Goal: Task Accomplishment & Management: Use online tool/utility

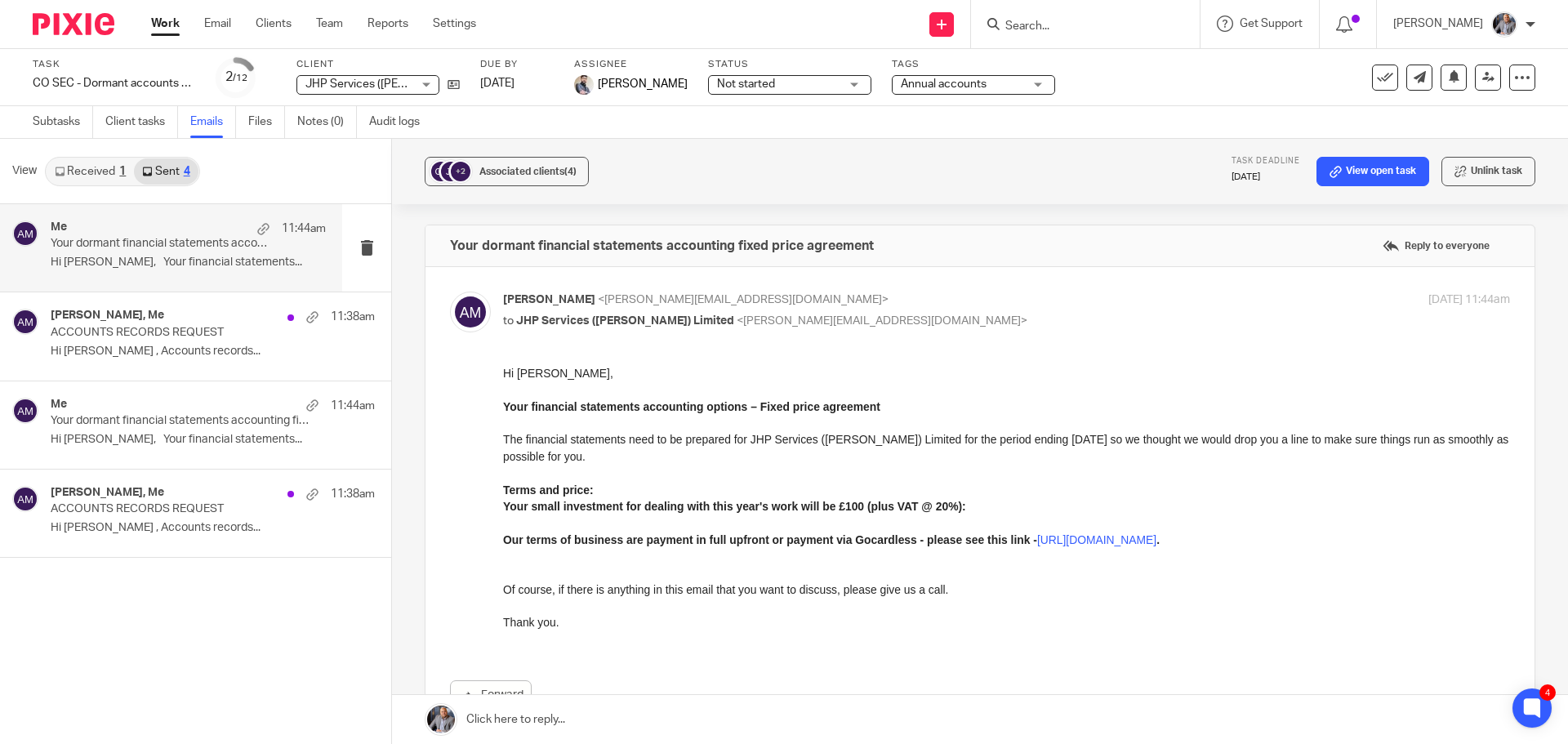
click at [1108, 26] on input "Search" at bounding box center [1077, 26] width 147 height 15
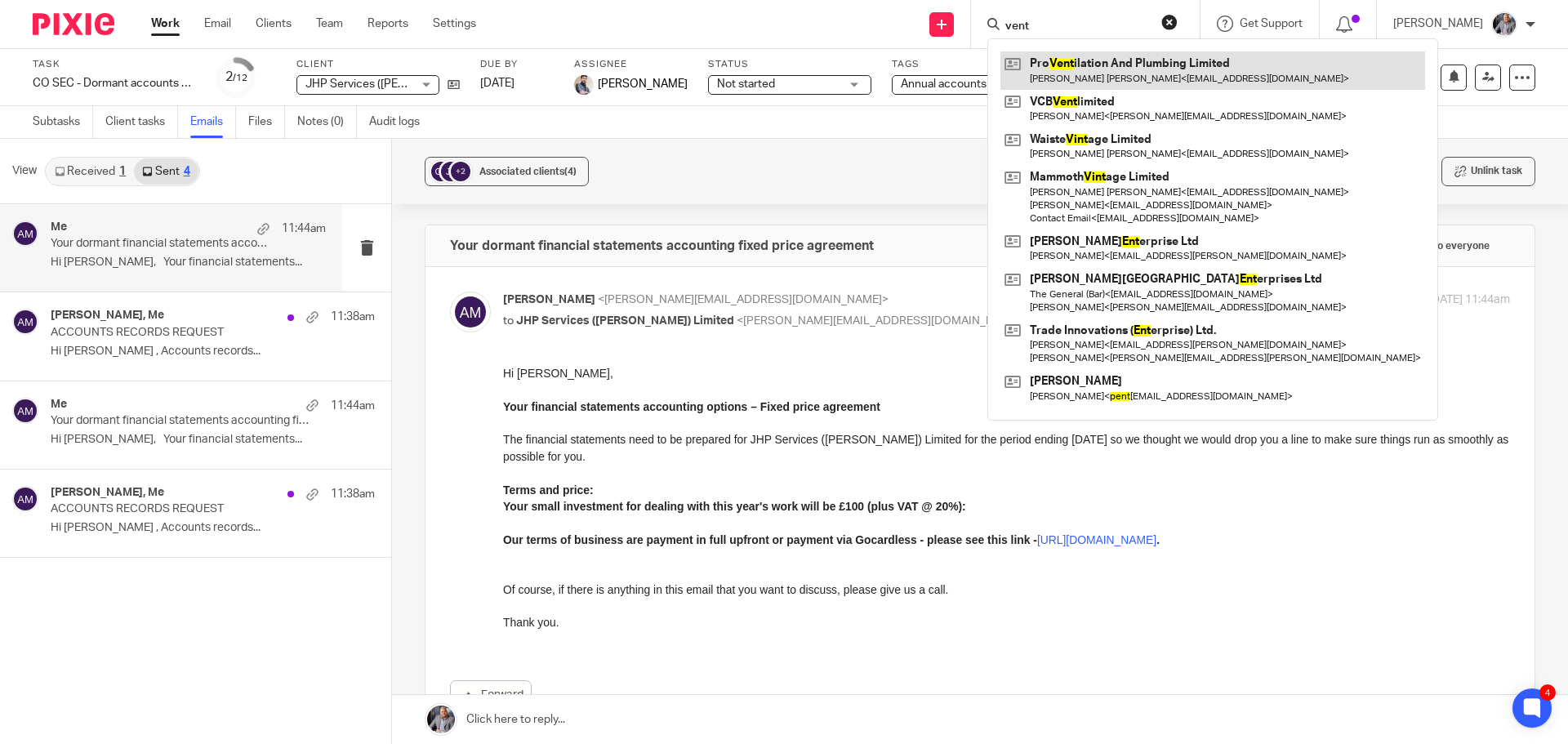
type input "vent"
click at [1171, 83] on link at bounding box center [1212, 70] width 425 height 38
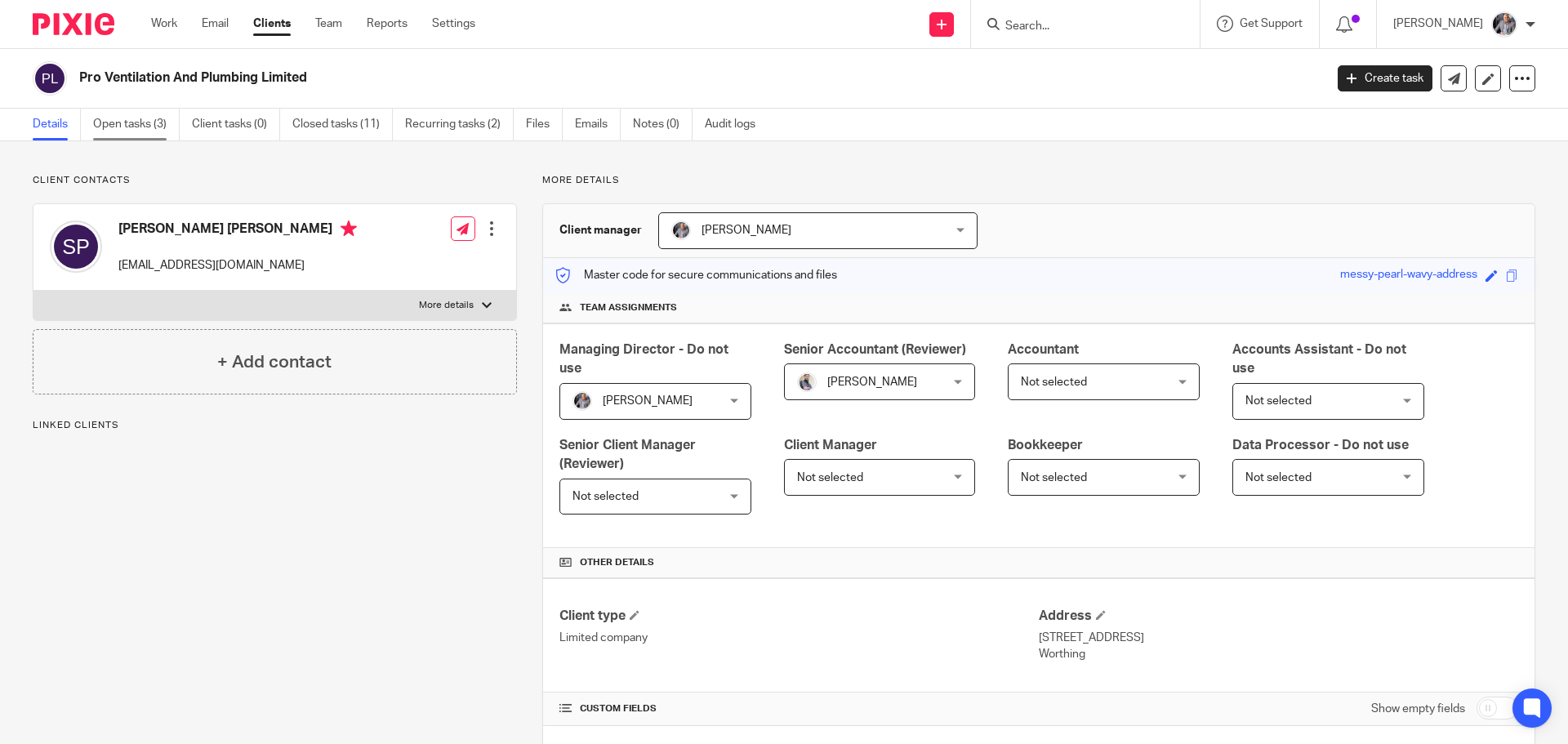
click at [132, 131] on link "Open tasks (3)" at bounding box center [136, 124] width 87 height 32
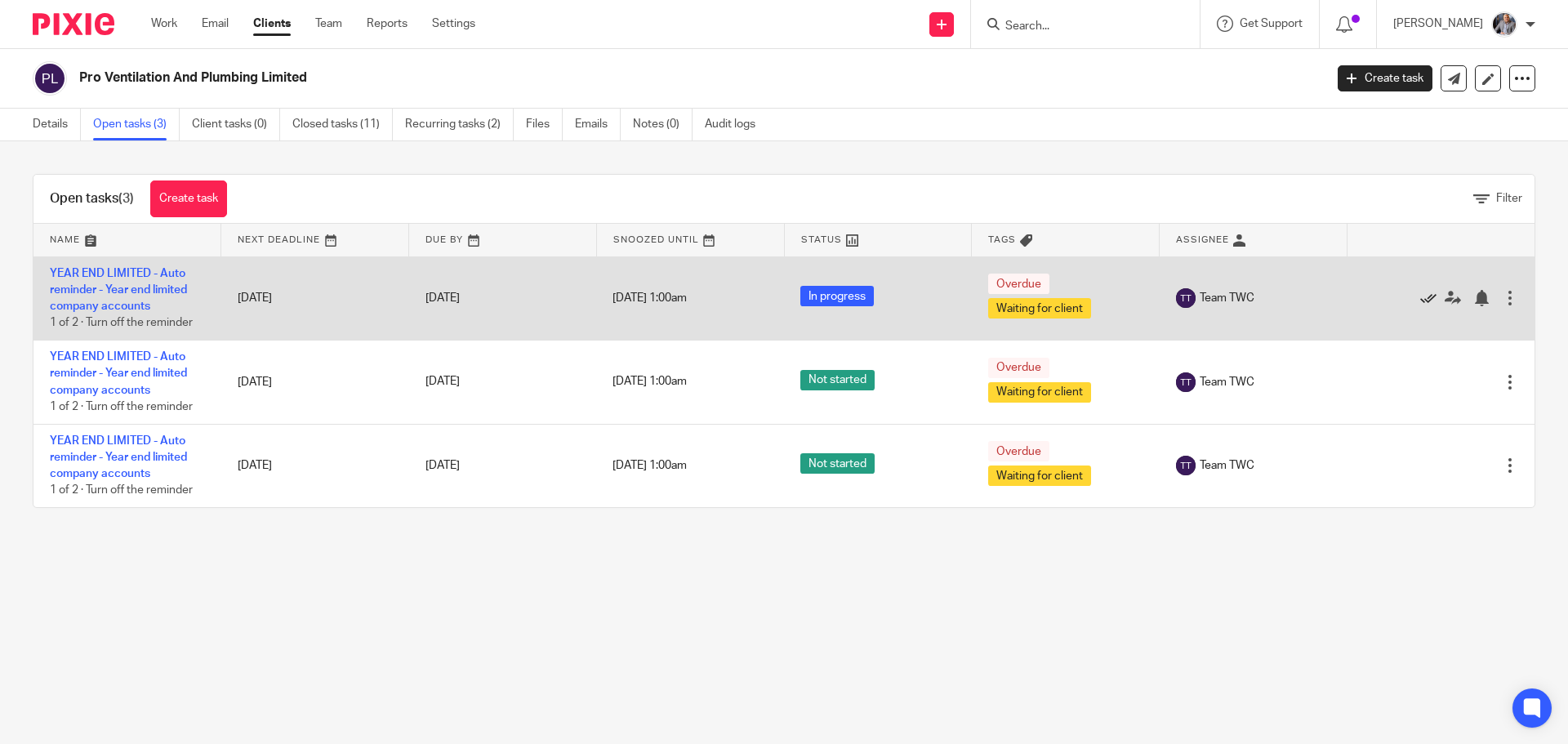
click at [1420, 299] on icon at bounding box center [1428, 297] width 17 height 17
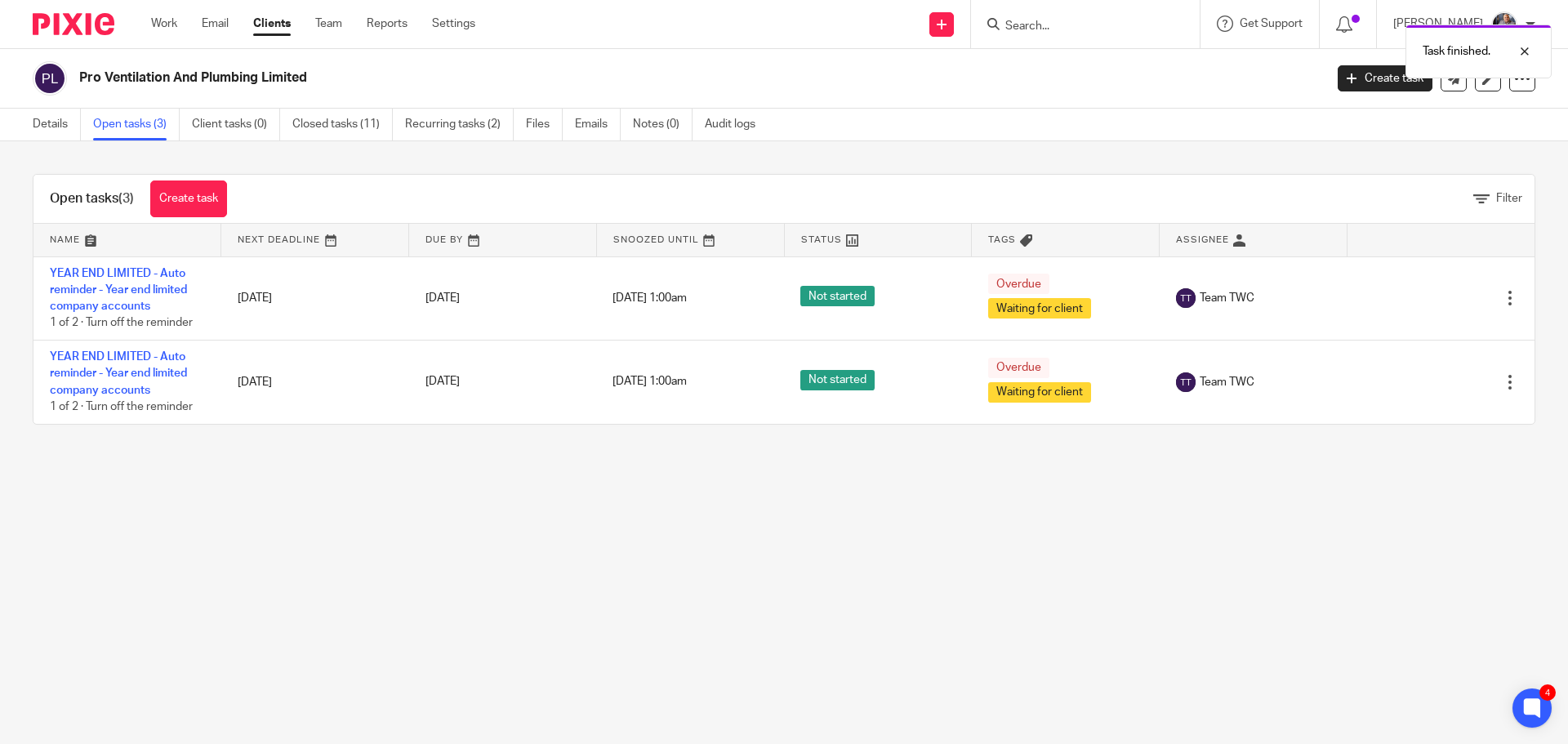
click at [1420, 299] on icon at bounding box center [1428, 297] width 17 height 17
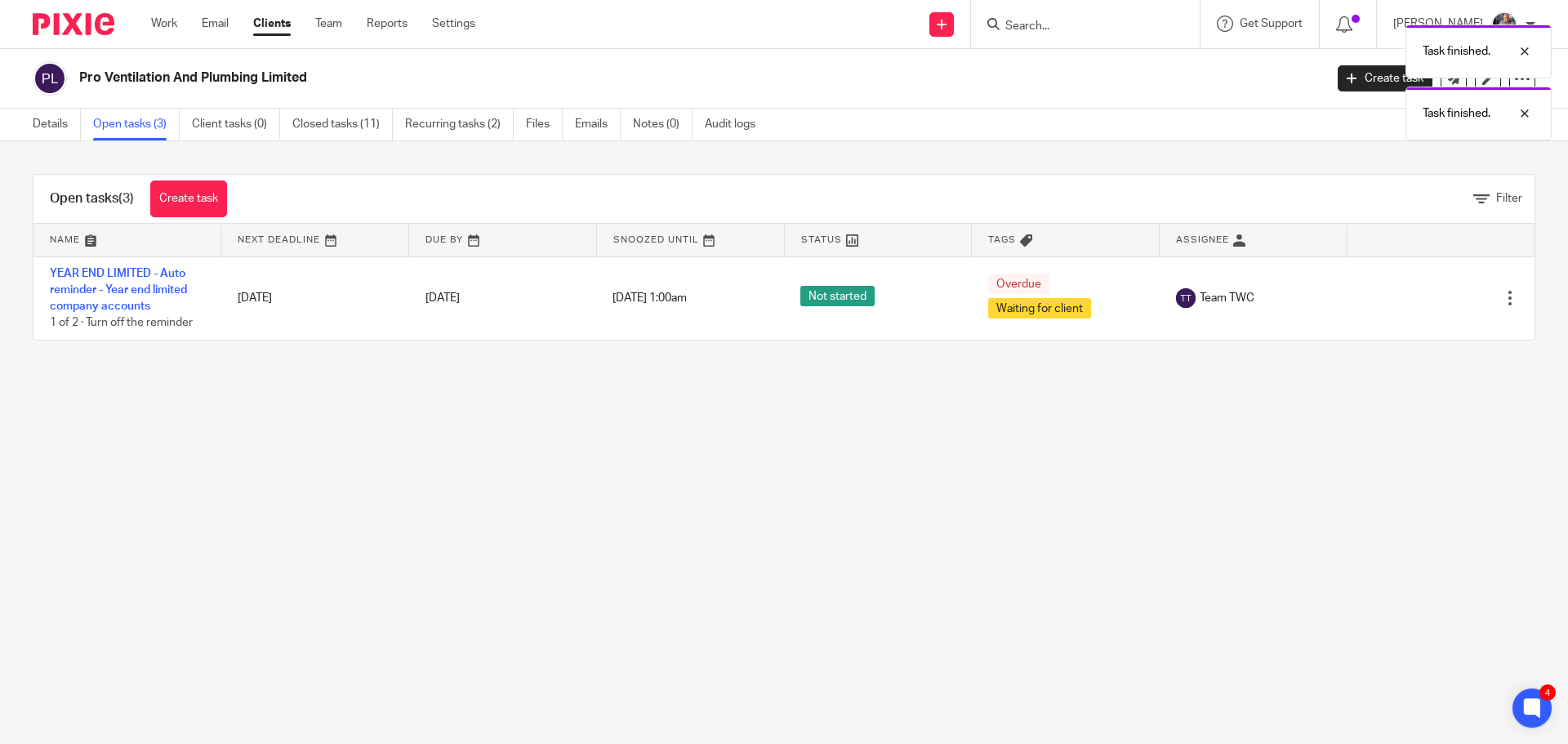
click at [1420, 299] on icon at bounding box center [1428, 297] width 17 height 17
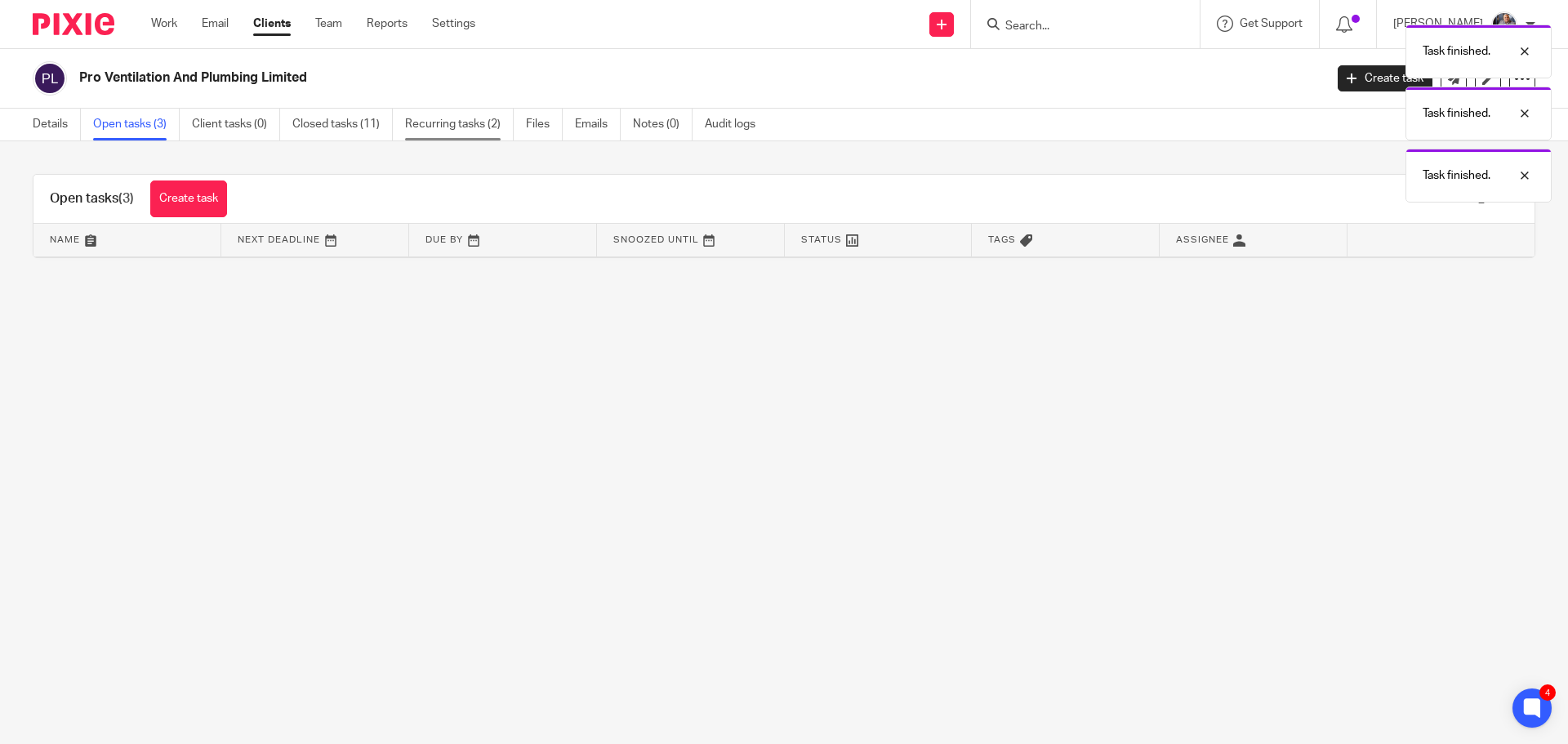
click at [449, 128] on link "Recurring tasks (2)" at bounding box center [459, 124] width 108 height 32
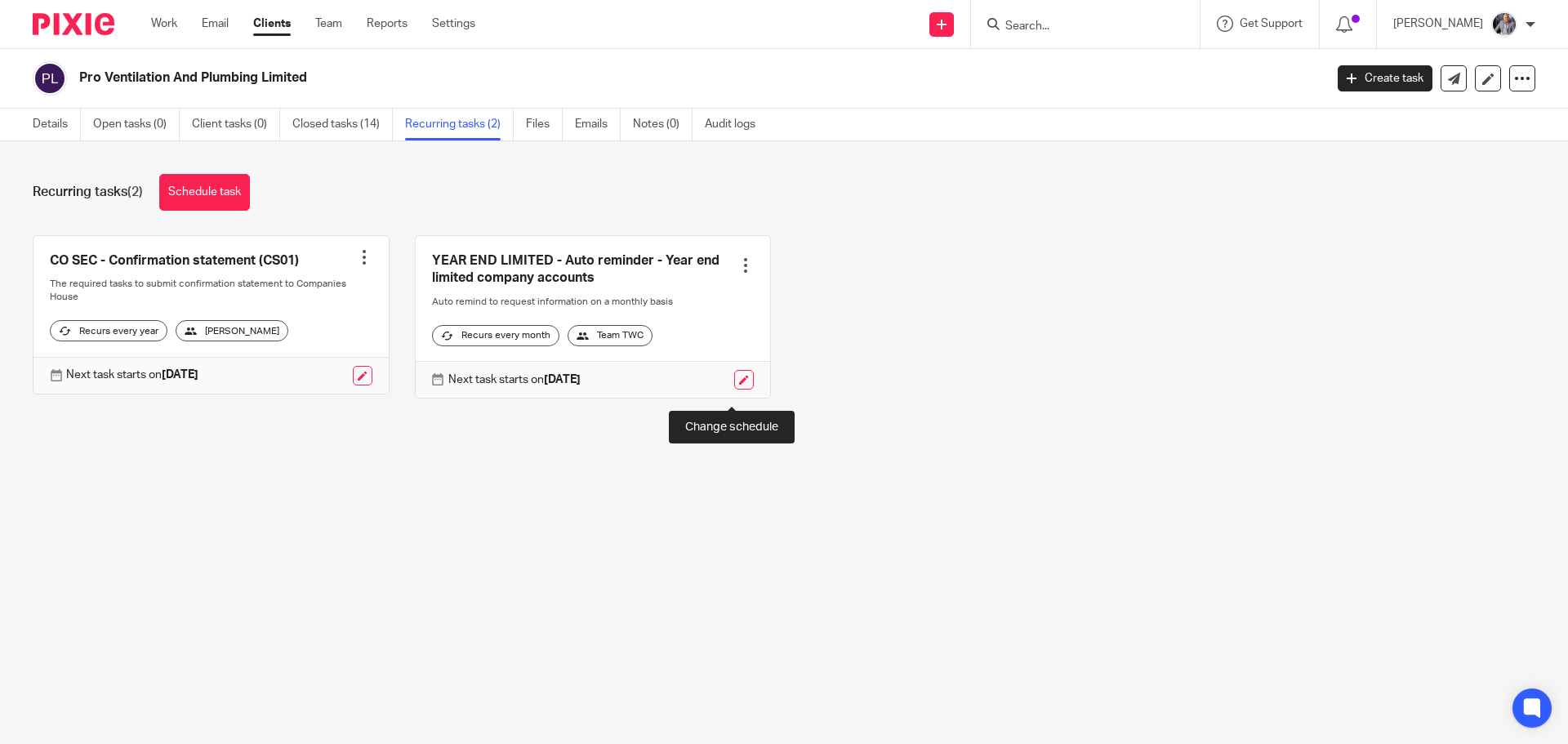
click at [734, 390] on link at bounding box center [744, 380] width 19 height 20
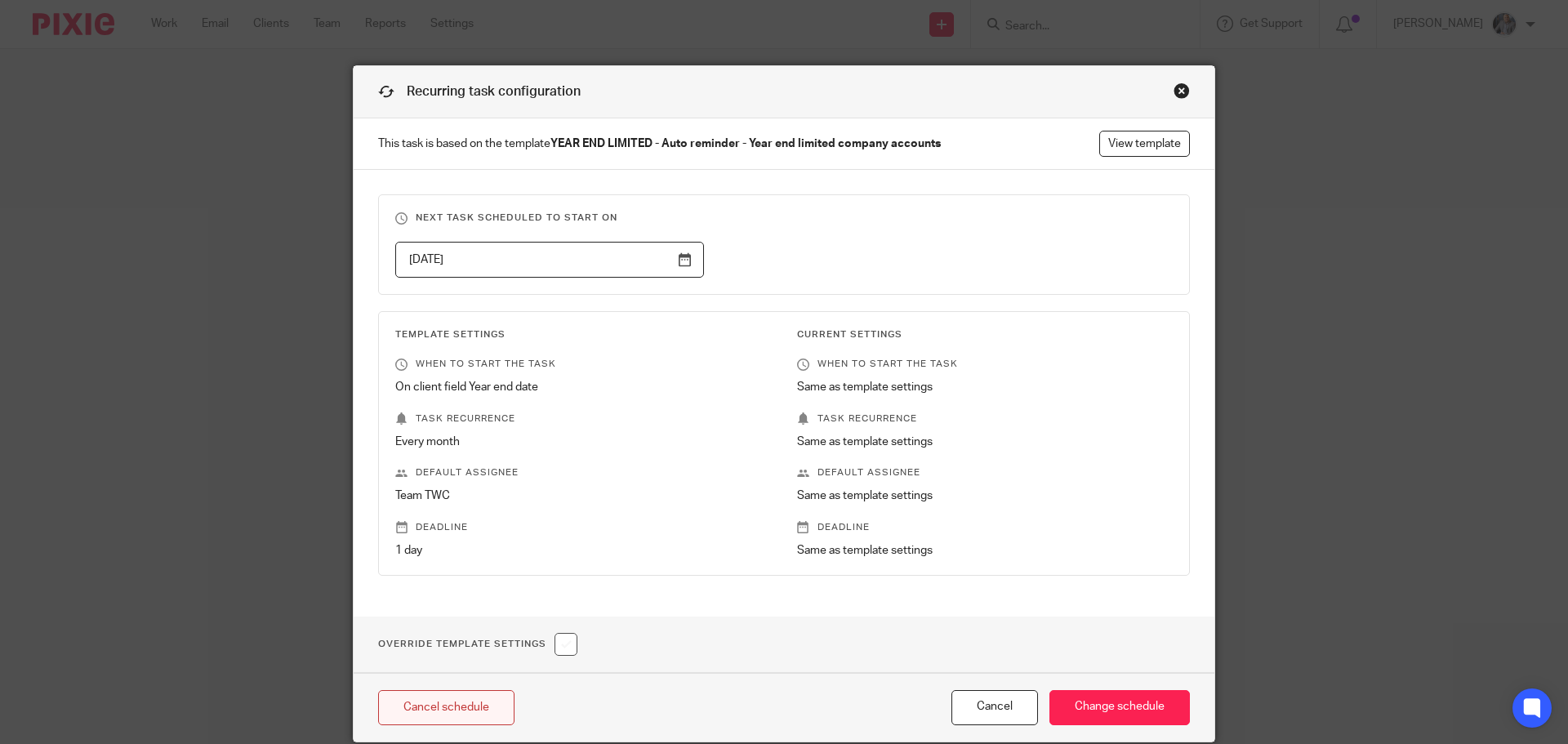
click at [452, 706] on link "Cancel schedule" at bounding box center [446, 708] width 136 height 35
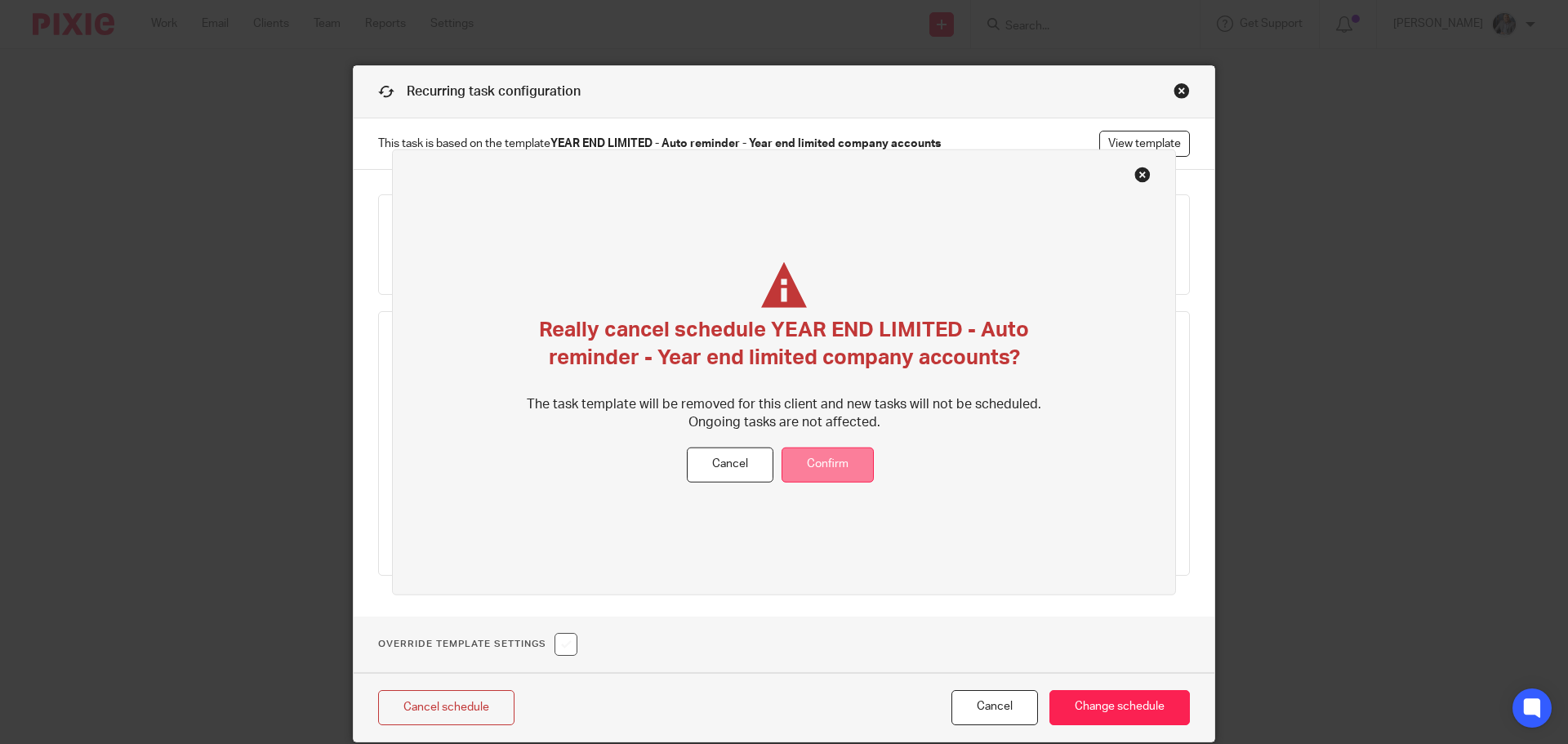
click at [848, 462] on button "Confirm" at bounding box center [827, 465] width 93 height 35
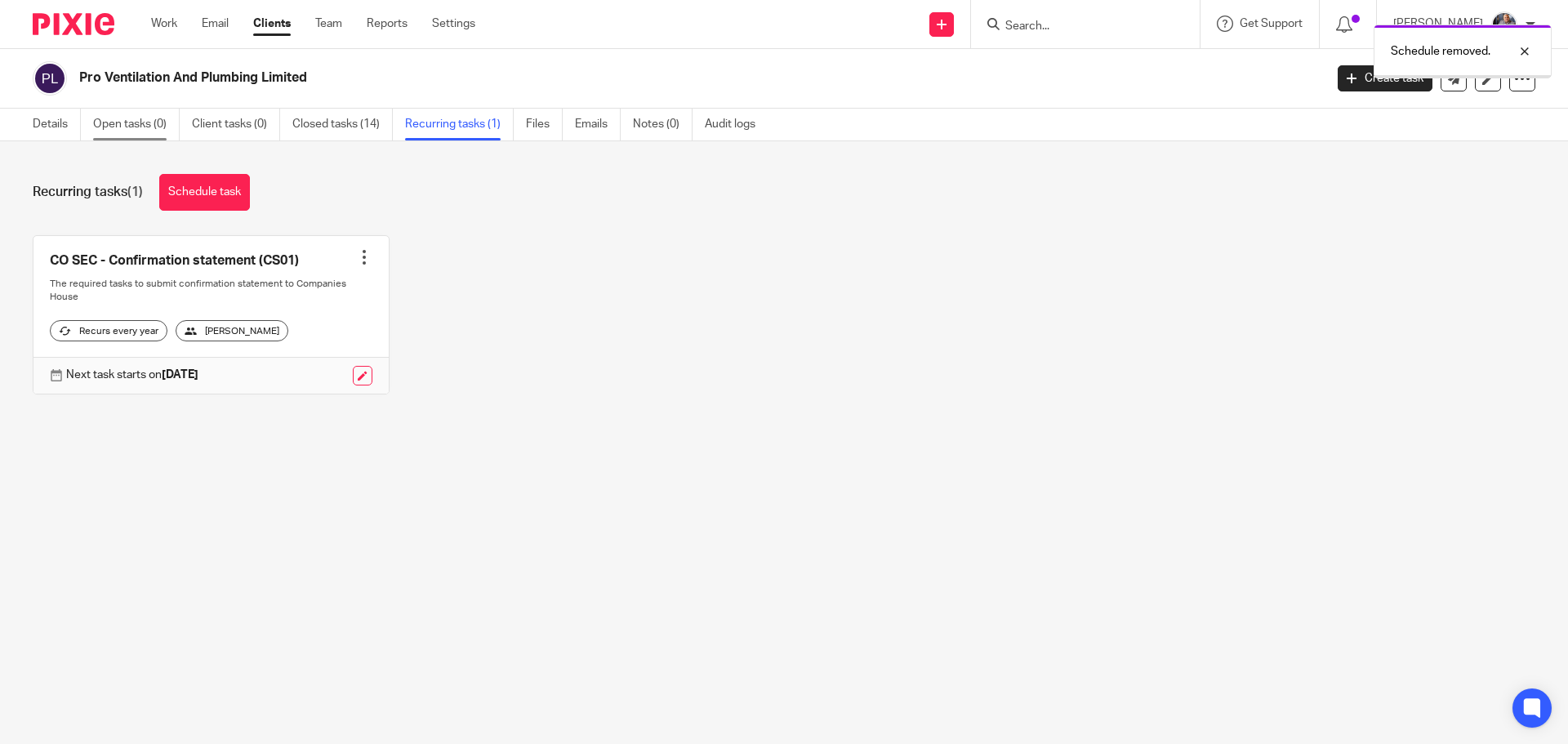
click at [110, 126] on link "Open tasks (0)" at bounding box center [136, 124] width 87 height 32
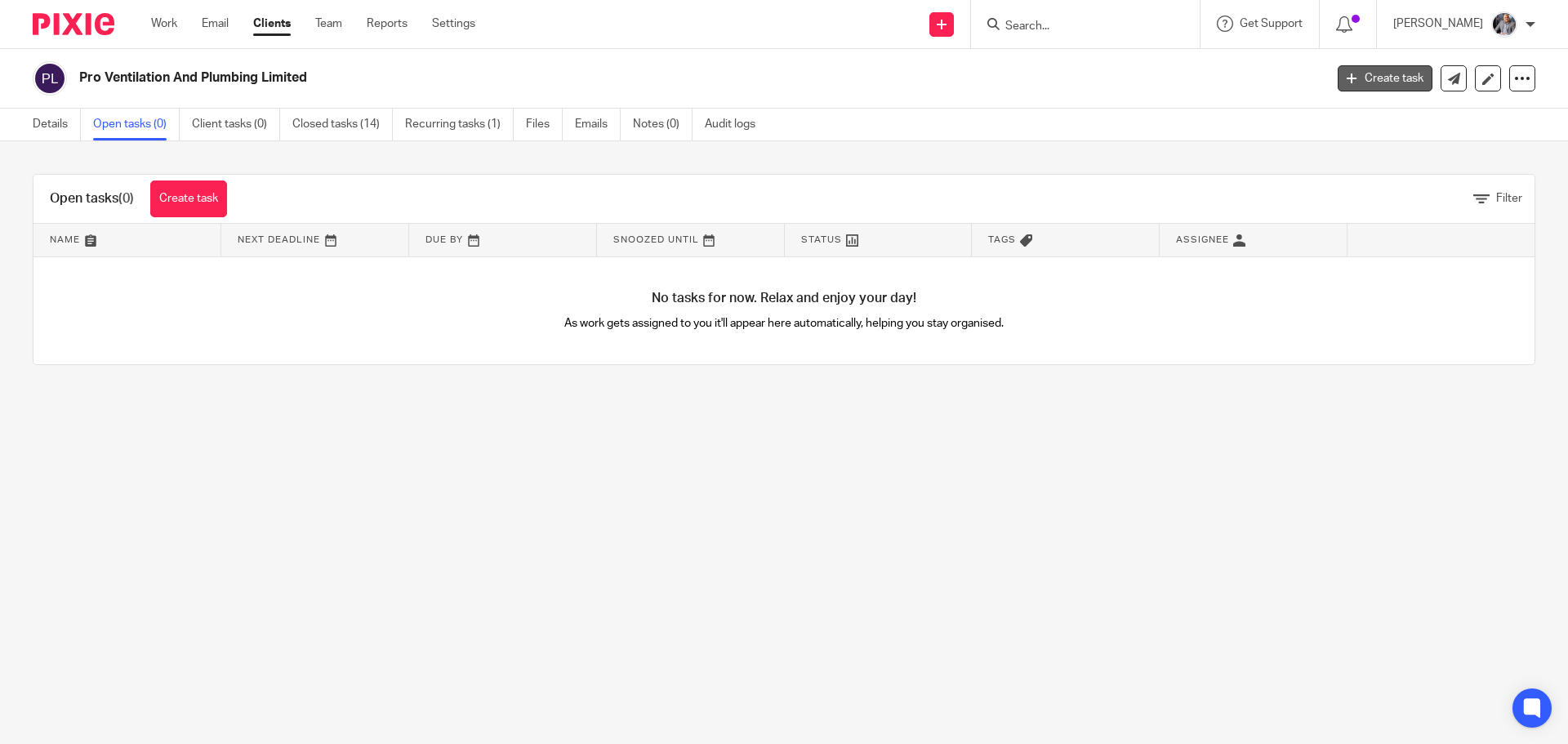
click at [1347, 77] on icon at bounding box center [1352, 78] width 10 height 10
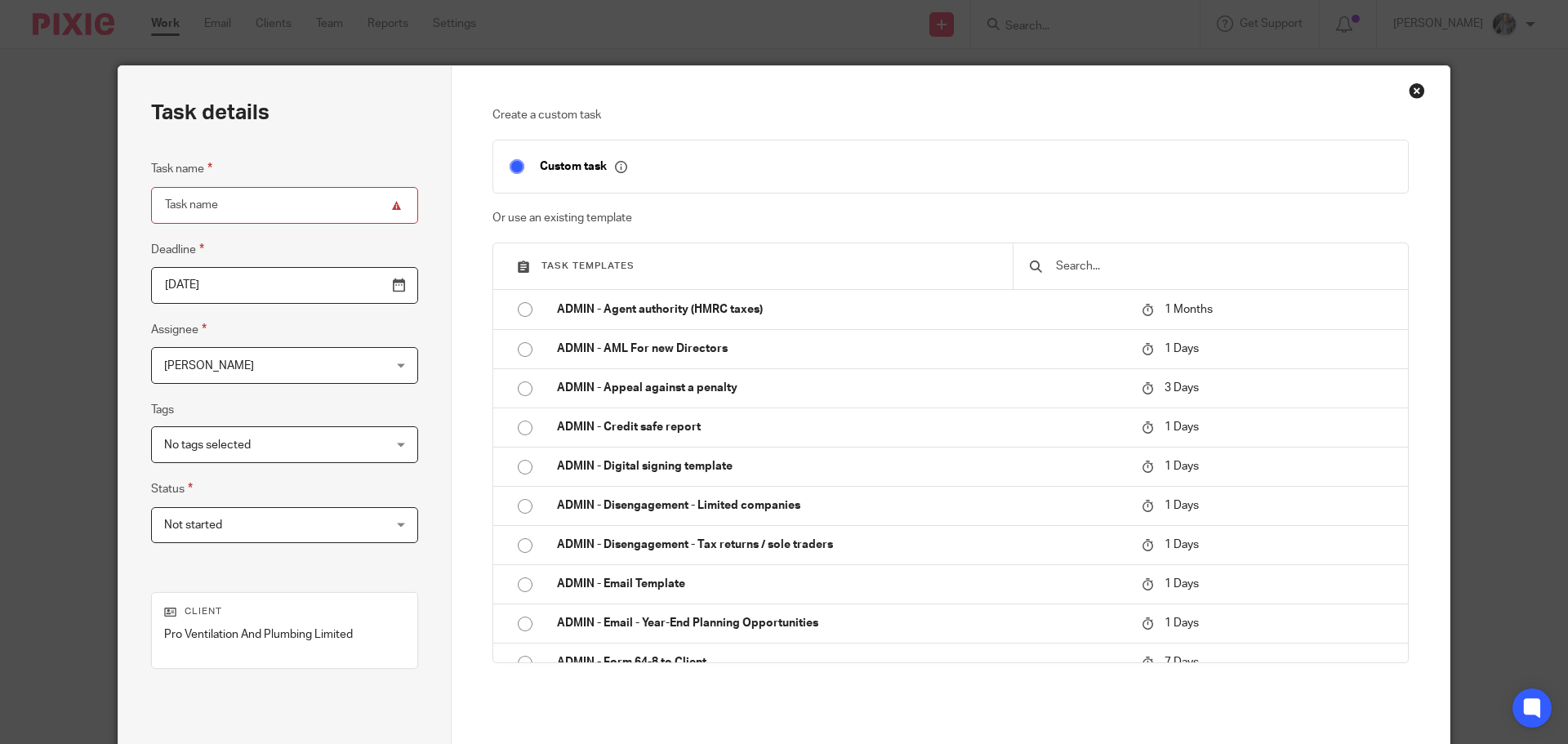
click at [1085, 267] on input "text" at bounding box center [1223, 266] width 337 height 18
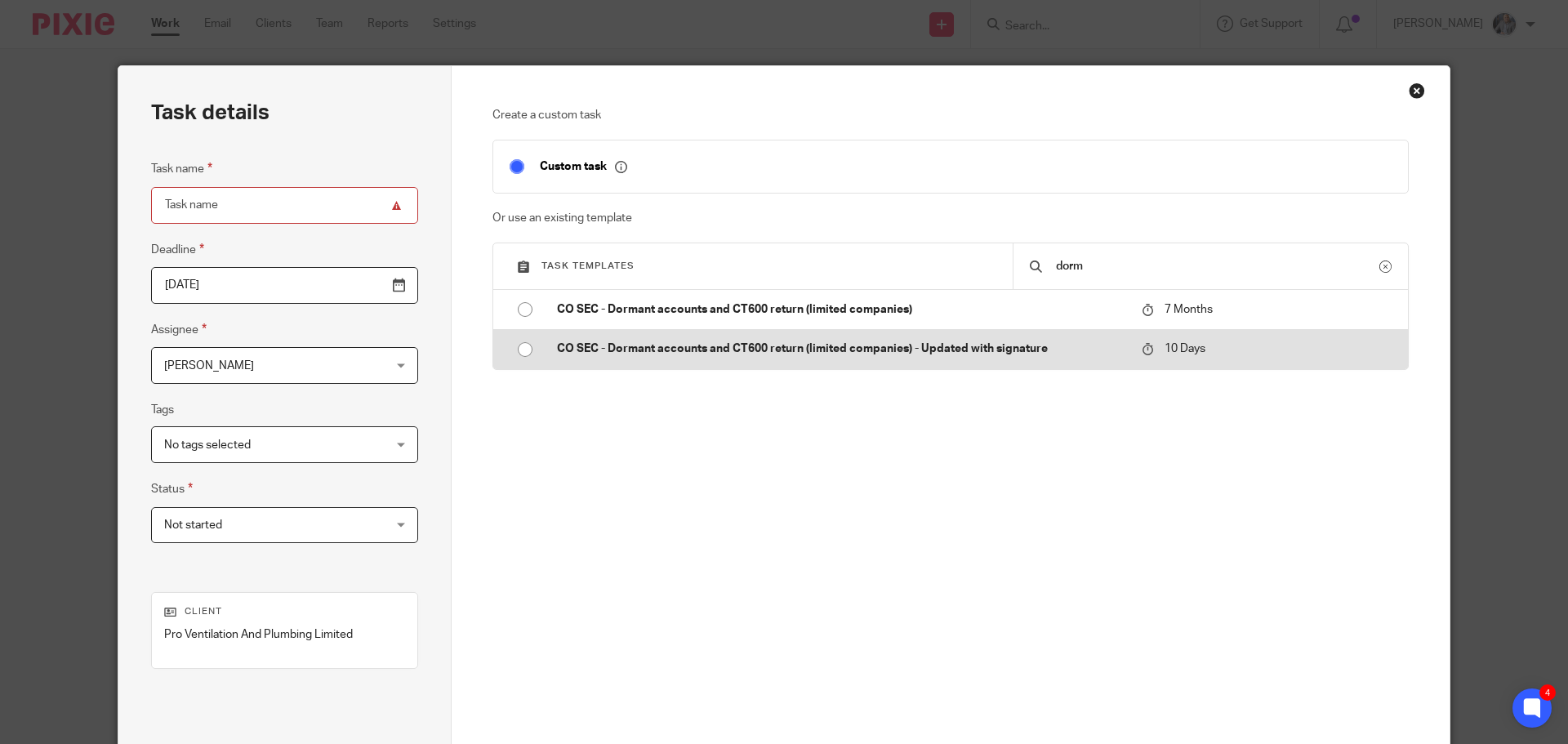
type input "dorm"
click at [989, 355] on p "CO SEC - Dormant accounts and CT600 return (limited companies) - Updated with s…" at bounding box center [840, 348] width 568 height 17
type input "2025-08-28"
type input "CO SEC - Dormant accounts and CT600 return (limited companies) - Updated with s…"
checkbox input "false"
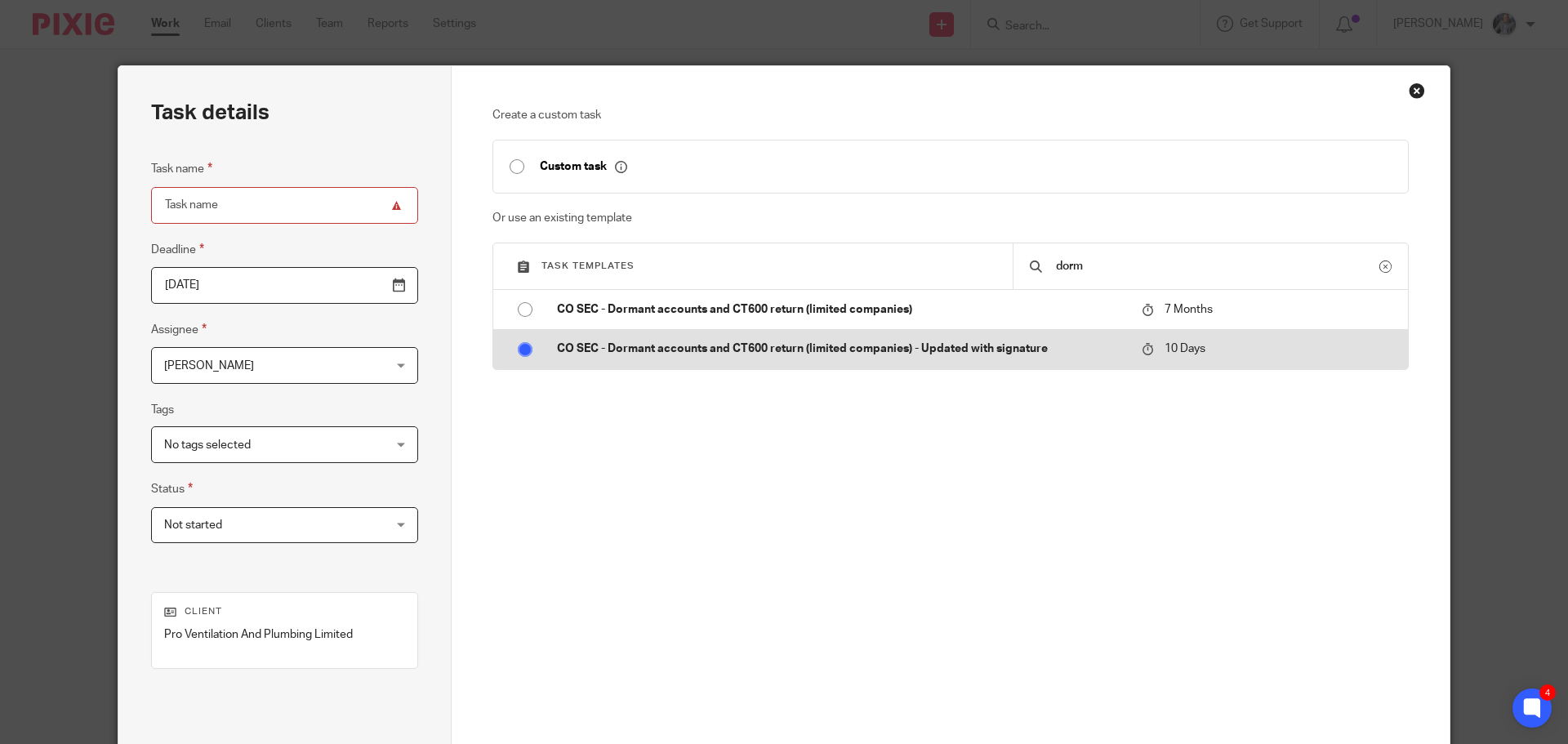
radio input "true"
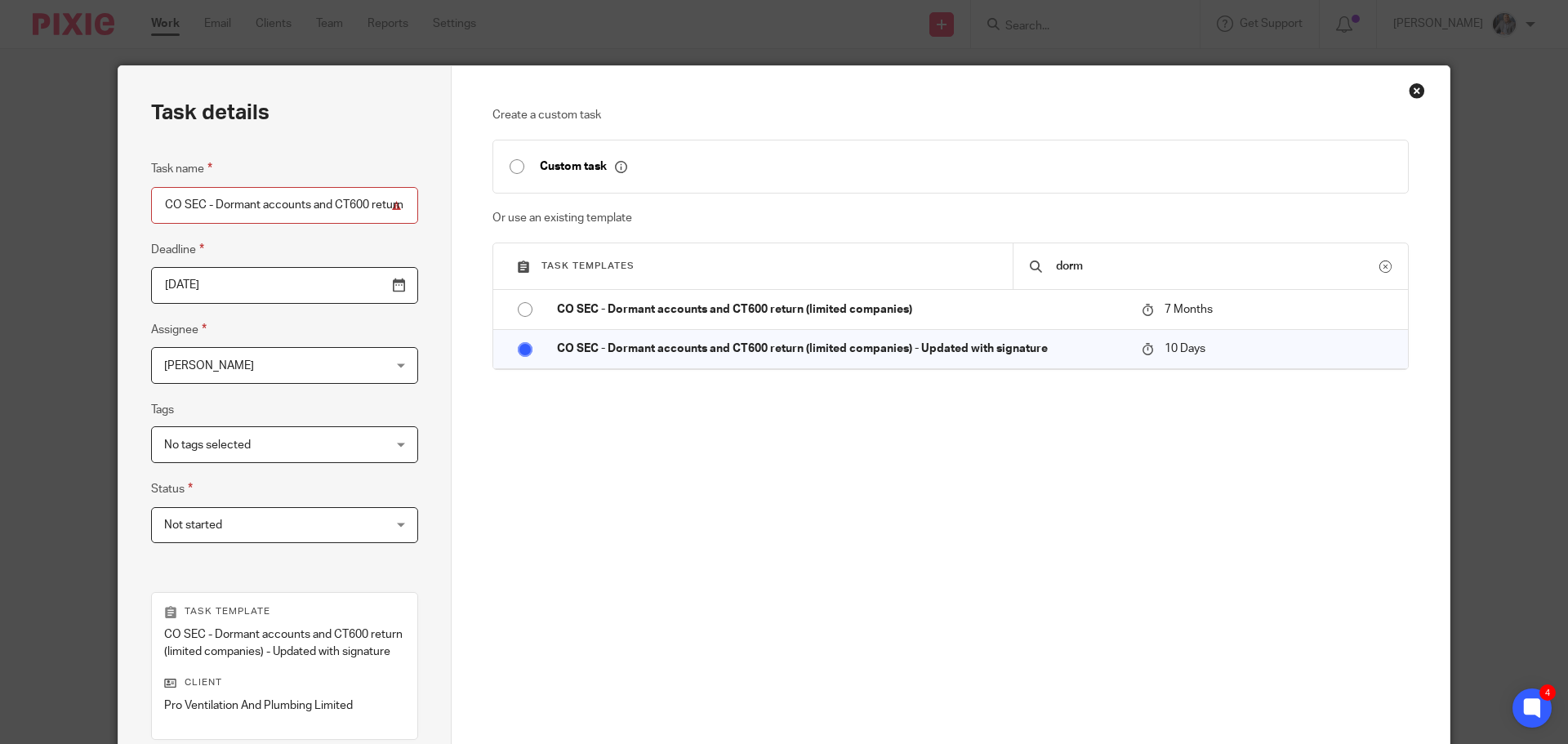
scroll to position [238, 0]
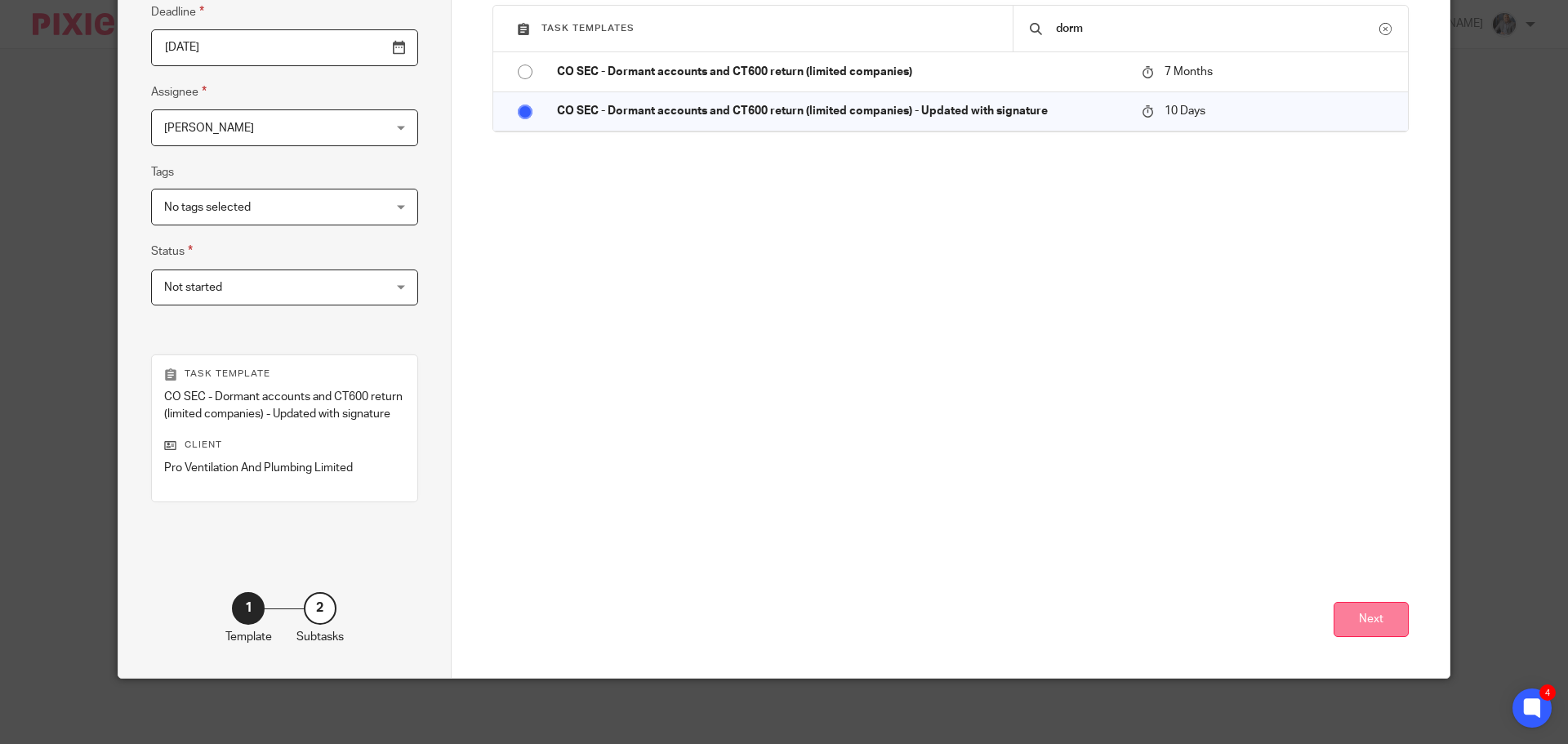
click at [1366, 610] on button "Next" at bounding box center [1370, 619] width 75 height 35
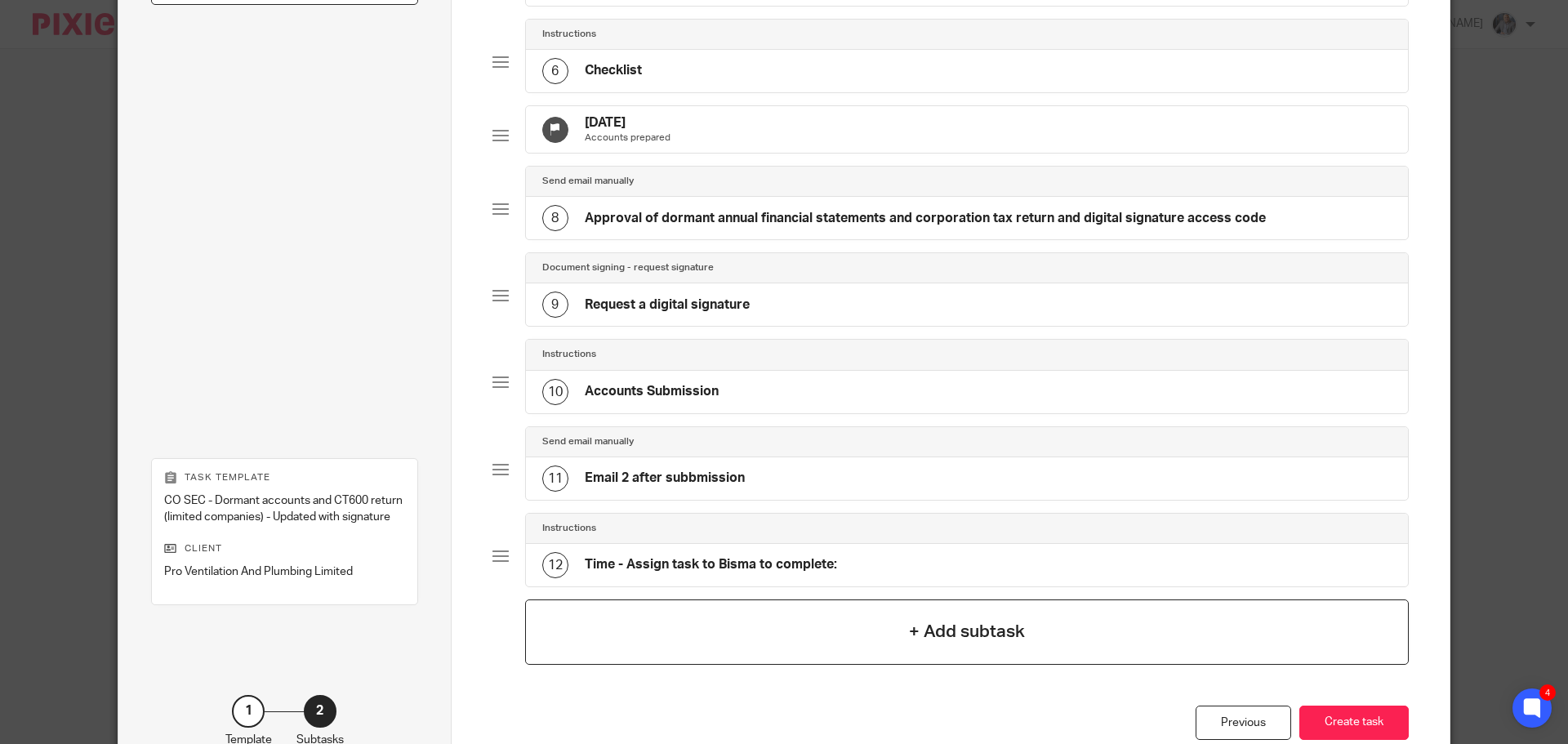
scroll to position [667, 0]
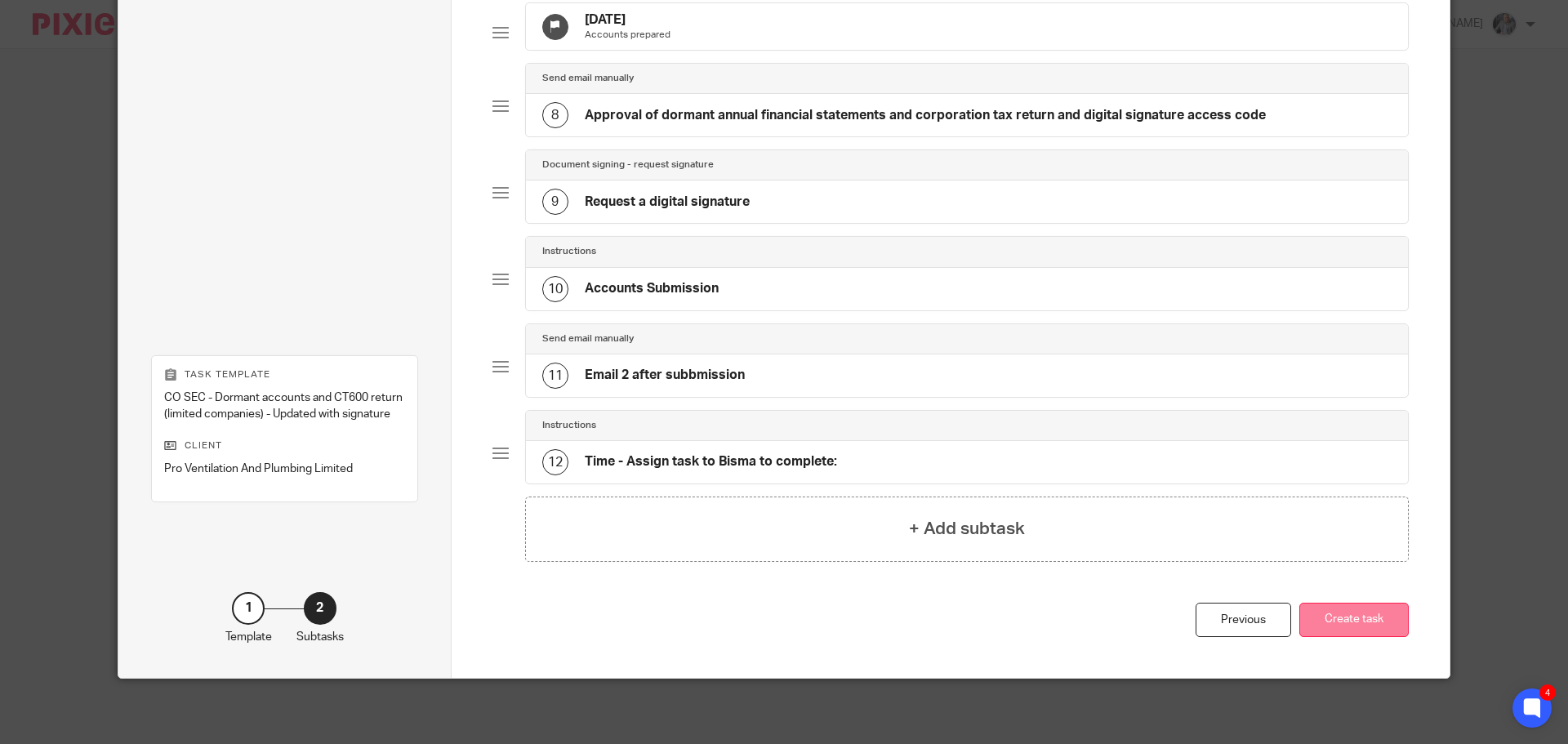
click at [1353, 617] on button "Create task" at bounding box center [1354, 620] width 109 height 35
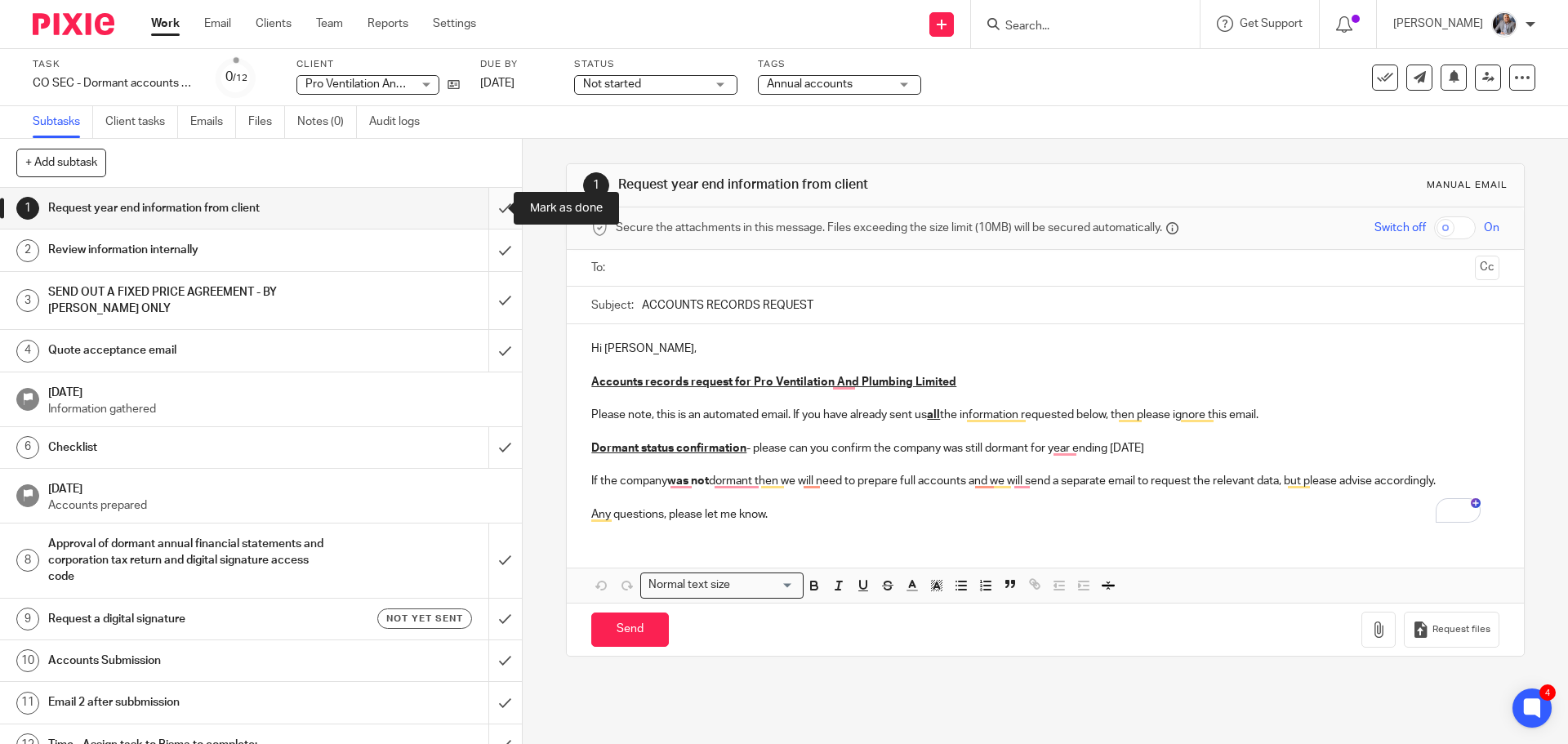
click at [495, 206] on input "submit" at bounding box center [260, 209] width 521 height 41
click at [495, 250] on input "submit" at bounding box center [260, 250] width 521 height 41
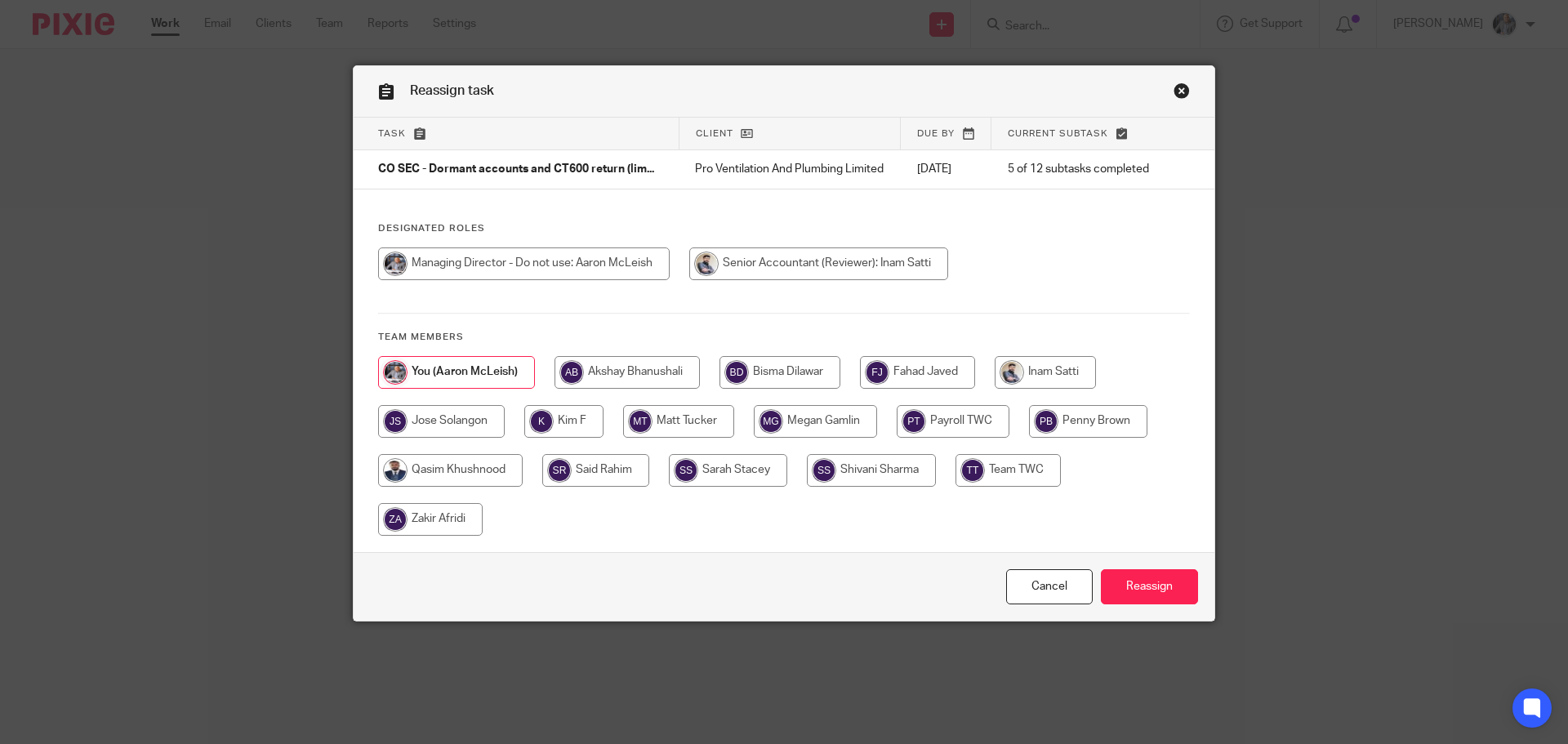
click at [1036, 378] on input "radio" at bounding box center [1045, 372] width 101 height 33
radio input "true"
click at [1143, 605] on input "Reassign" at bounding box center [1149, 587] width 97 height 35
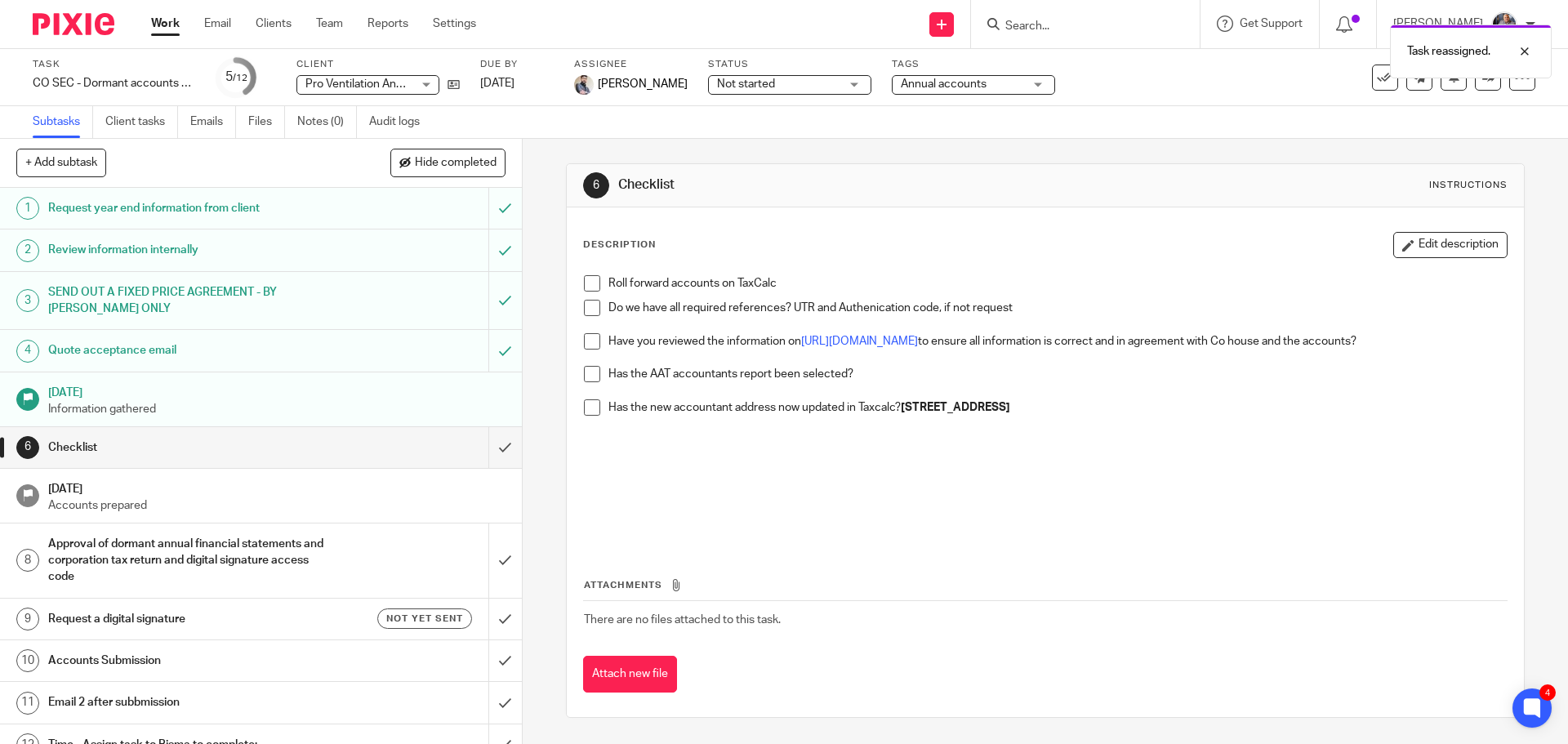
click at [1046, 25] on div "Task reassigned." at bounding box center [1167, 48] width 768 height 62
click at [1027, 25] on input "Search" at bounding box center [1077, 26] width 147 height 15
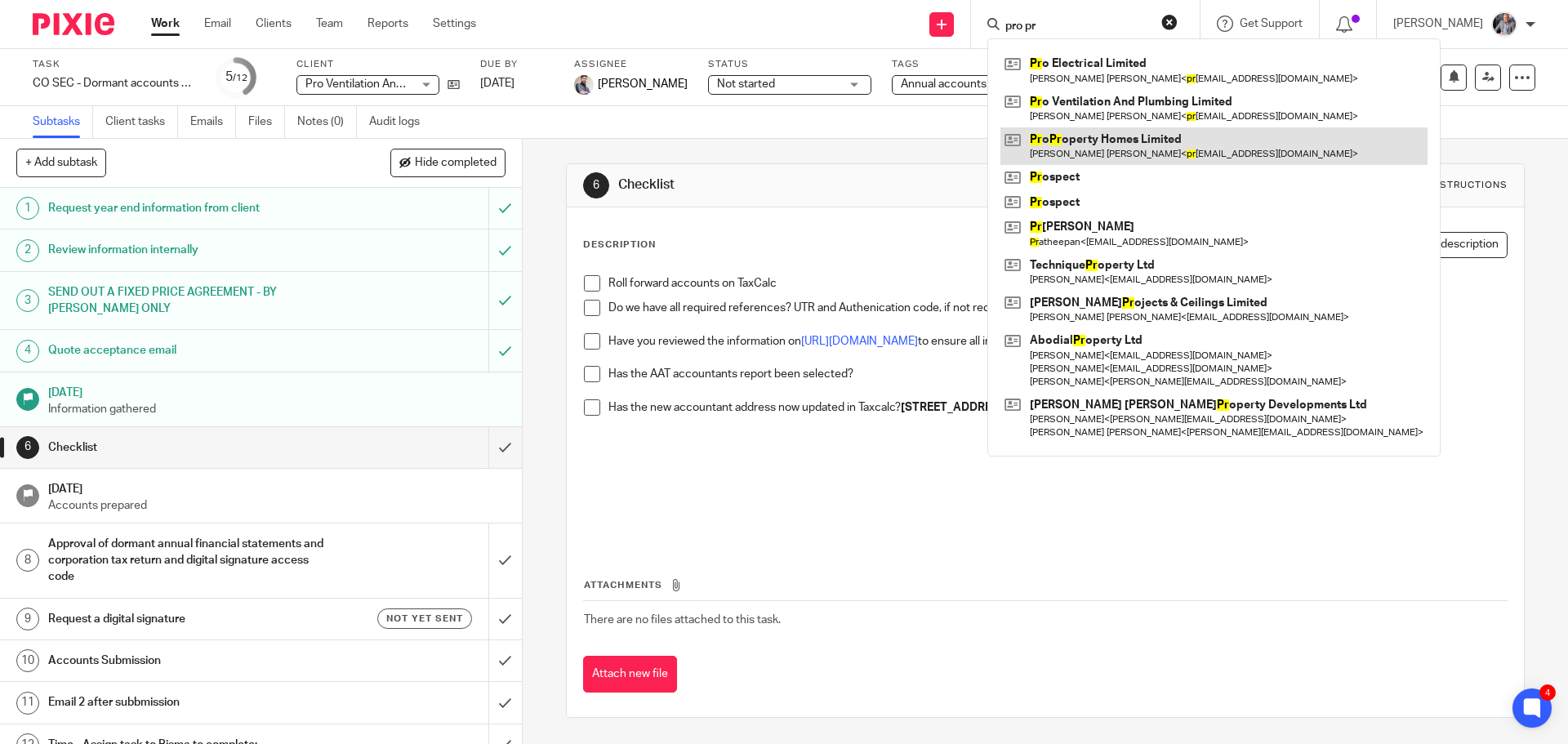
type input "pro pr"
click at [1134, 148] on link at bounding box center [1213, 146] width 427 height 38
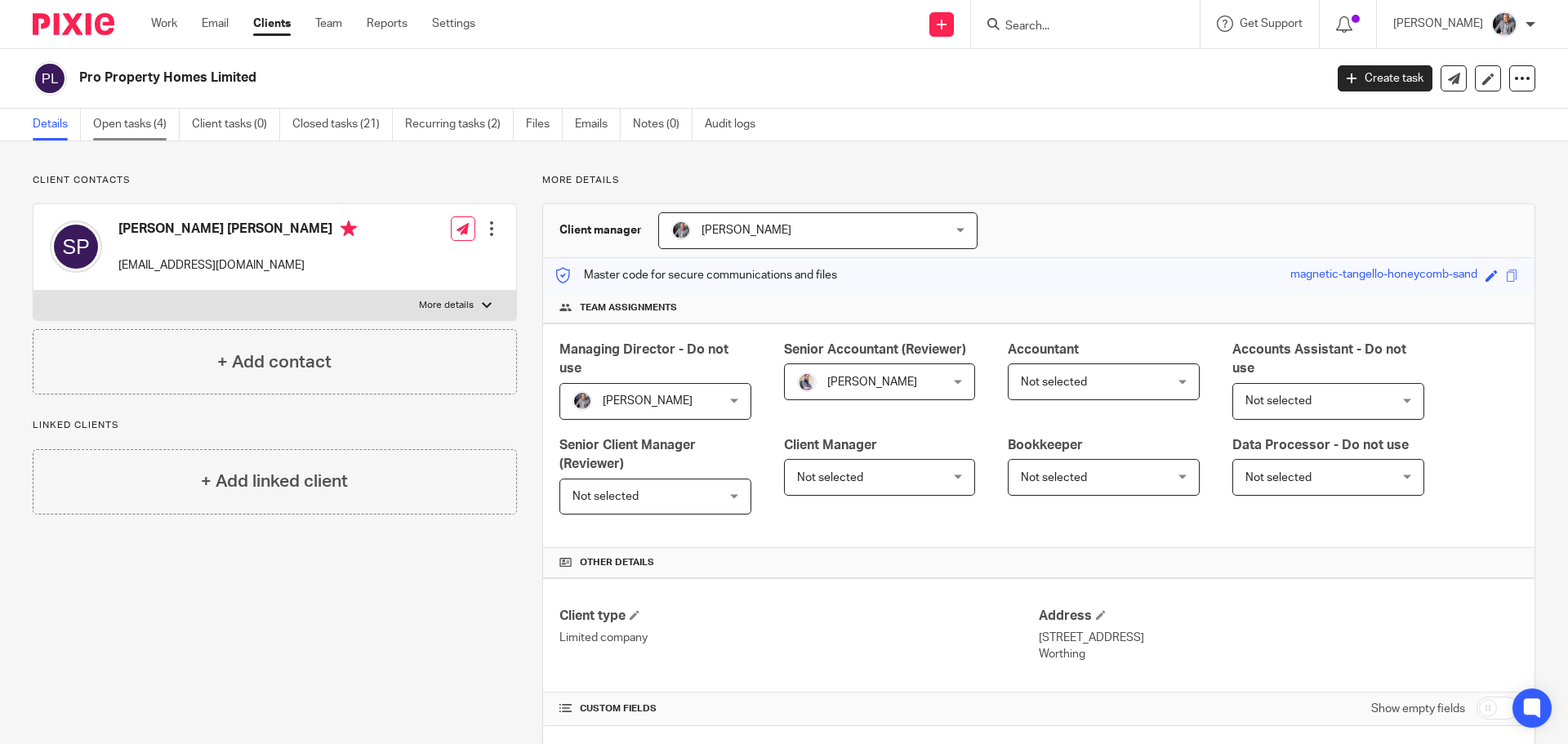
click at [134, 119] on link "Open tasks (4)" at bounding box center [136, 124] width 87 height 32
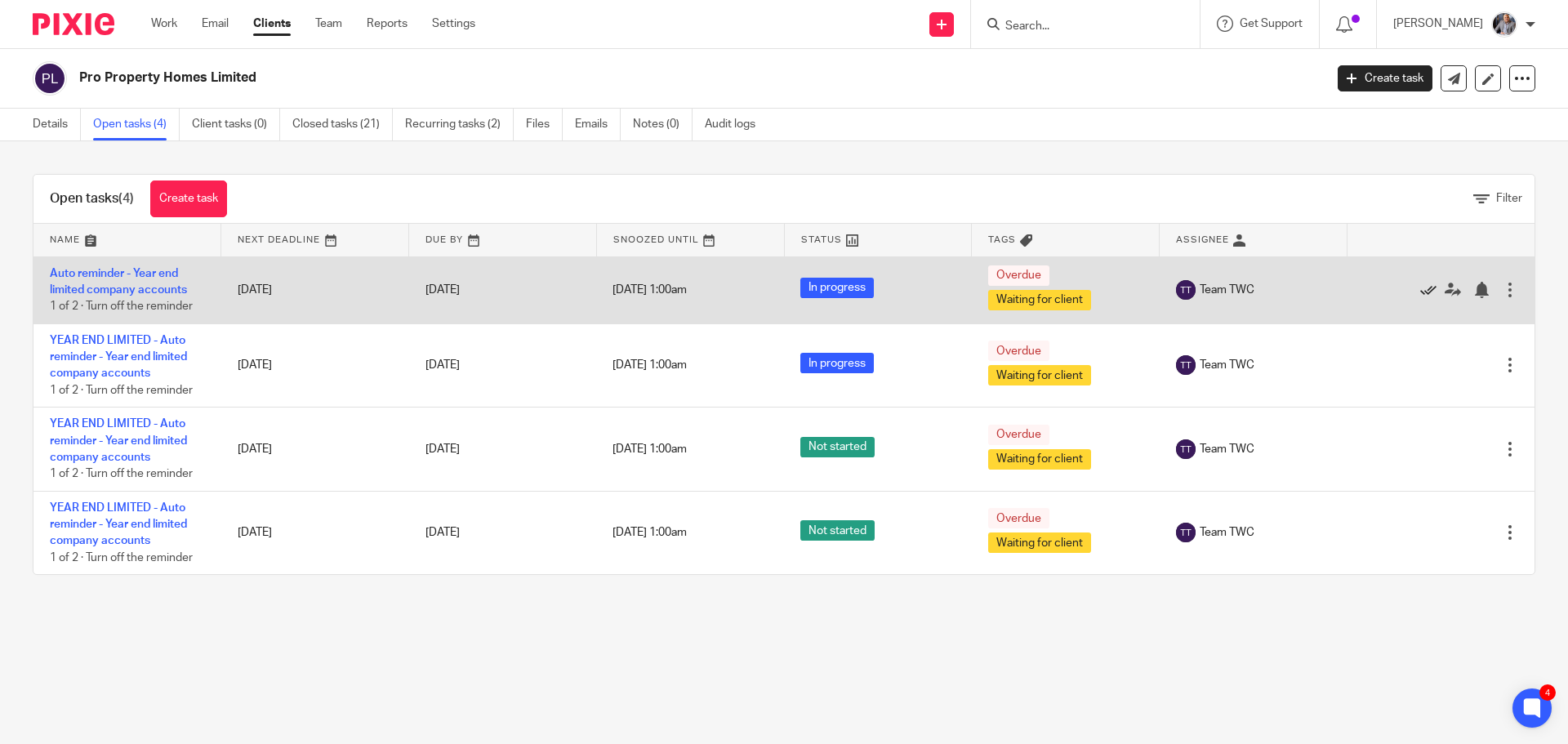
click at [1420, 288] on icon at bounding box center [1428, 290] width 17 height 17
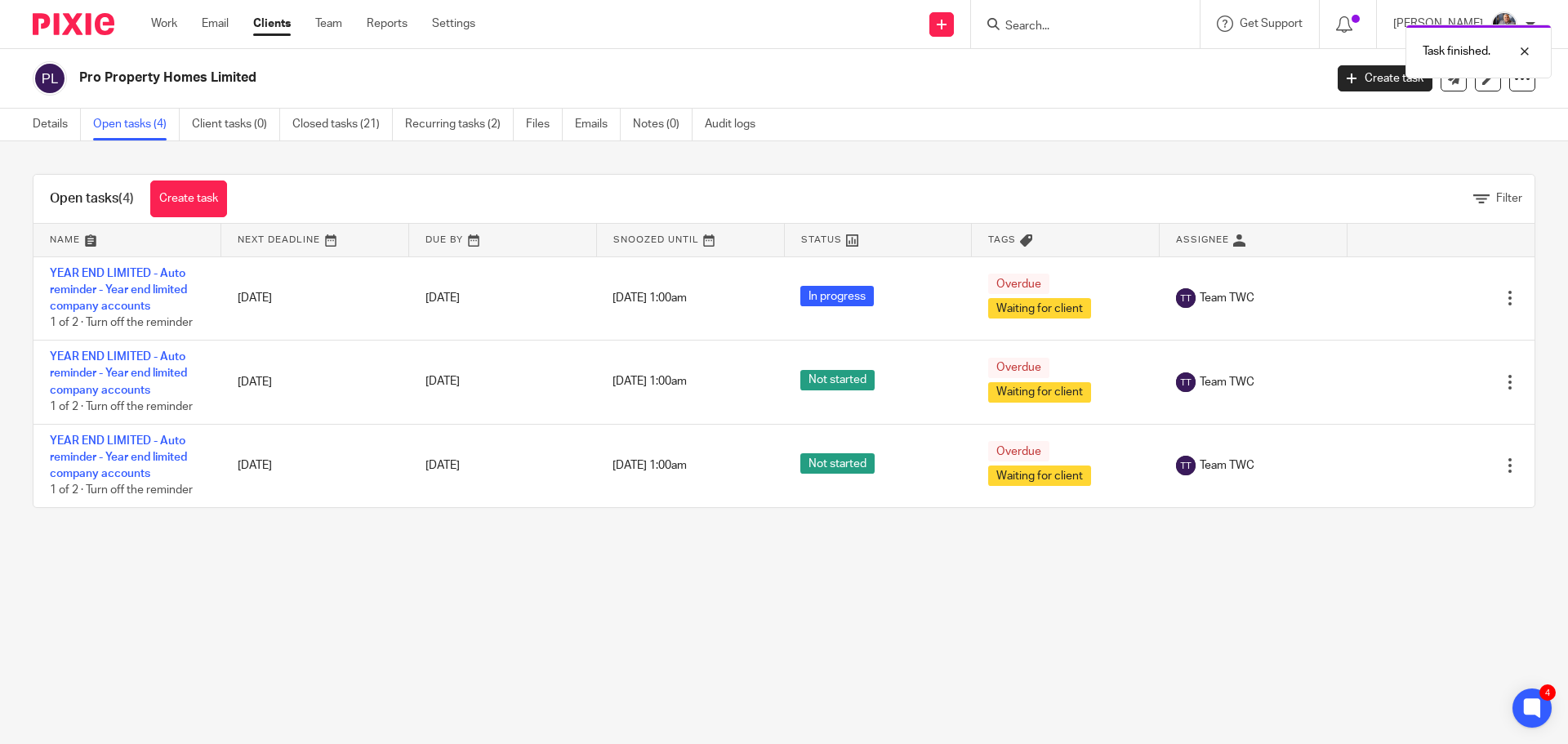
click at [1400, 288] on div "Edit task Delete" at bounding box center [1439, 298] width 155 height 41
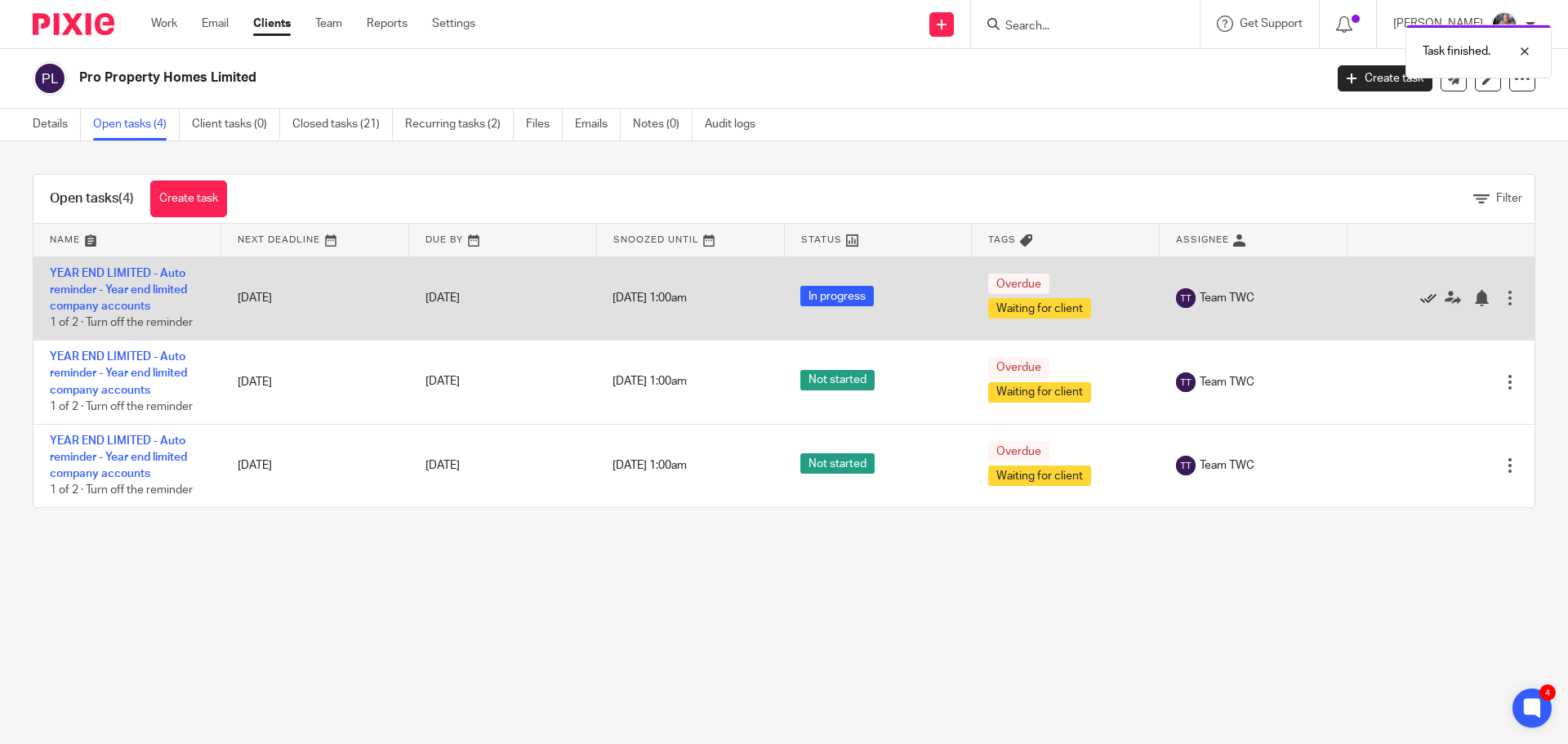
click at [1420, 302] on icon at bounding box center [1428, 297] width 17 height 17
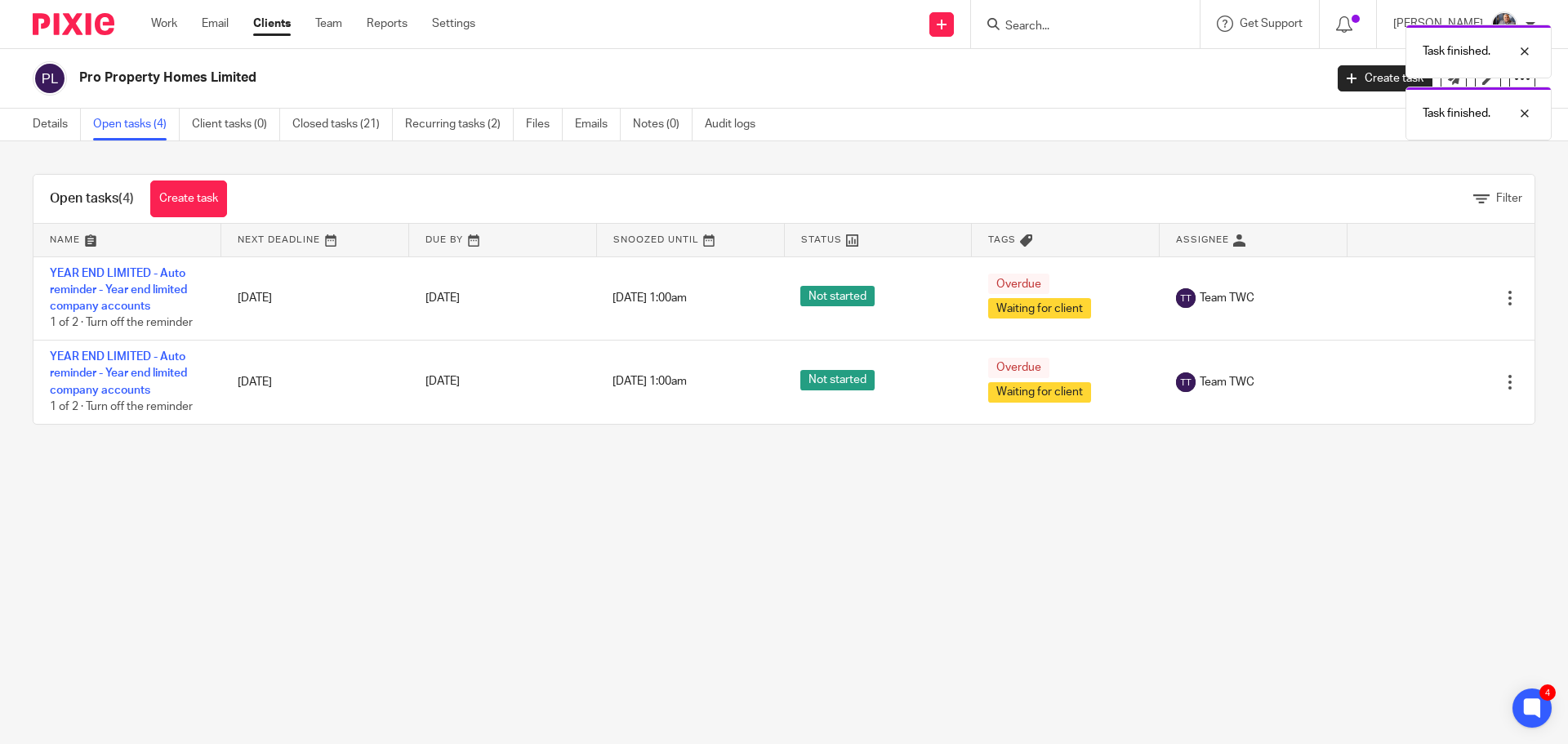
click at [1420, 302] on icon at bounding box center [1428, 297] width 17 height 17
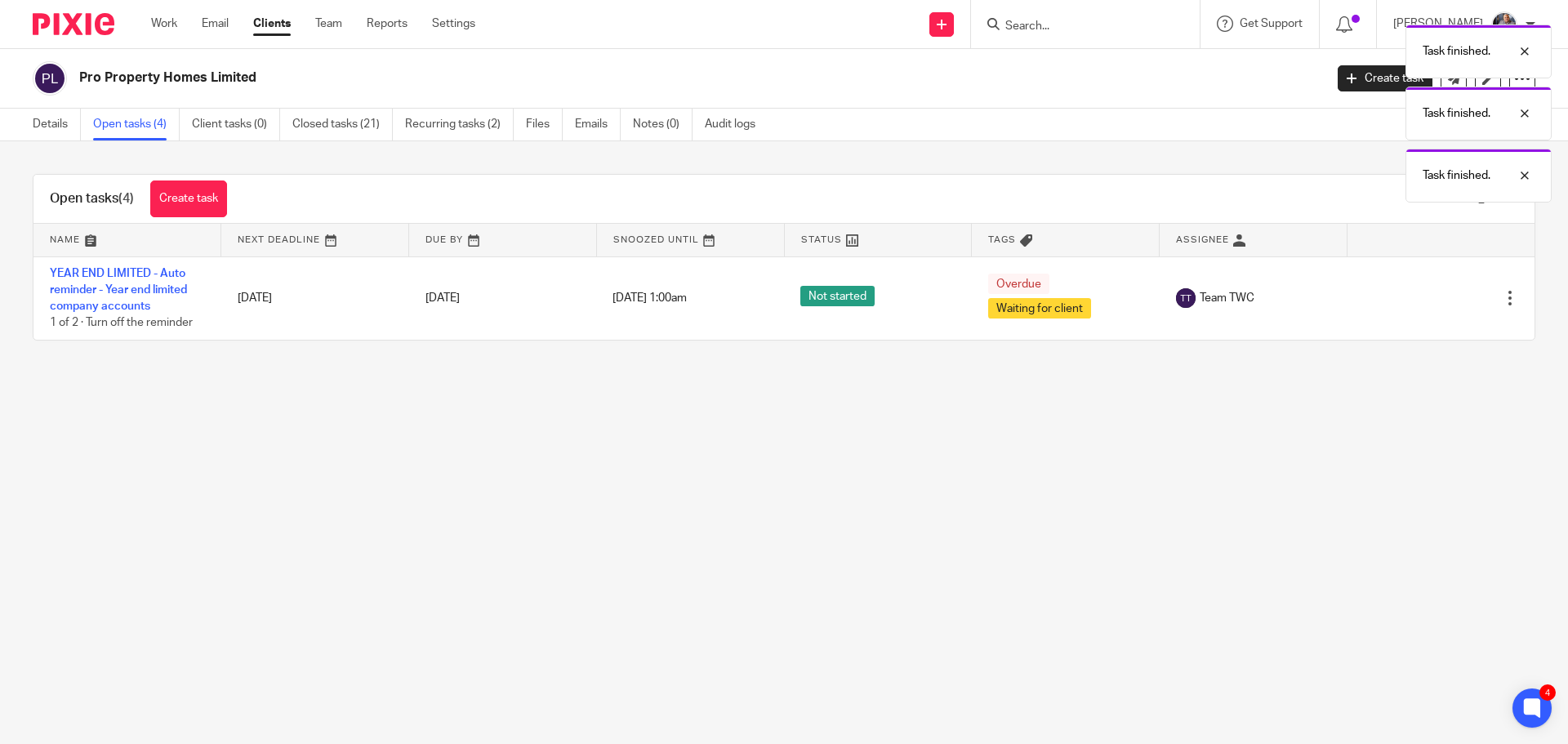
click at [1420, 302] on icon at bounding box center [1428, 297] width 17 height 17
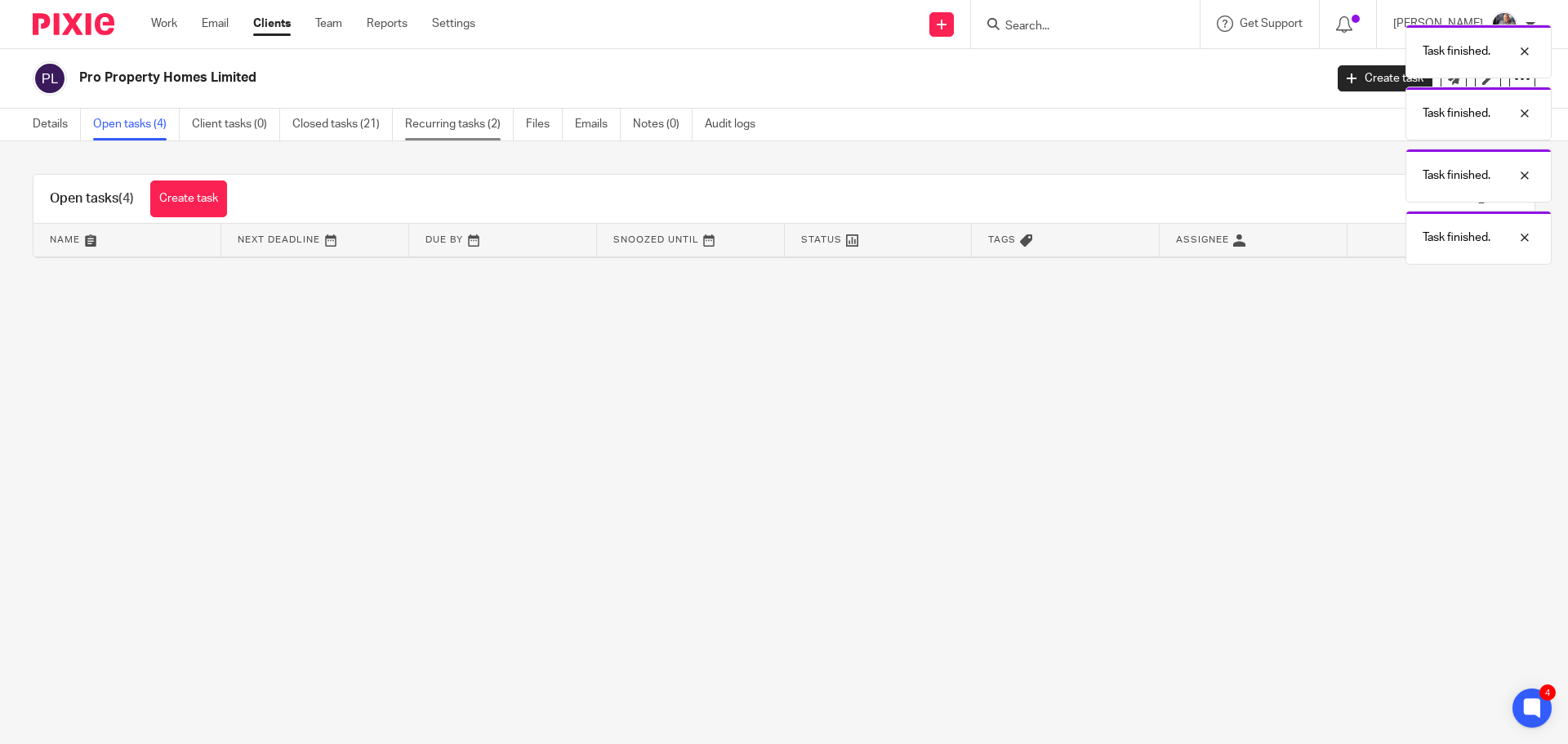
click at [466, 134] on link "Recurring tasks (2)" at bounding box center [459, 124] width 108 height 32
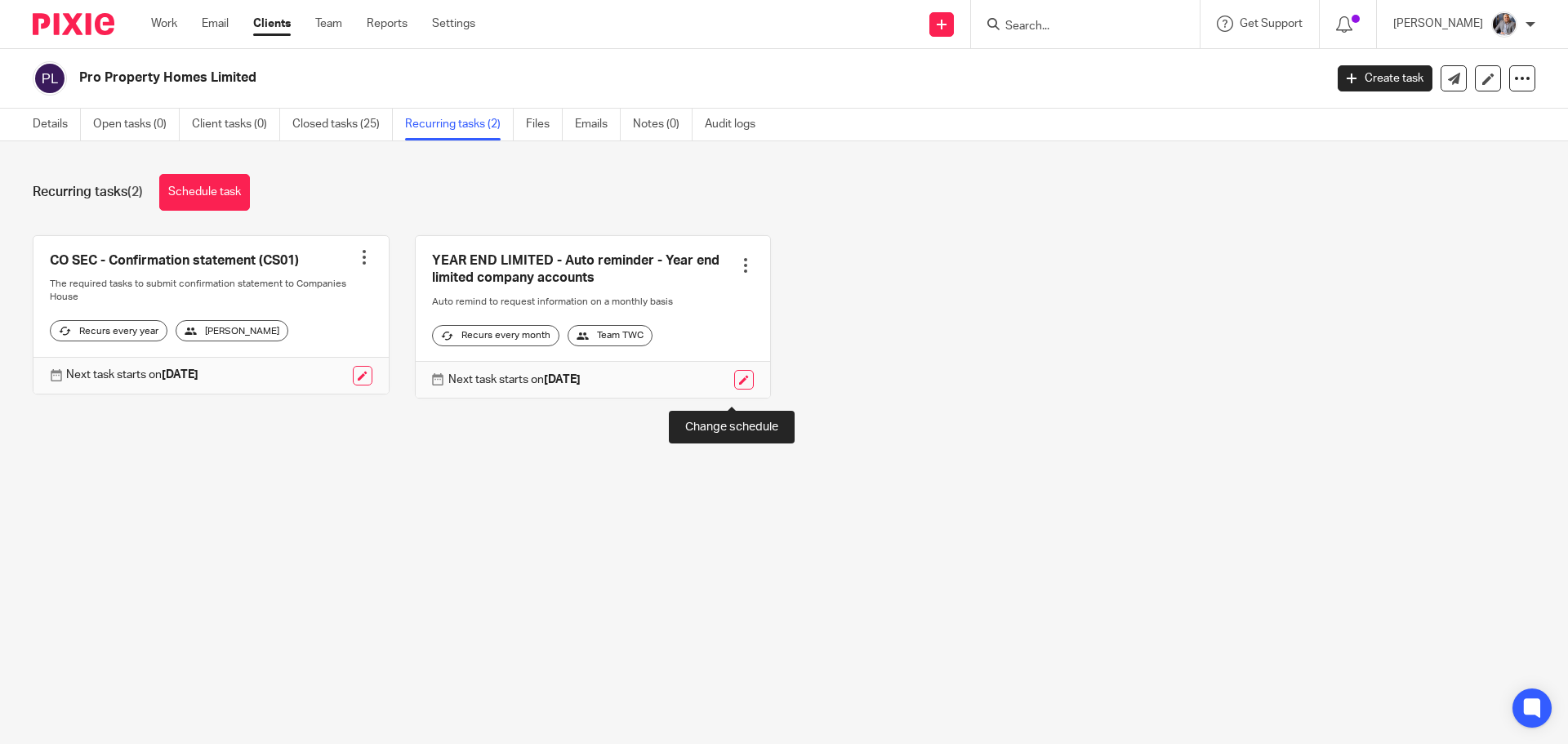
click at [734, 390] on link at bounding box center [744, 380] width 19 height 20
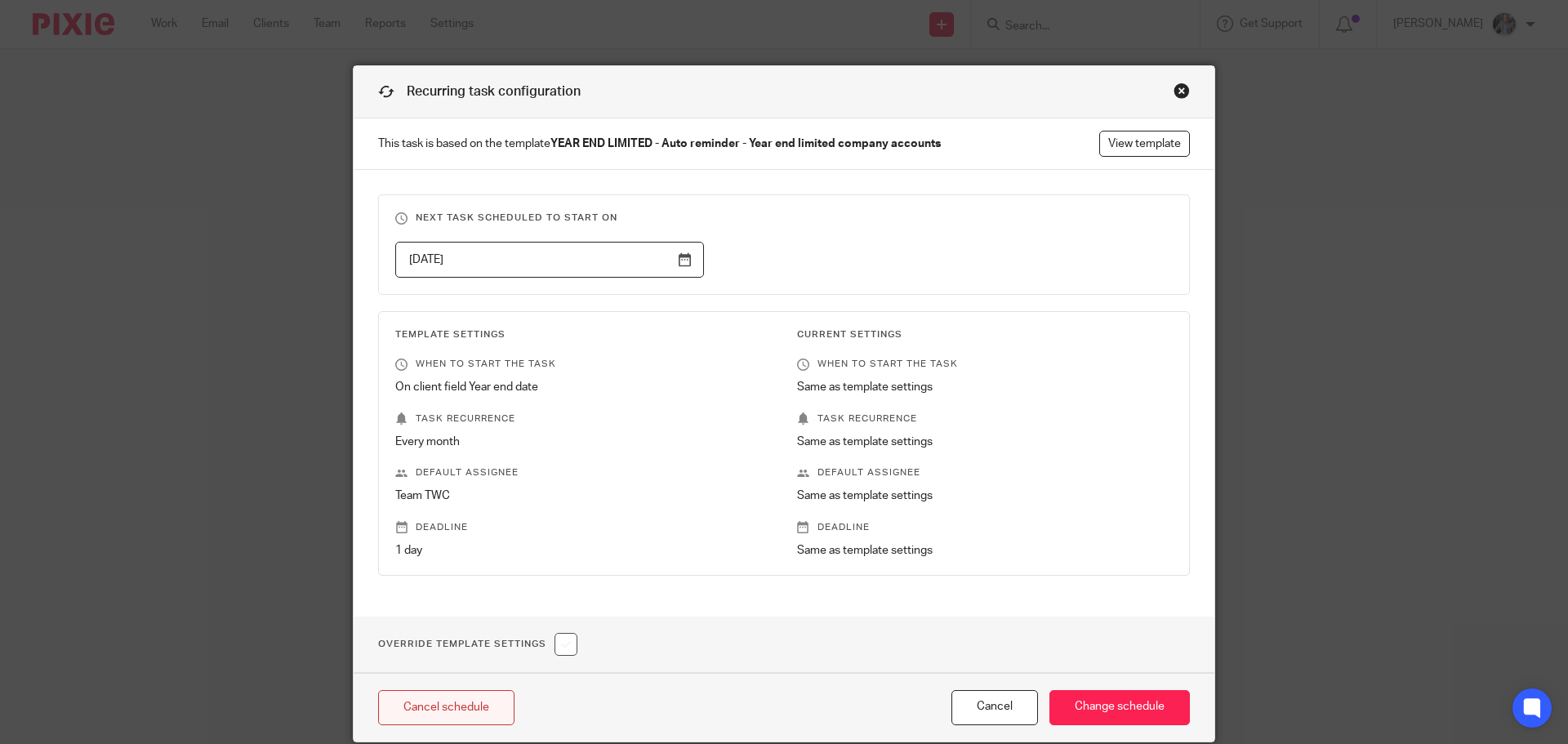
click at [435, 709] on link "Cancel schedule" at bounding box center [446, 708] width 136 height 35
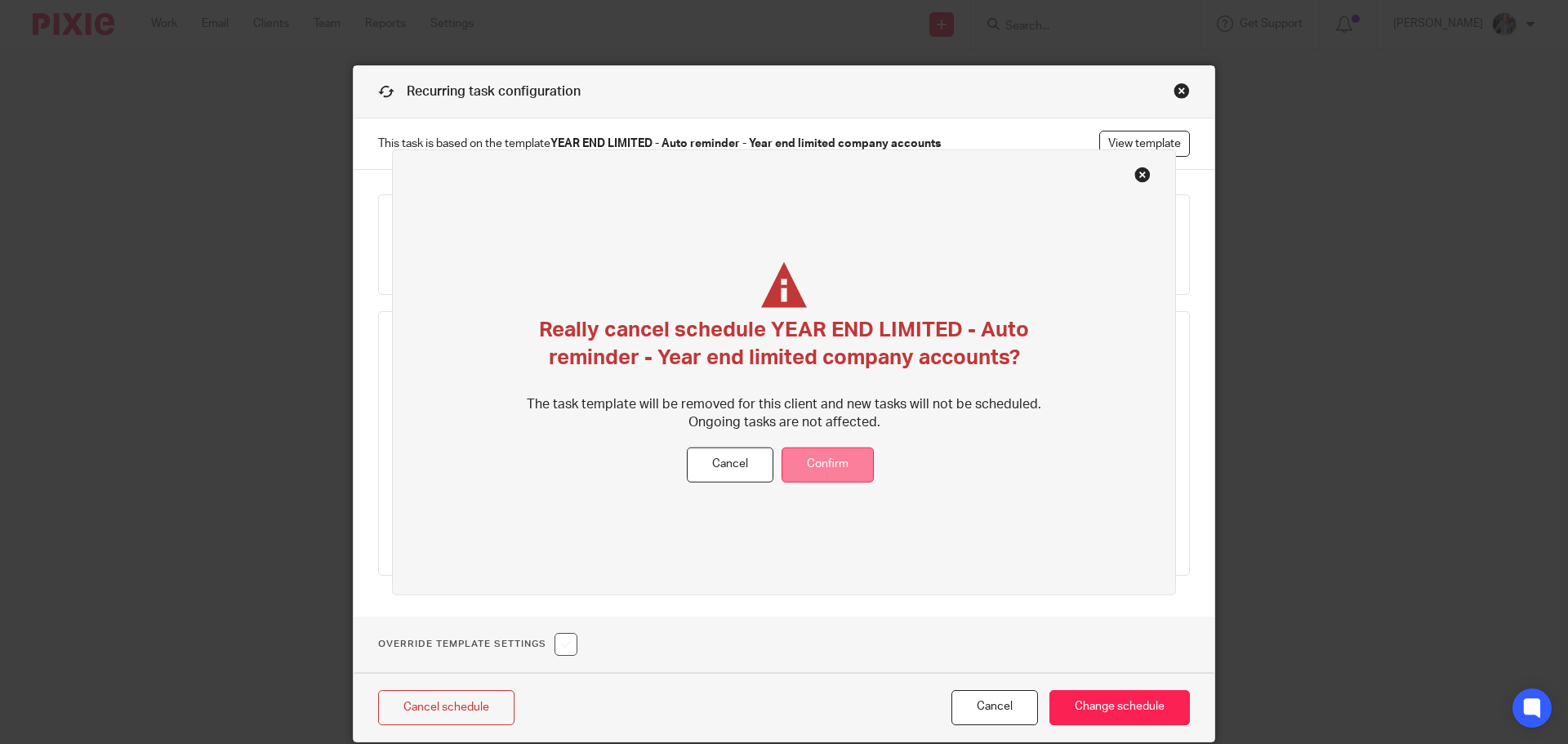
click at [855, 465] on button "Confirm" at bounding box center [827, 465] width 93 height 35
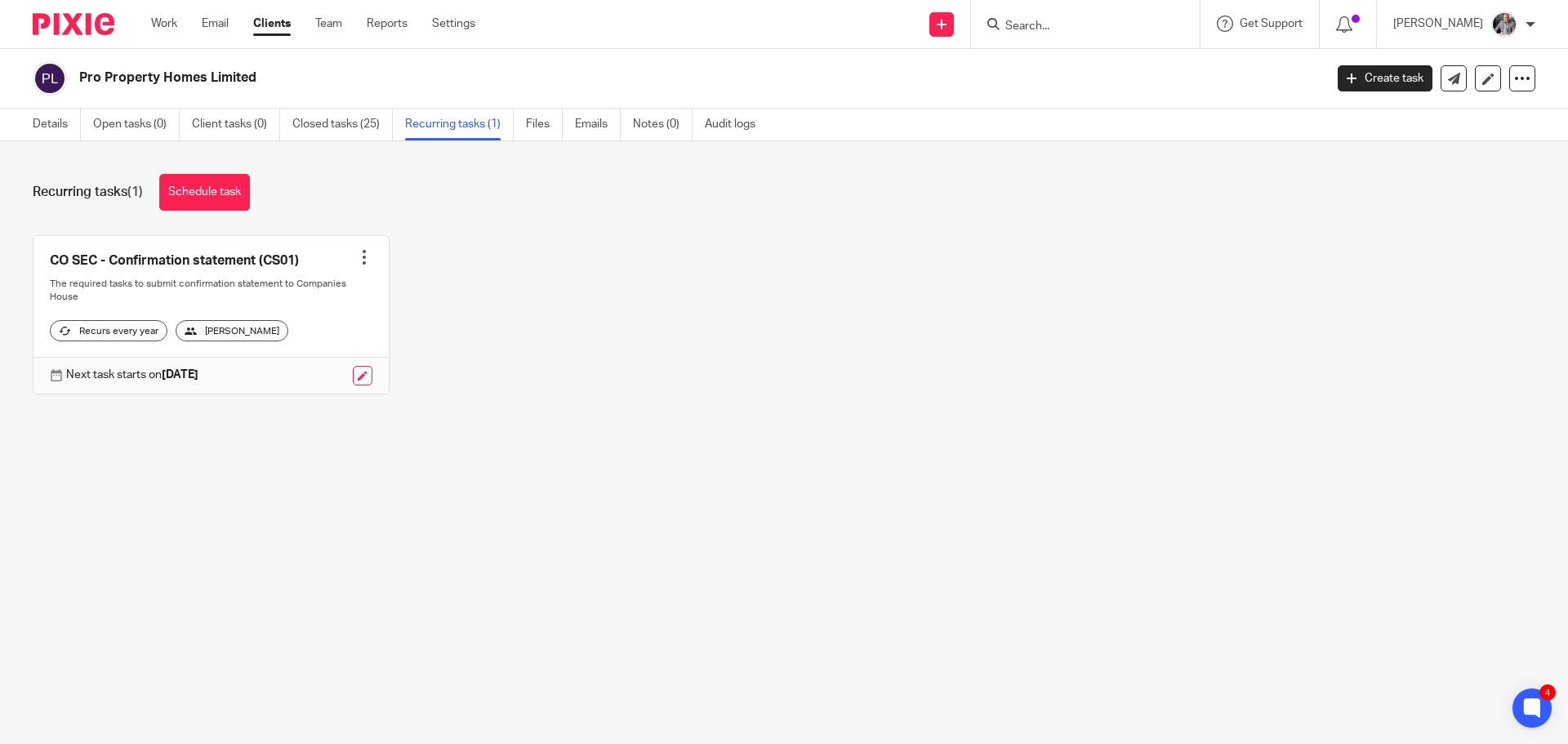
click at [1370, 92] on div "Pro Property Homes Limited Create task Update from Companies House Export data …" at bounding box center [784, 78] width 1503 height 34
click at [1368, 83] on link "Create task" at bounding box center [1384, 78] width 95 height 26
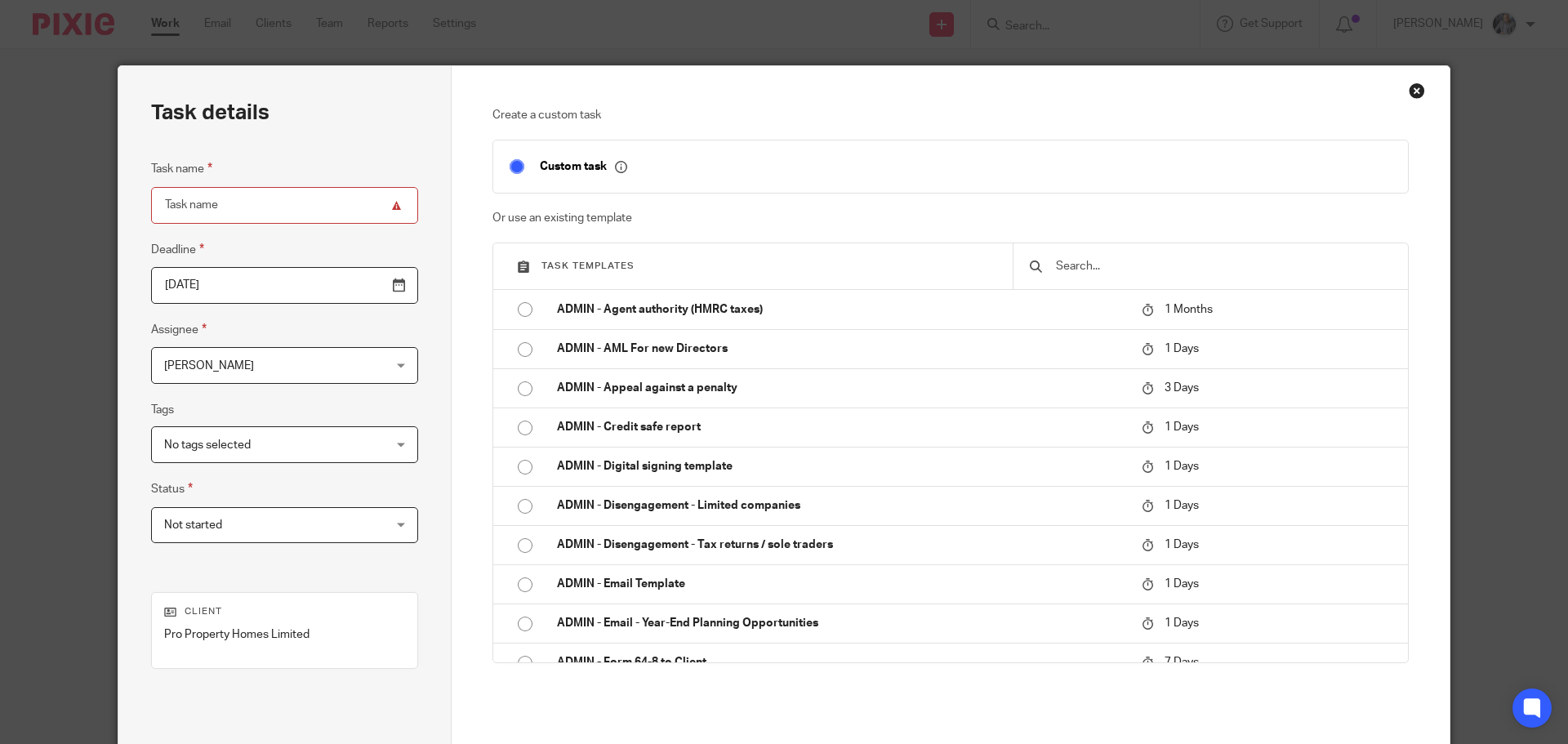
click at [1102, 266] on input "text" at bounding box center [1223, 266] width 337 height 18
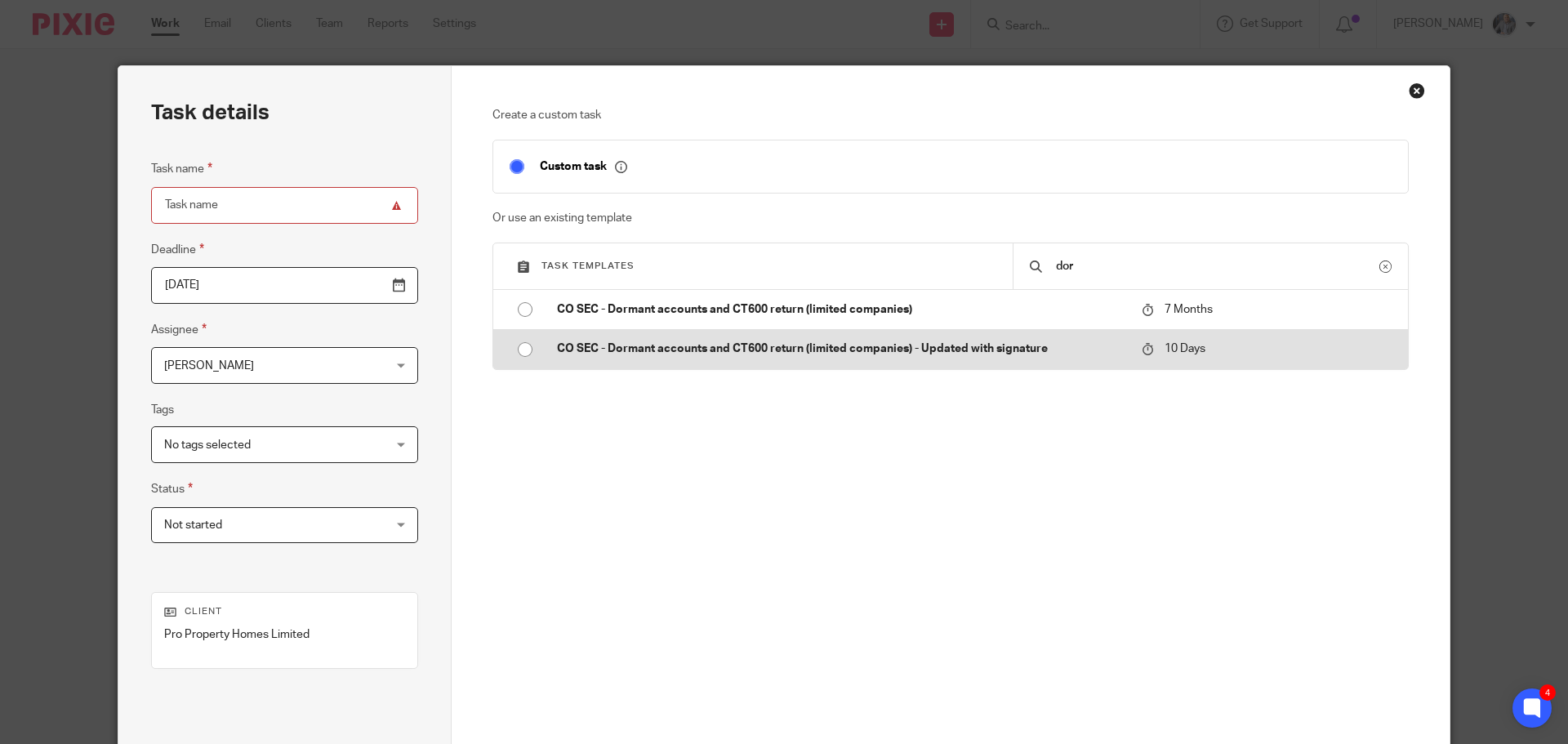
type input "dor"
click at [941, 351] on p "CO SEC - Dormant accounts and CT600 return (limited companies) - Updated with s…" at bounding box center [840, 348] width 568 height 17
type input "2025-08-28"
type input "CO SEC - Dormant accounts and CT600 return (limited companies) - Updated with s…"
checkbox input "false"
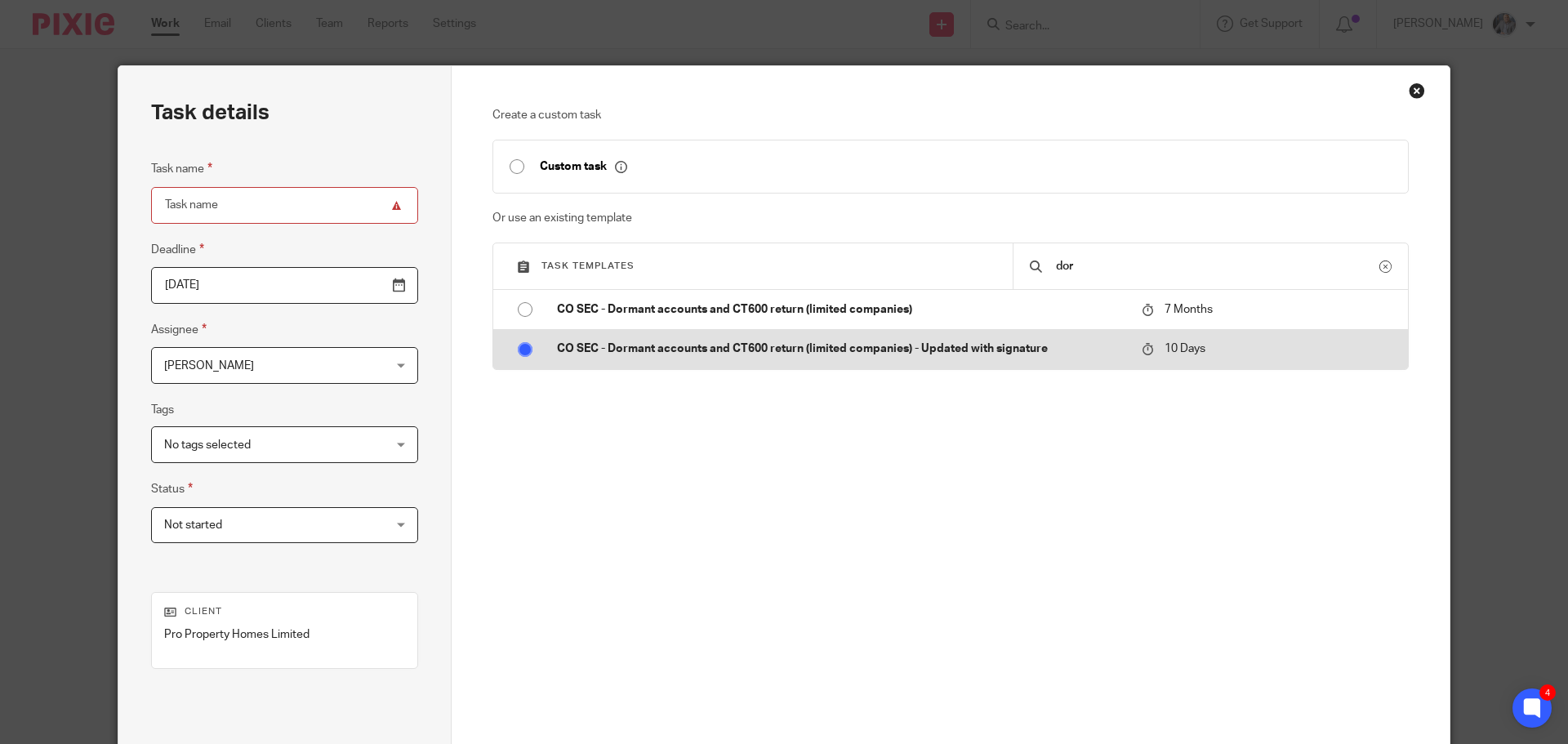
radio input "true"
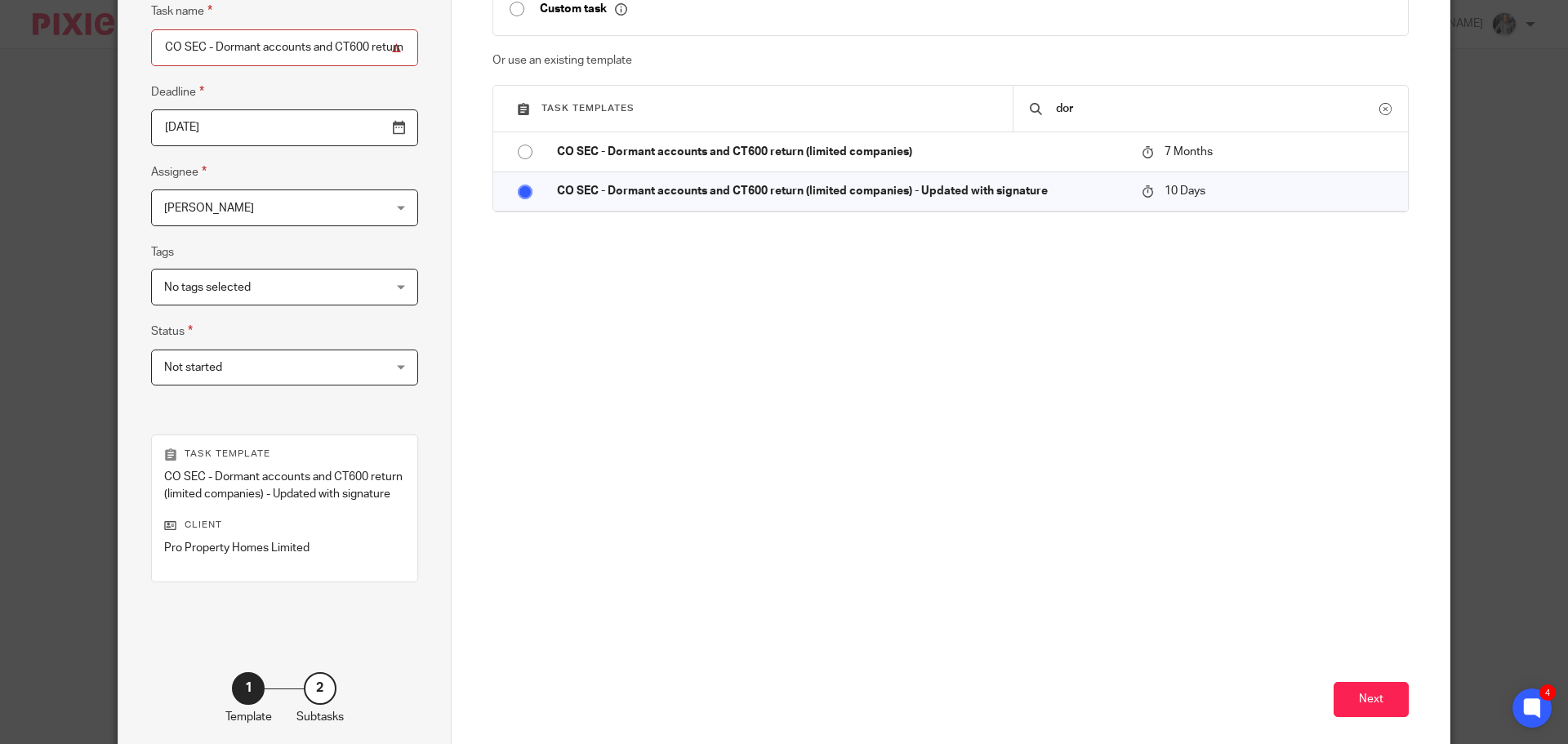
scroll to position [238, 0]
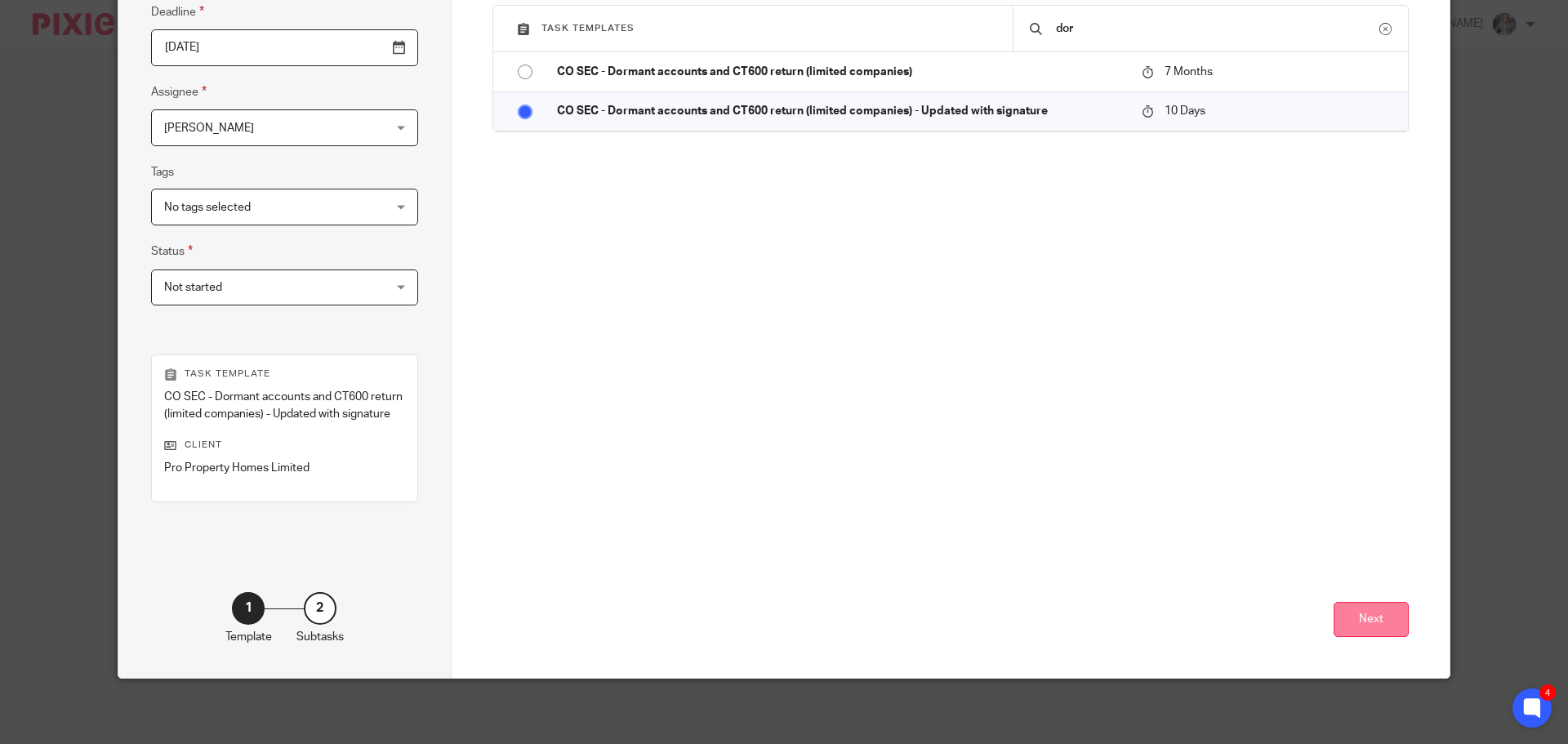
click at [1373, 622] on button "Next" at bounding box center [1370, 619] width 75 height 35
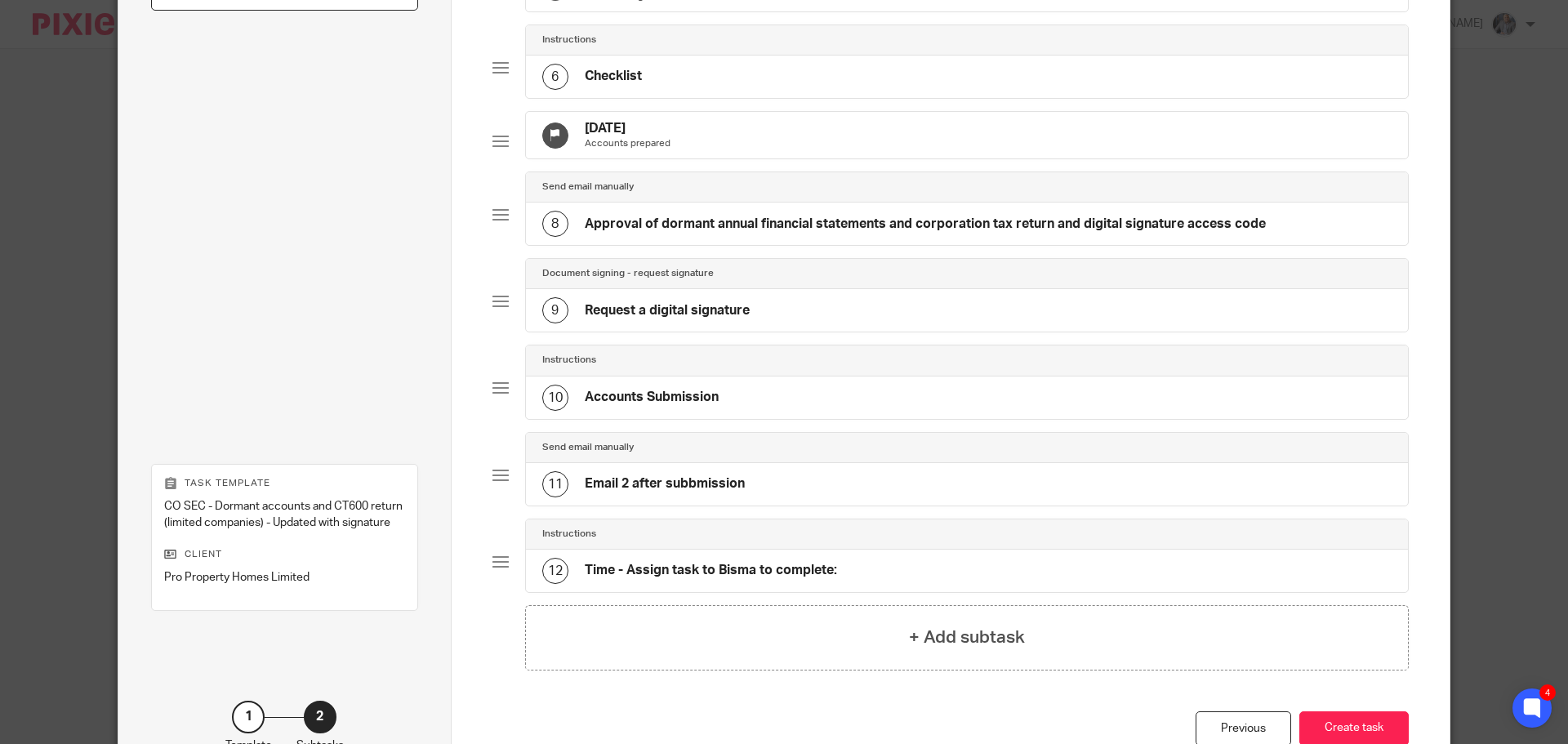
scroll to position [667, 0]
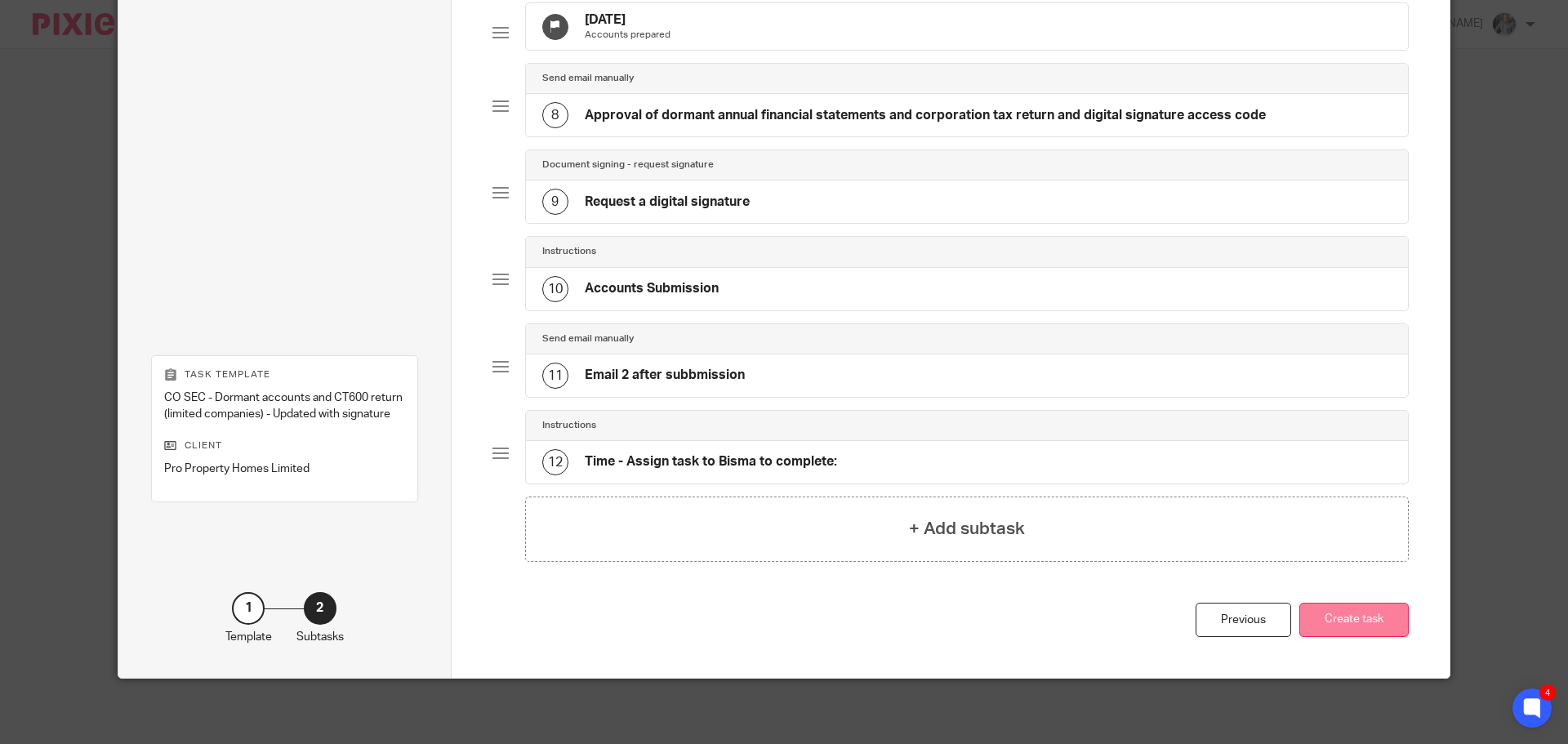
click at [1346, 619] on button "Create task" at bounding box center [1354, 620] width 109 height 35
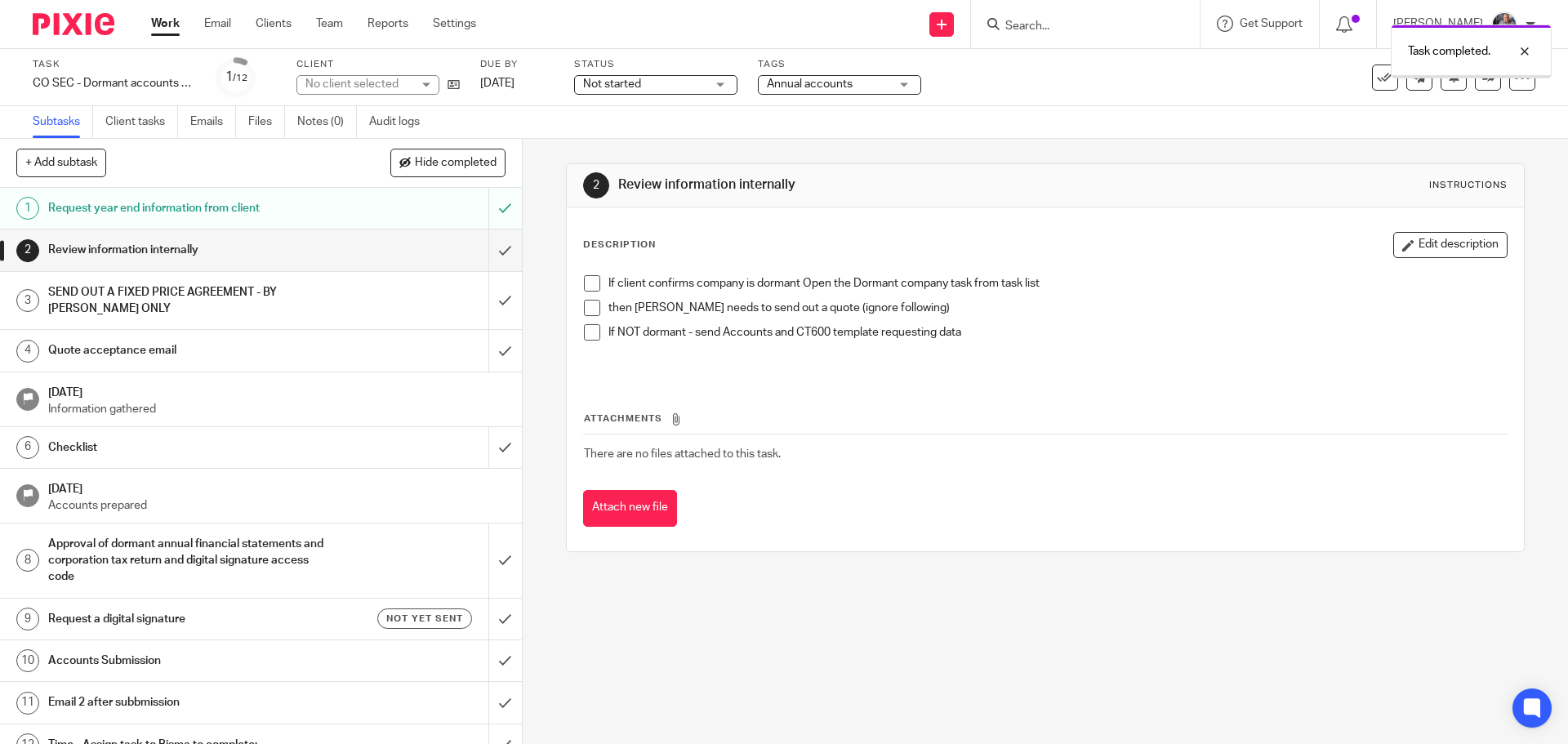
click at [489, 249] on input "submit" at bounding box center [260, 250] width 521 height 41
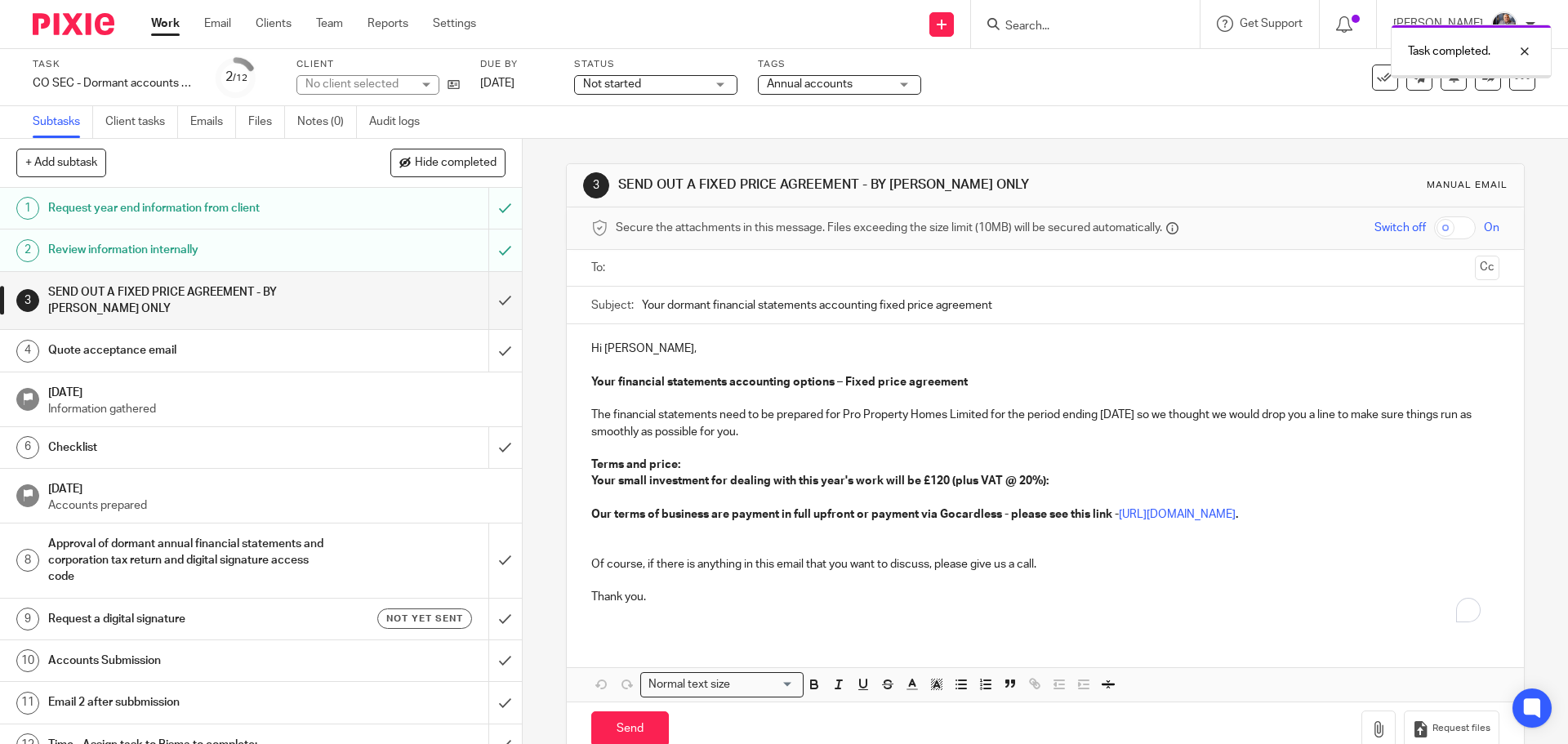
click at [488, 295] on input "submit" at bounding box center [260, 300] width 521 height 58
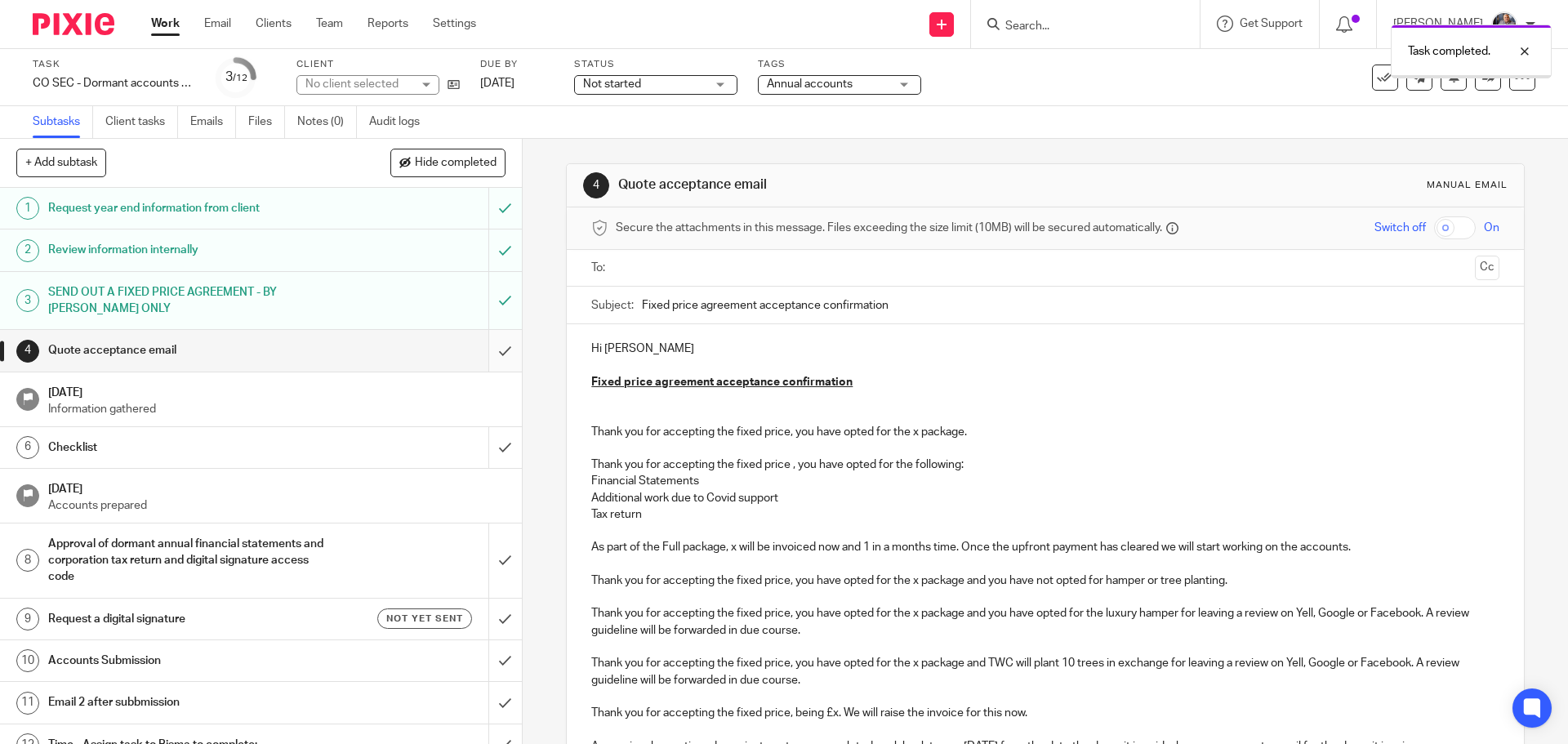
click at [491, 351] on input "submit" at bounding box center [260, 350] width 521 height 41
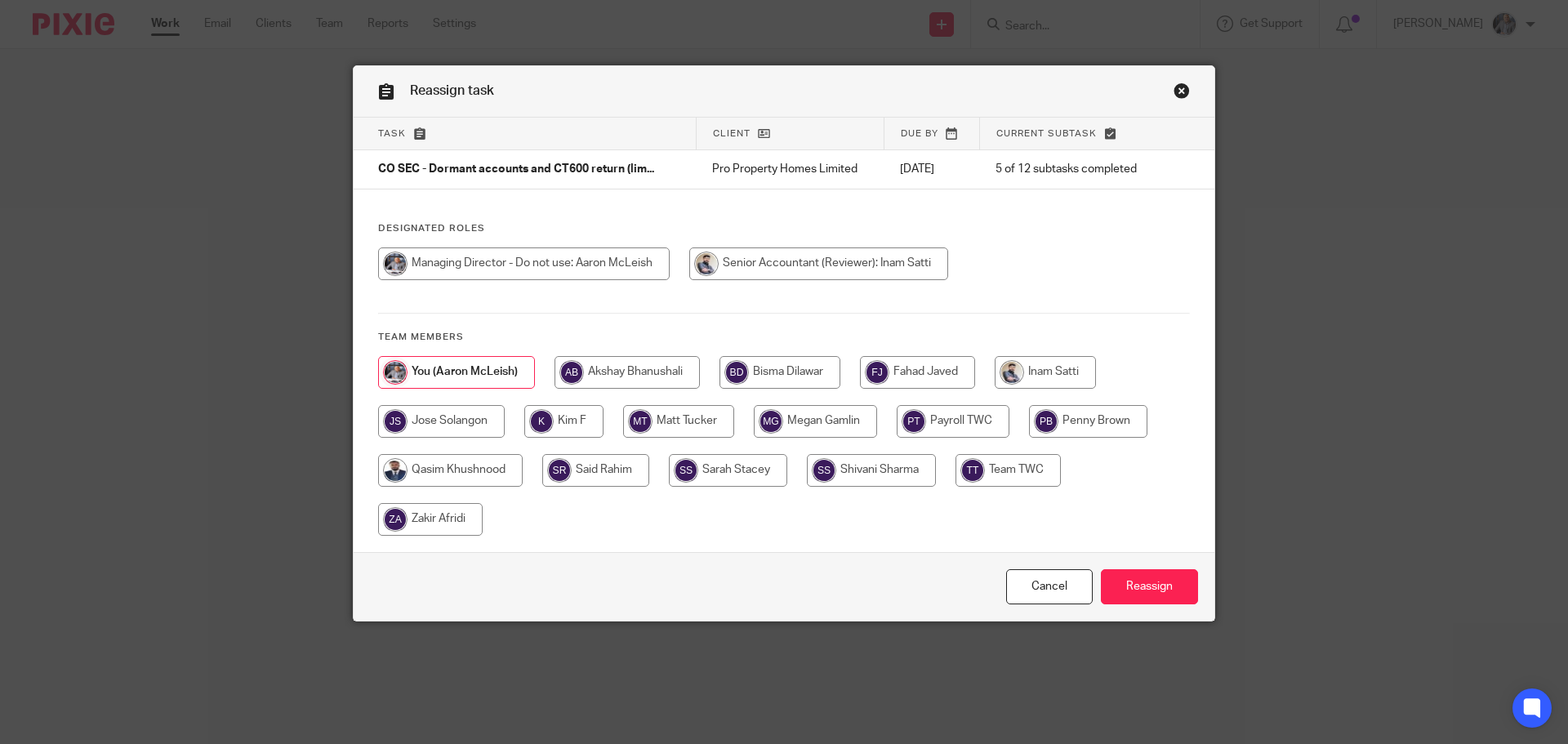
drag, startPoint x: 1080, startPoint y: 353, endPoint x: 1078, endPoint y: 364, distance: 11.2
click at [1080, 359] on div "Designated Roles Team members" at bounding box center [784, 387] width 860 height 330
click at [1075, 366] on input "radio" at bounding box center [1045, 372] width 101 height 33
radio input "true"
click at [1156, 592] on input "Reassign" at bounding box center [1149, 587] width 97 height 35
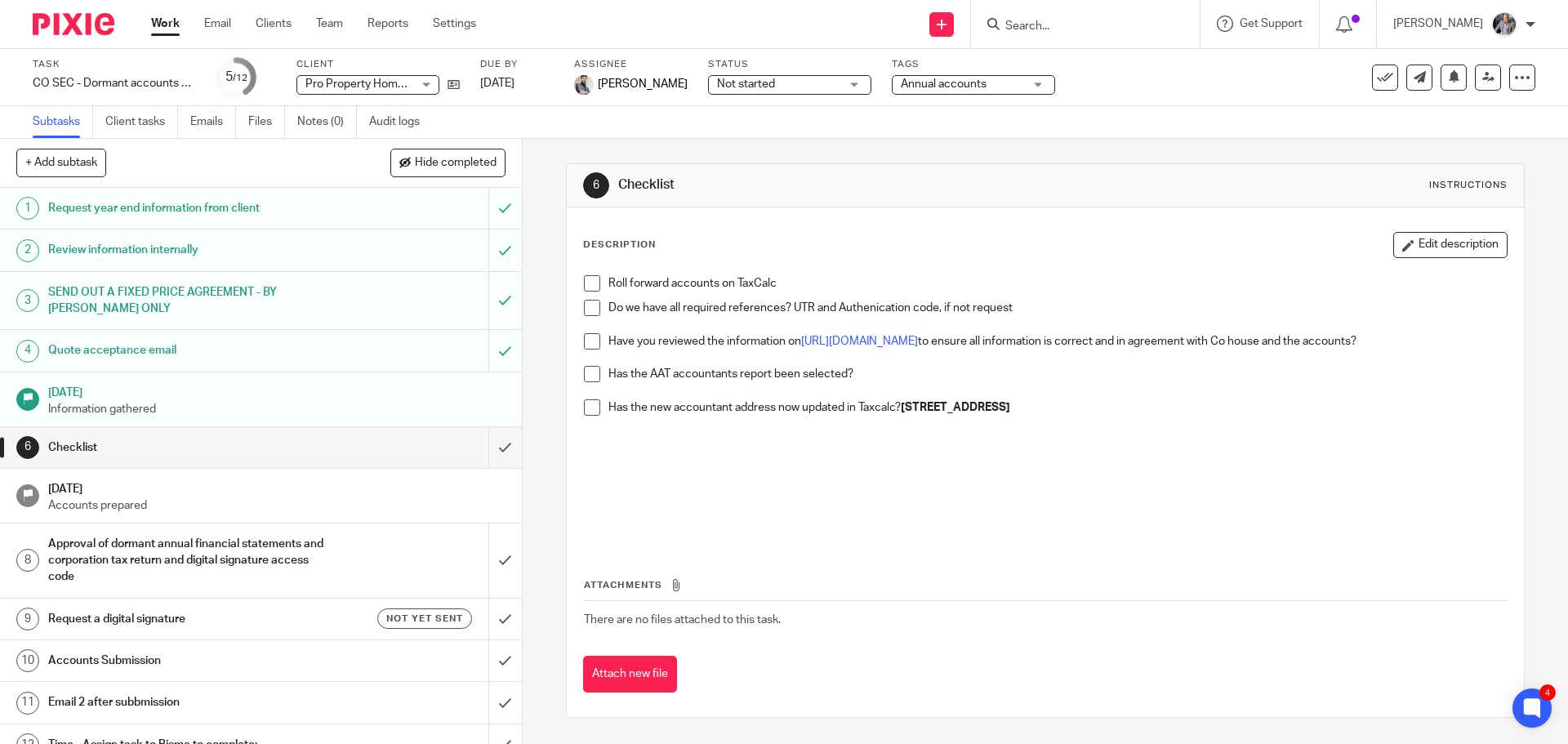
click at [1057, 28] on input "Search" at bounding box center [1077, 26] width 147 height 15
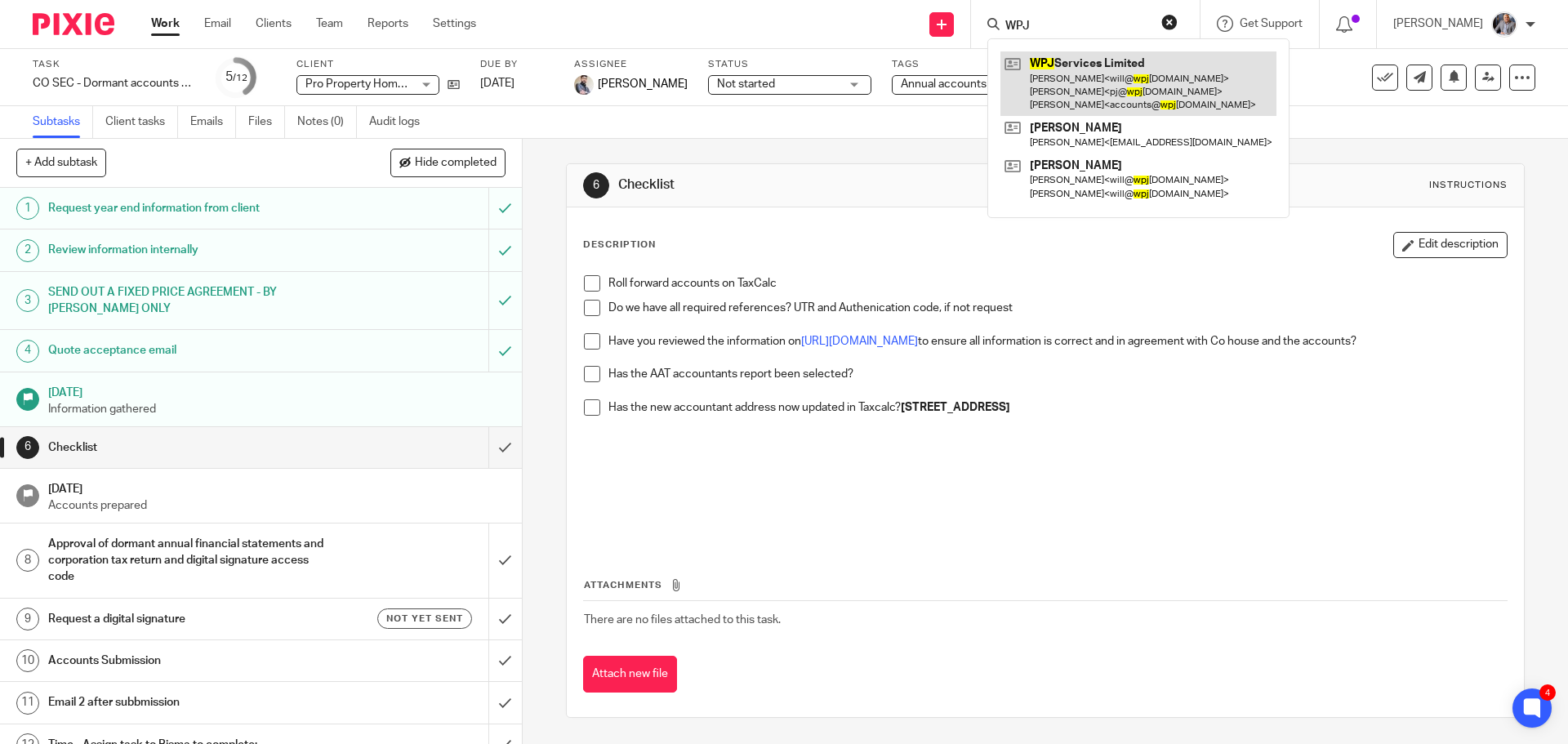
type input "WPJ"
click at [1105, 65] on link at bounding box center [1137, 84] width 276 height 64
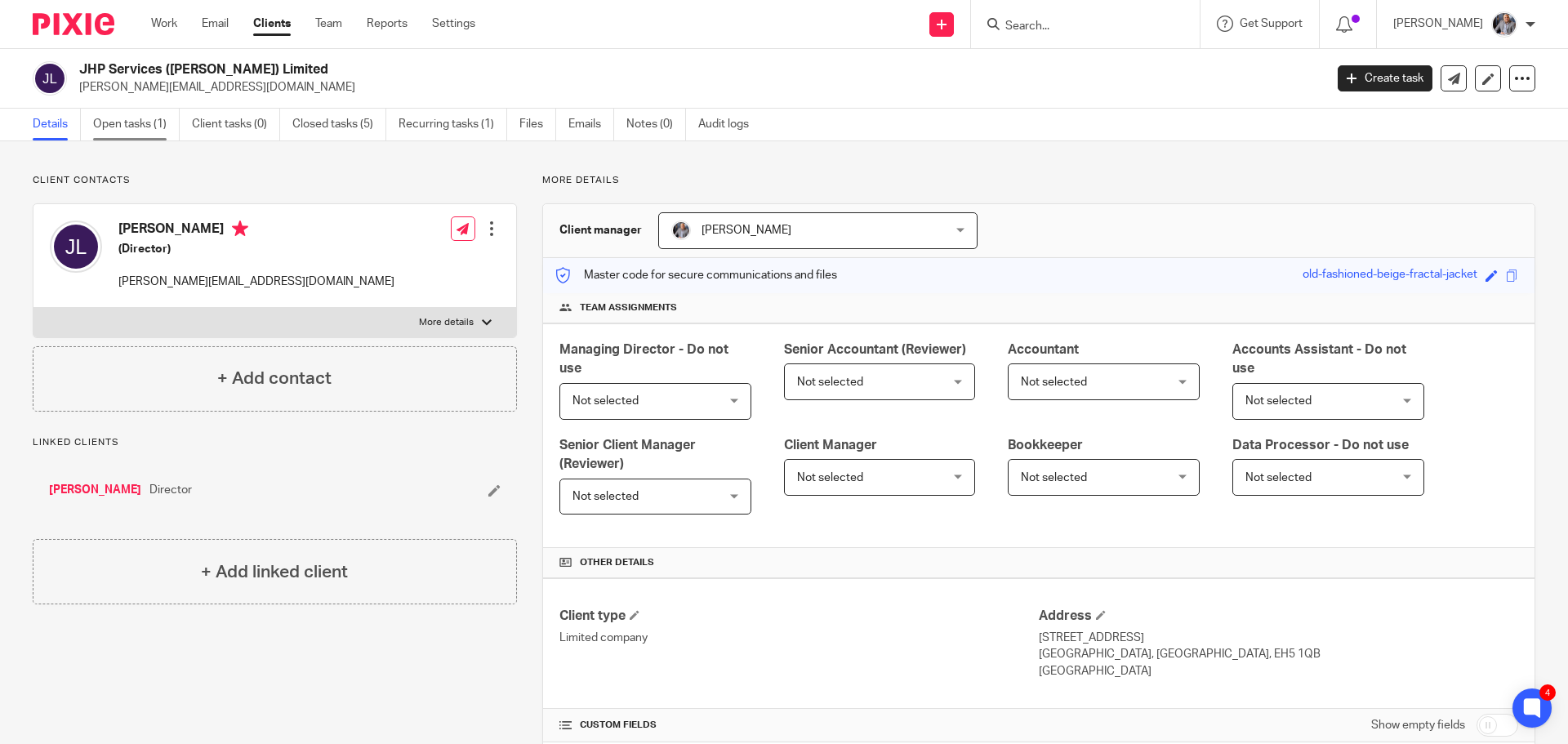
click at [145, 117] on link "Open tasks (1)" at bounding box center [136, 124] width 87 height 32
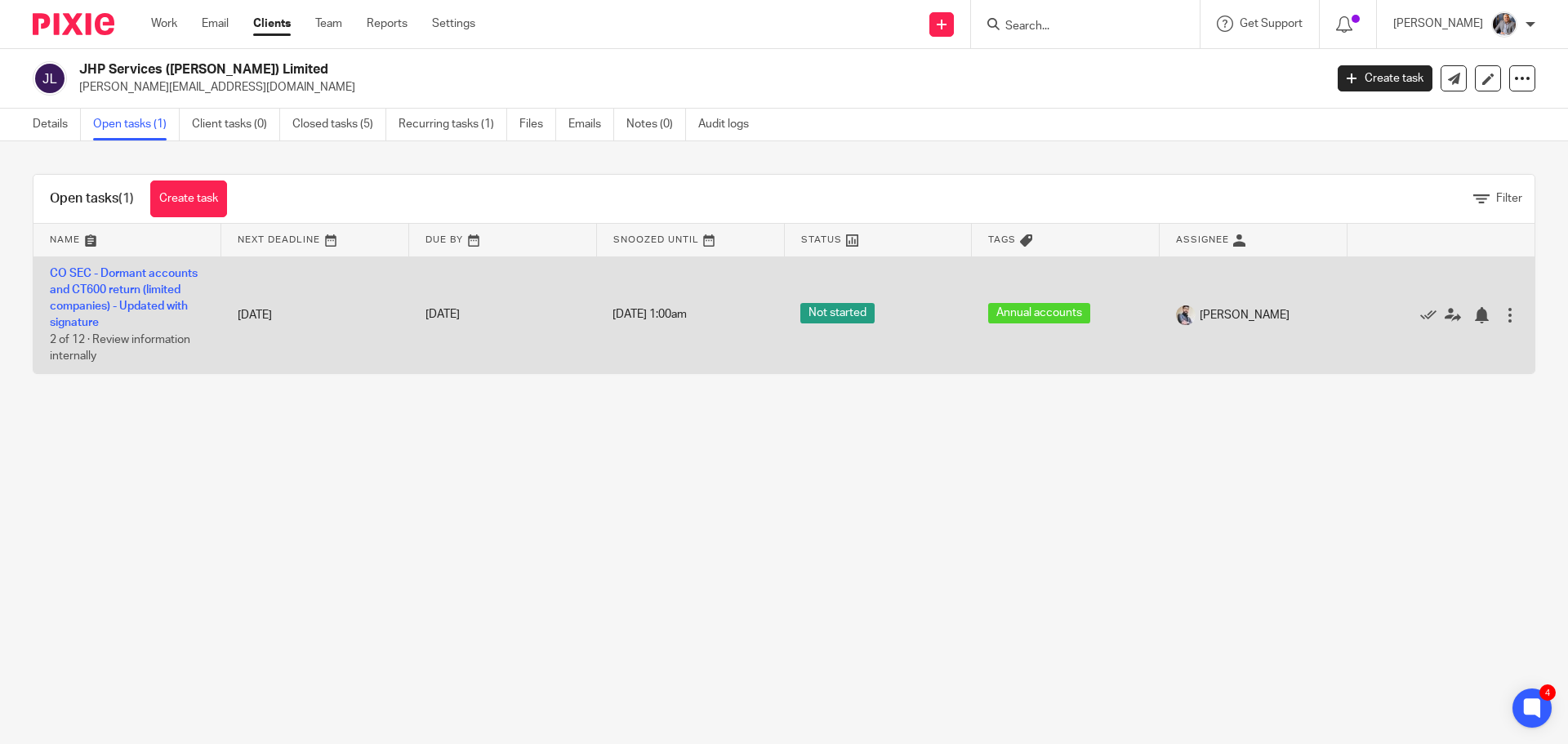
click at [298, 314] on td "17 Sep 2025" at bounding box center [315, 315] width 188 height 117
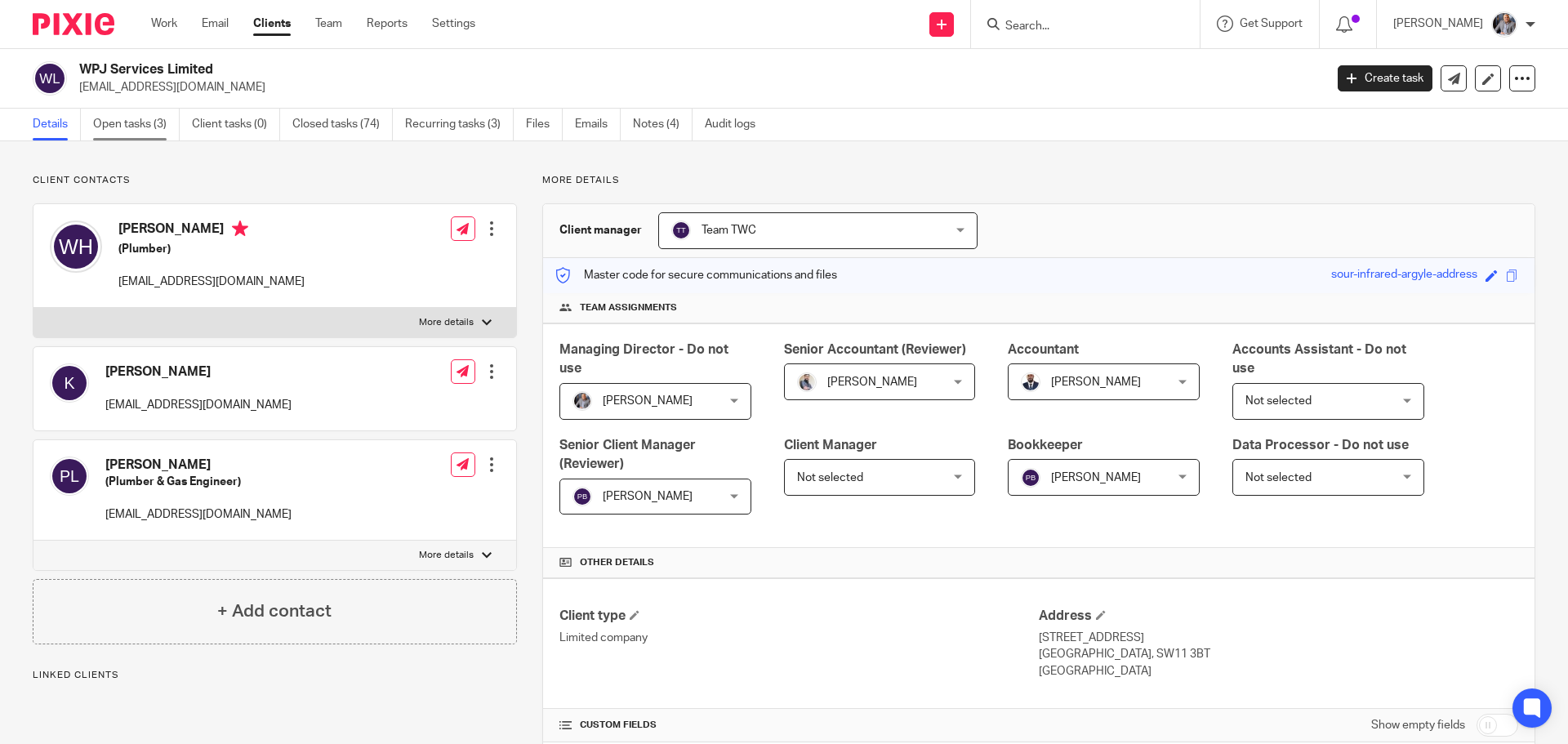
click at [120, 122] on link "Open tasks (3)" at bounding box center [136, 124] width 87 height 32
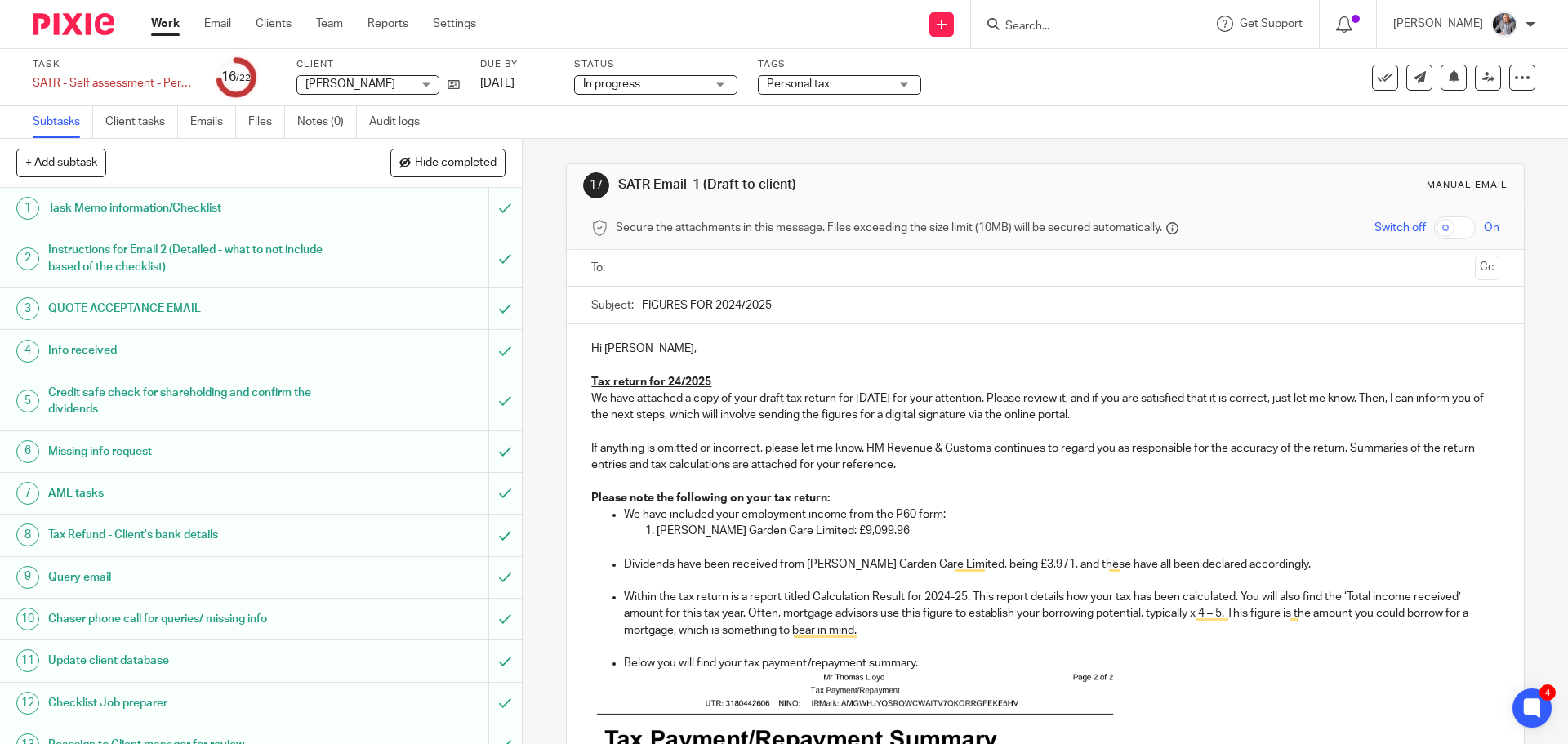
click at [745, 275] on input "text" at bounding box center [1045, 268] width 846 height 19
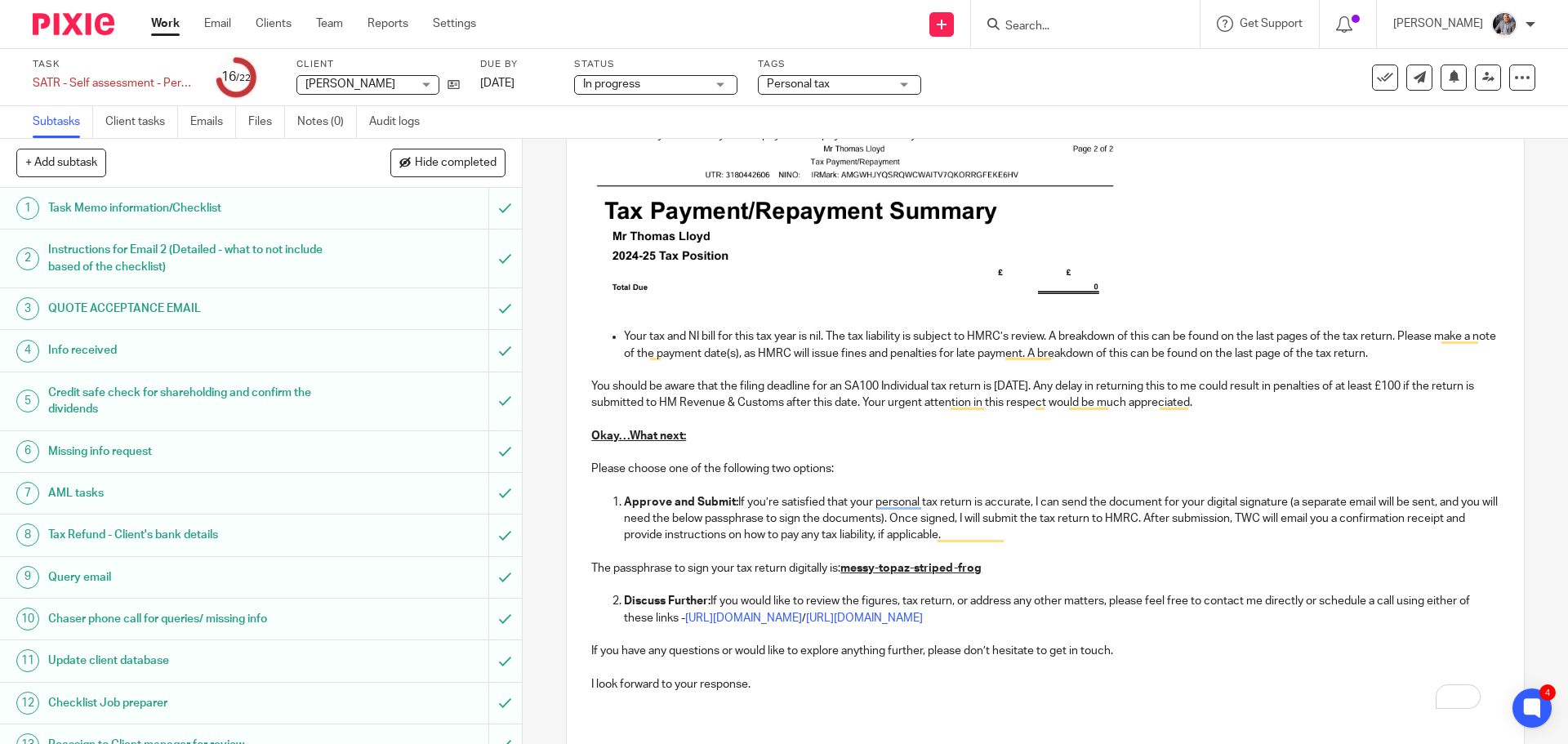
scroll to position [656, 0]
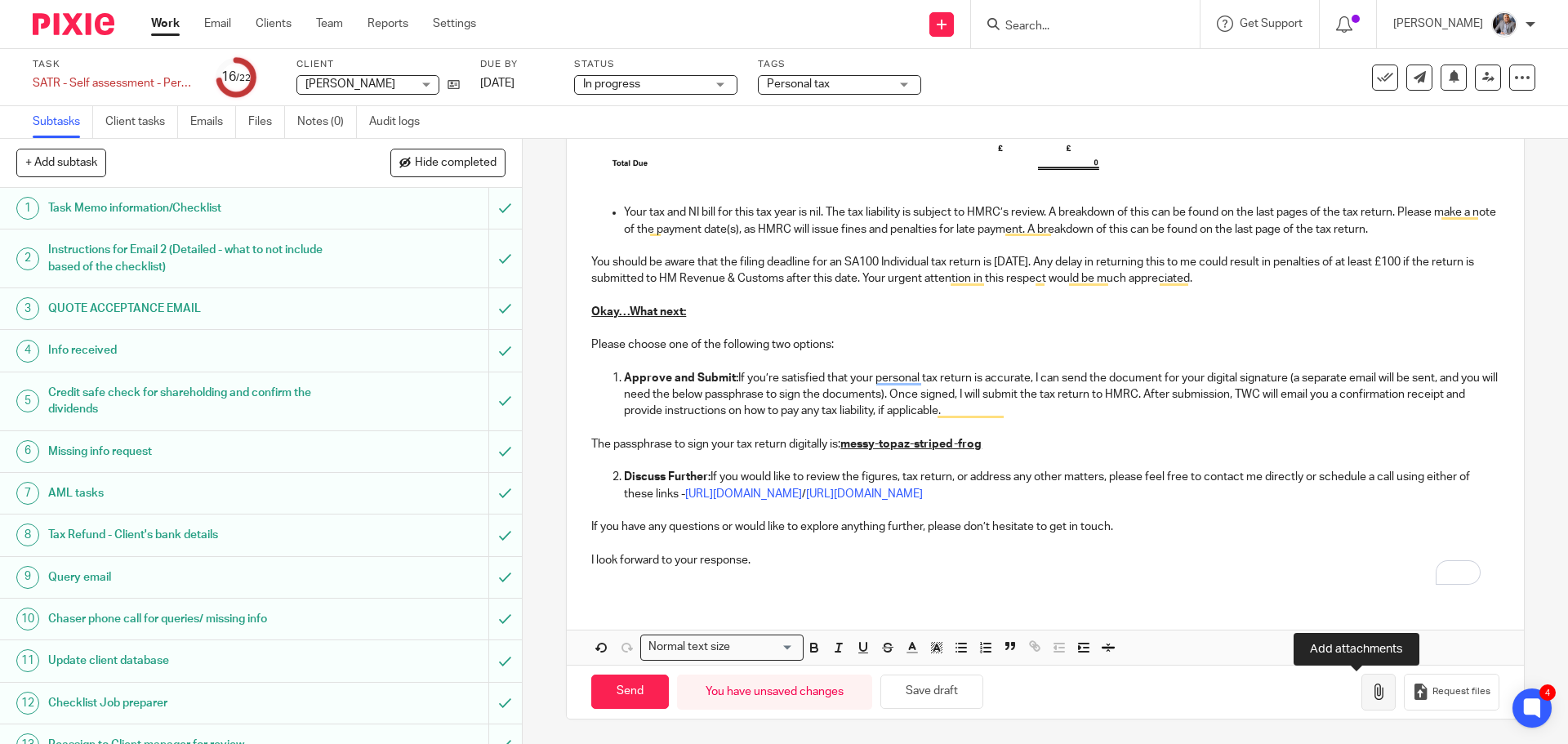
click at [1370, 689] on icon "button" at bounding box center [1378, 691] width 17 height 17
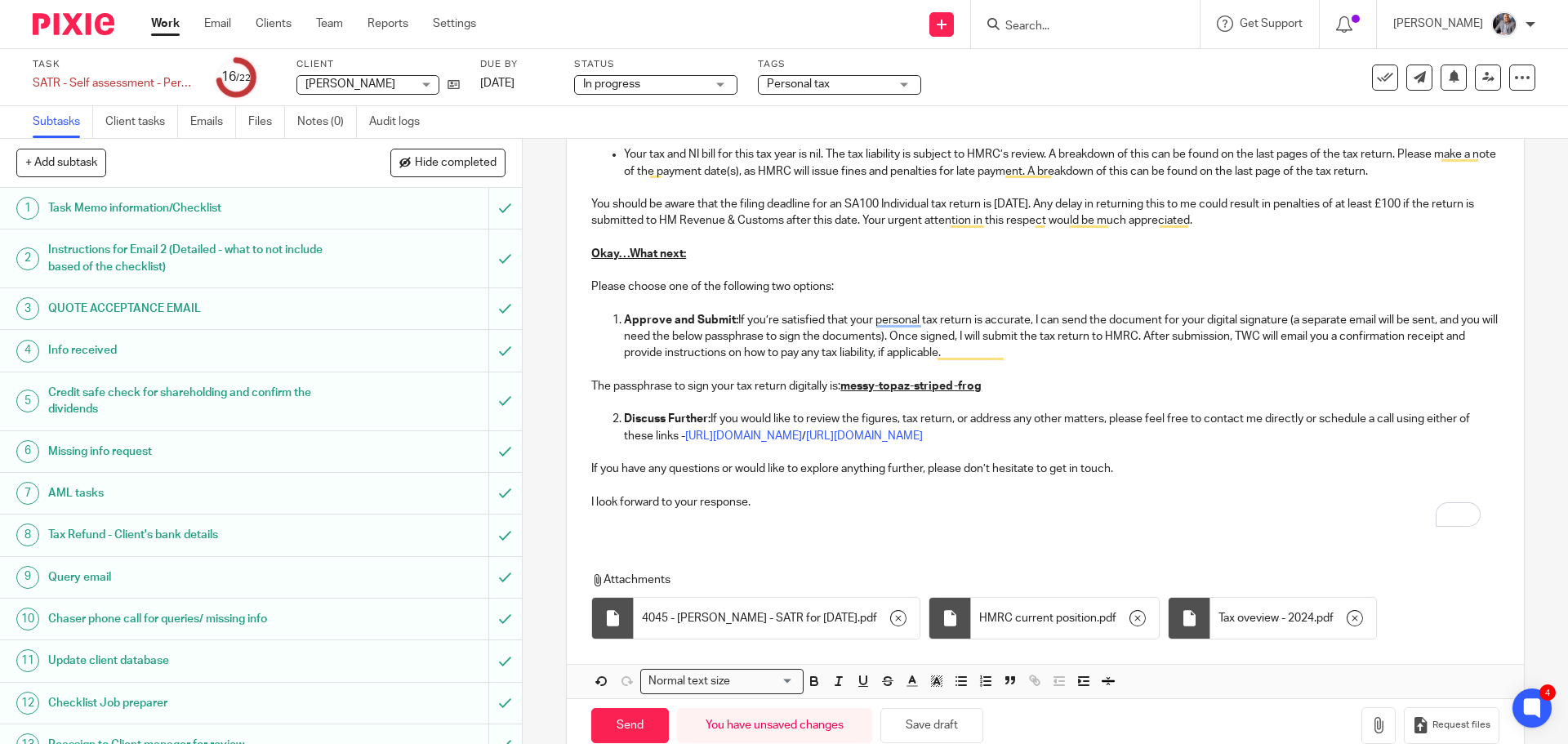
scroll to position [748, 0]
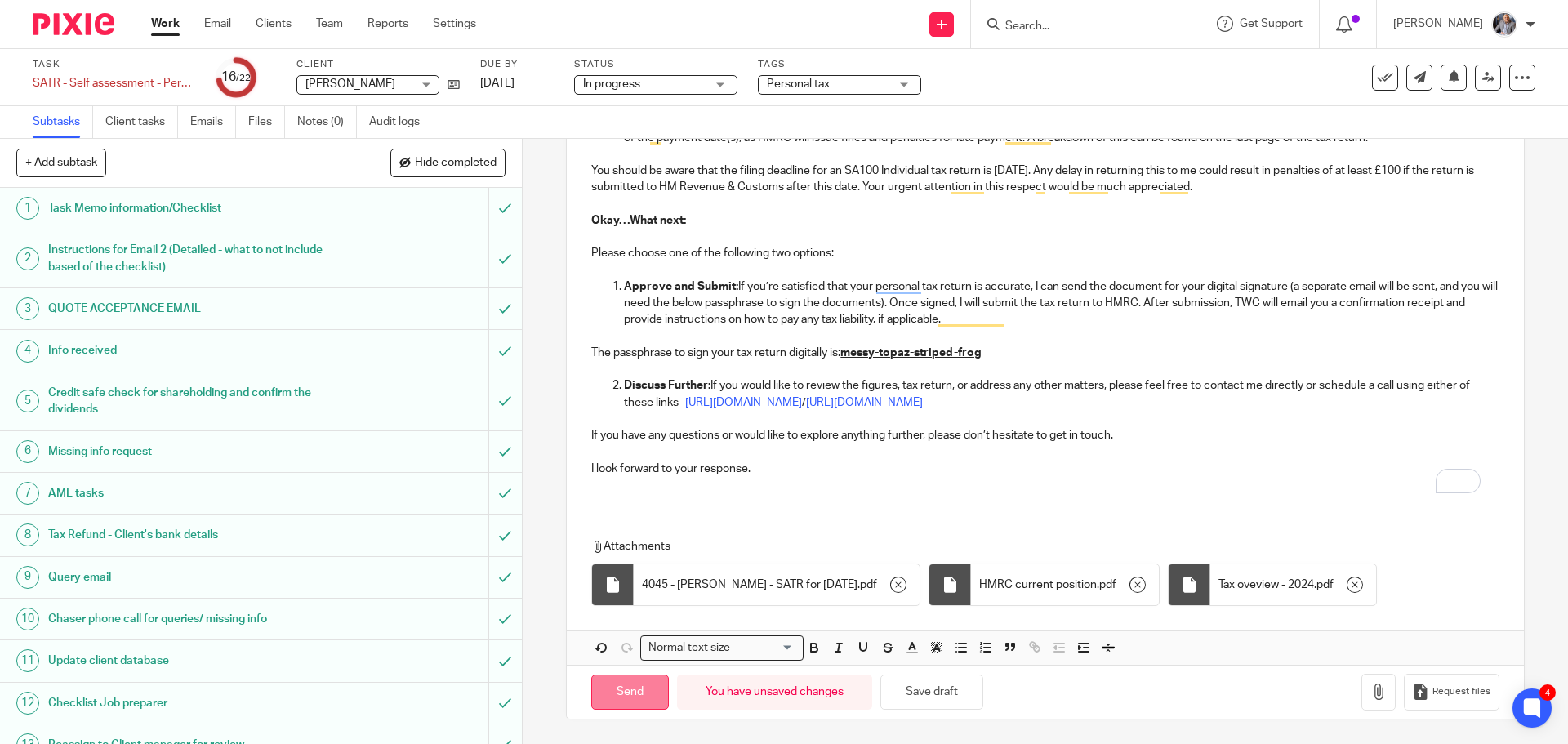
click at [633, 685] on input "Send" at bounding box center [631, 692] width 78 height 35
type input "Sent"
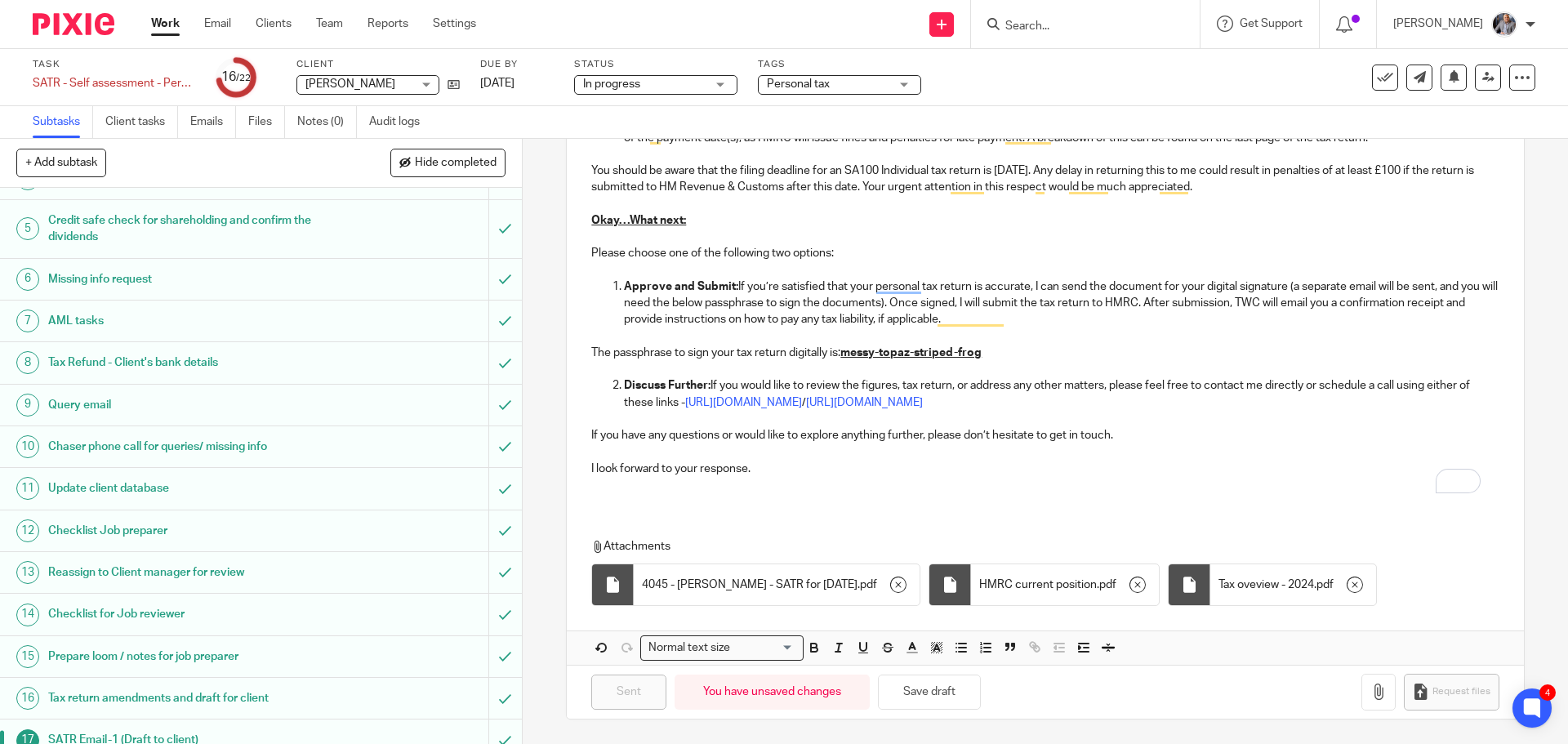
scroll to position [433, 0]
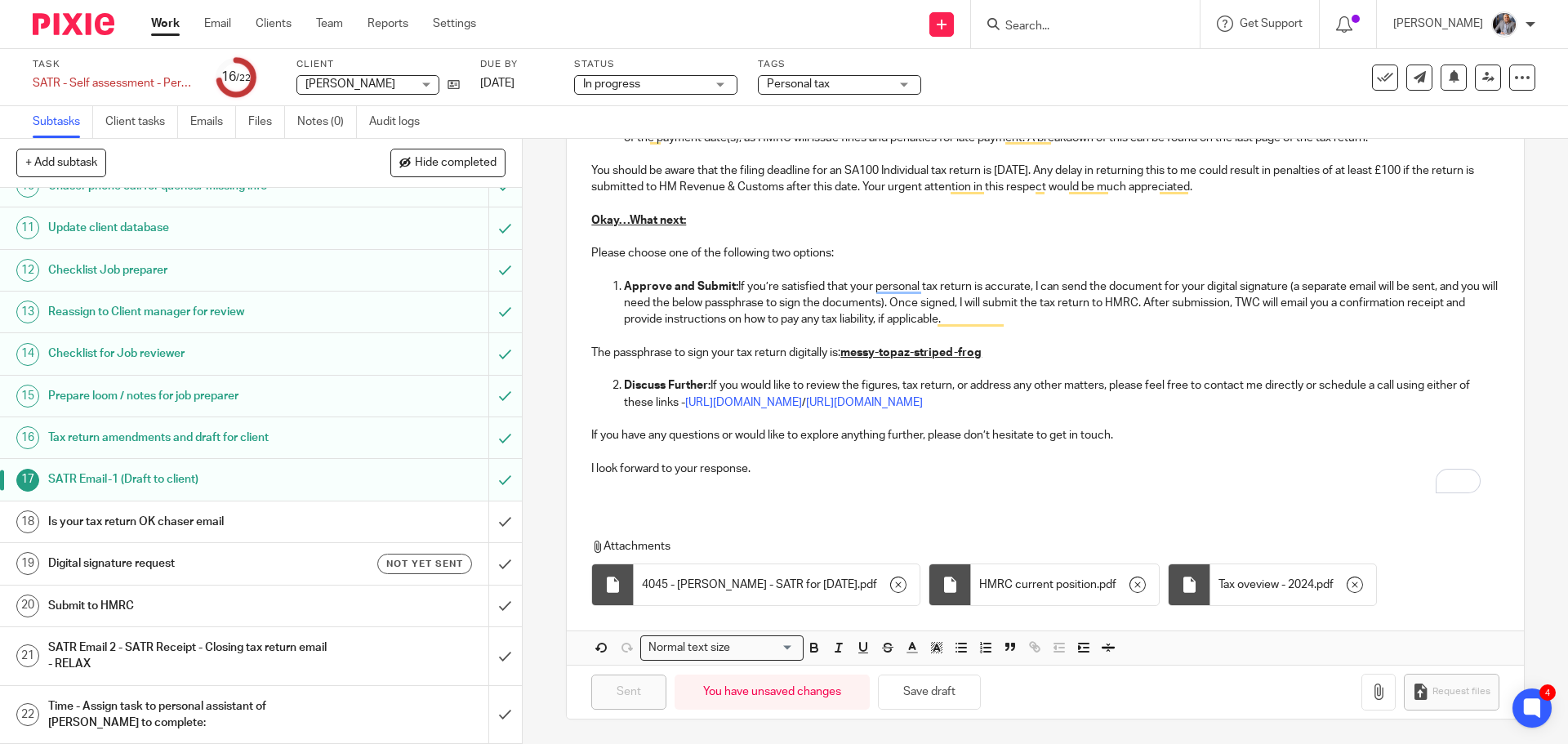
click at [129, 565] on h1 "Digital signature request" at bounding box center [189, 564] width 283 height 24
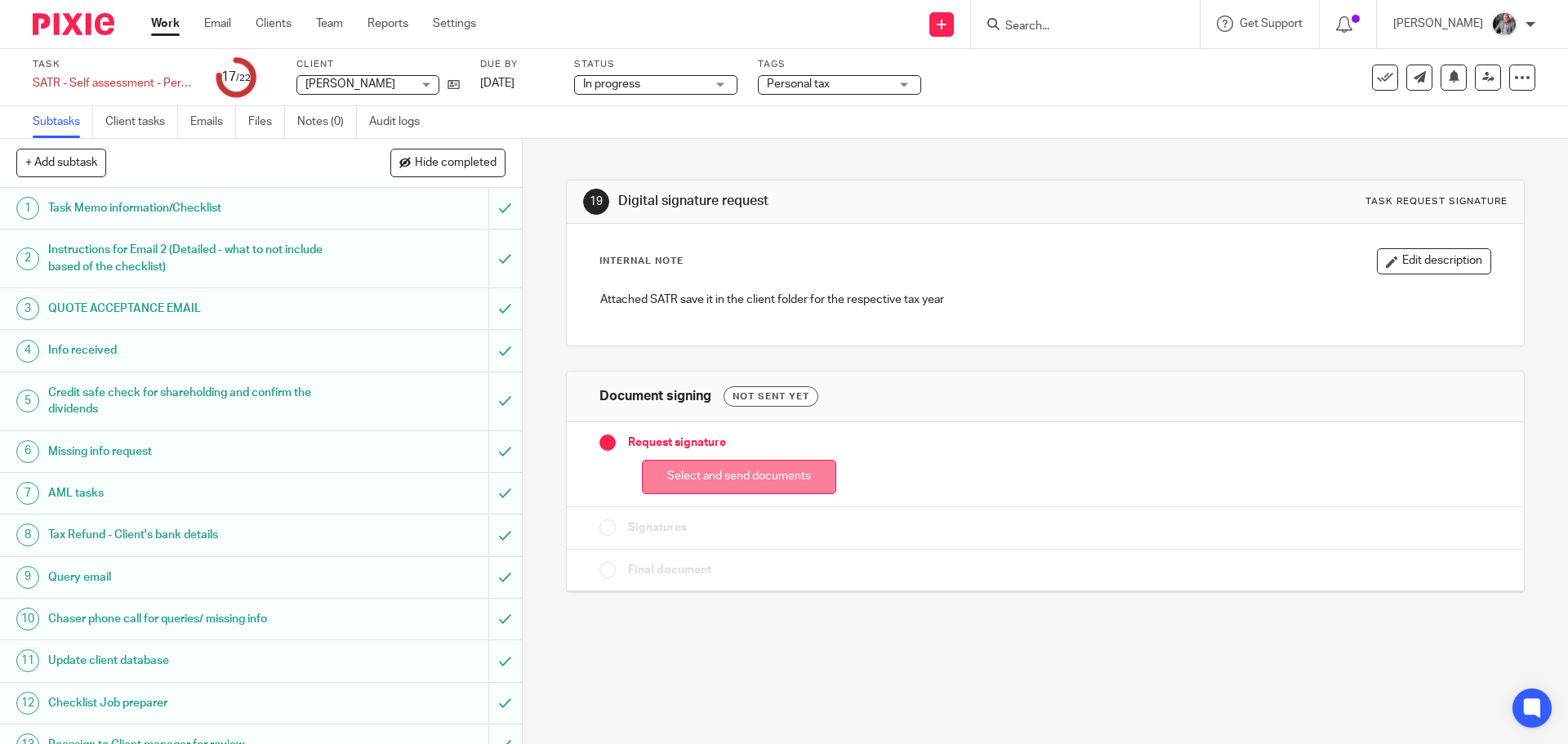
click at [783, 486] on button "Select and send documents" at bounding box center [739, 478] width 194 height 35
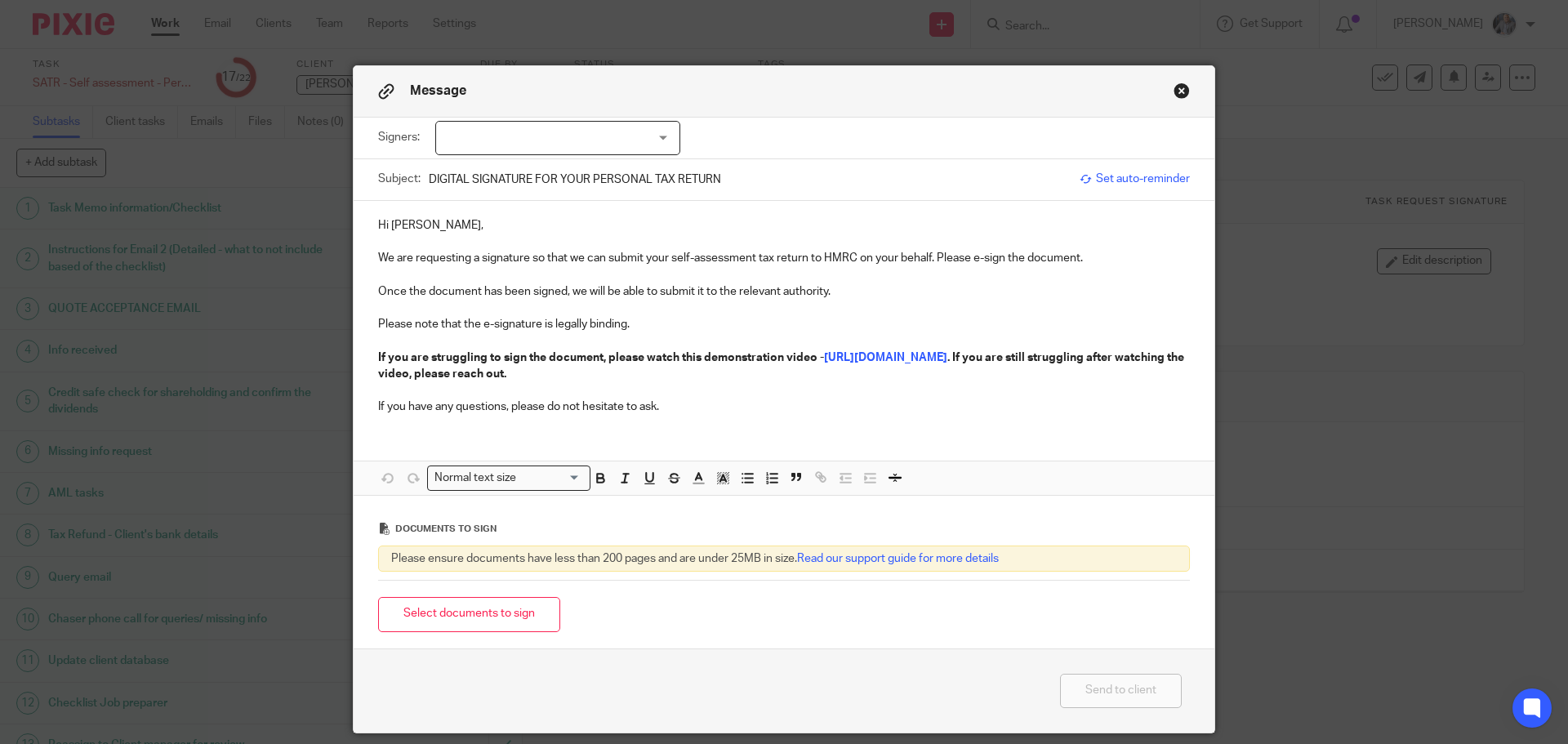
click at [526, 145] on div at bounding box center [557, 137] width 245 height 34
click at [518, 184] on li "[PERSON_NAME]" at bounding box center [553, 172] width 244 height 33
checkbox input "true"
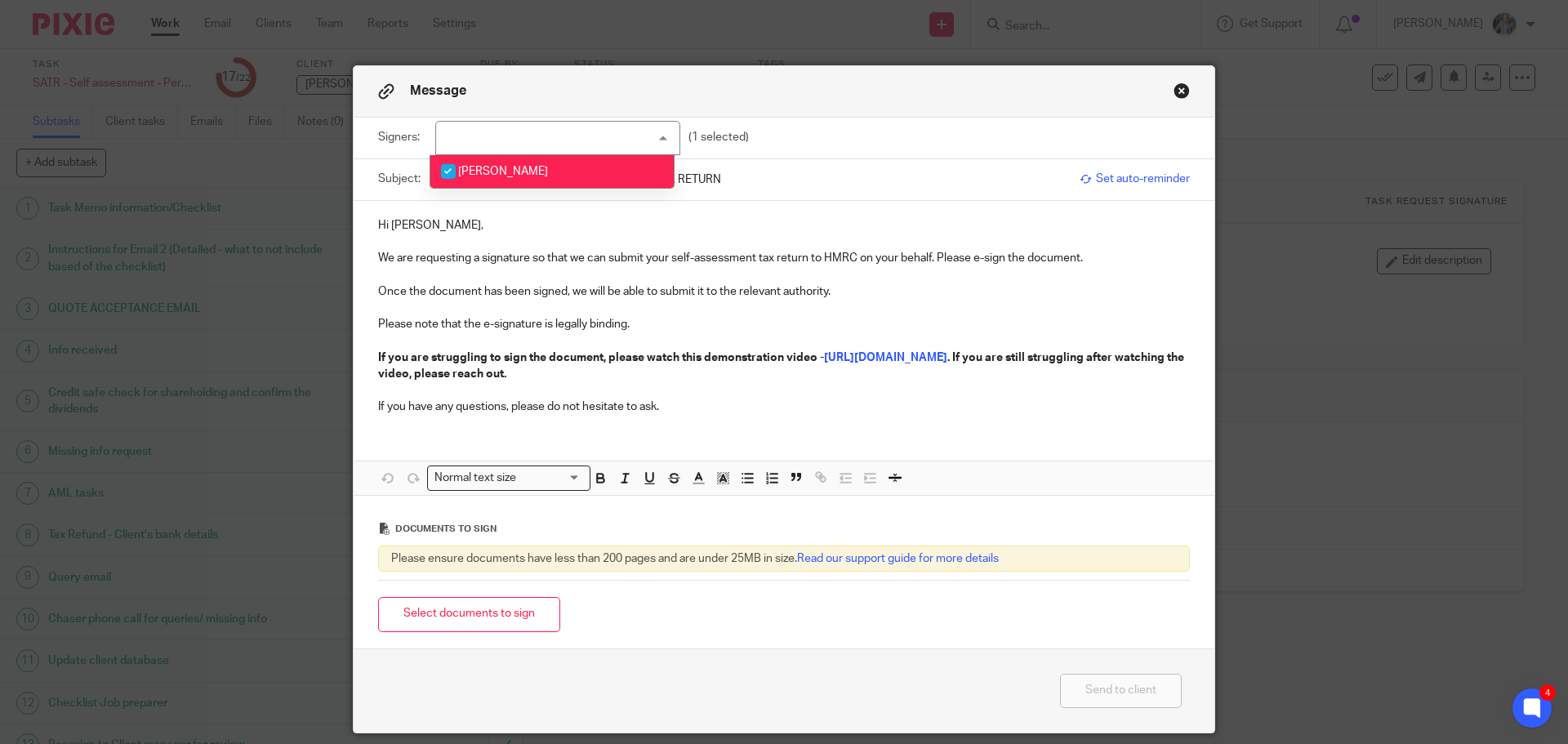
click at [1116, 177] on span "Set auto-reminder" at bounding box center [1134, 178] width 110 height 17
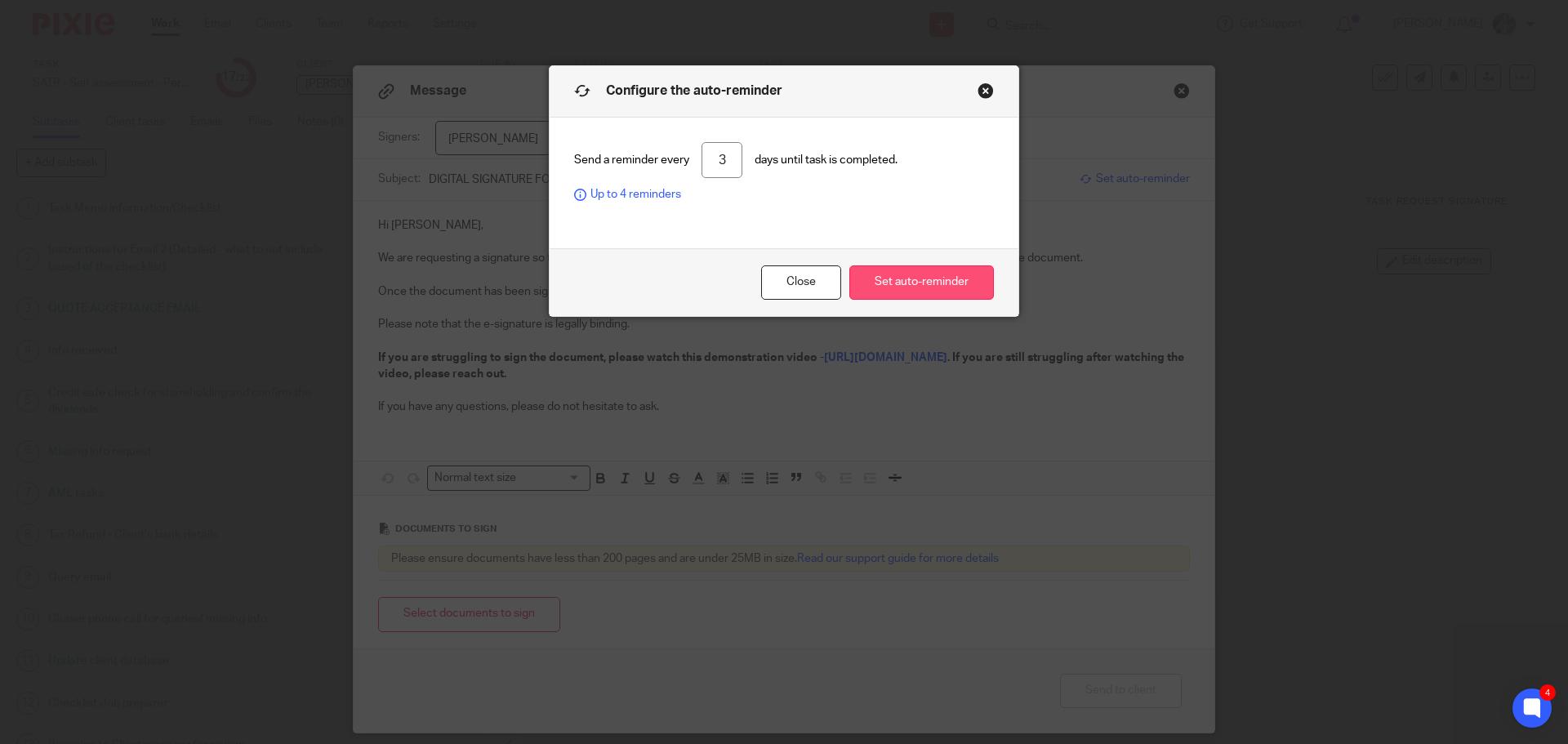
click at [931, 270] on button "Set auto-reminder" at bounding box center [921, 283] width 144 height 35
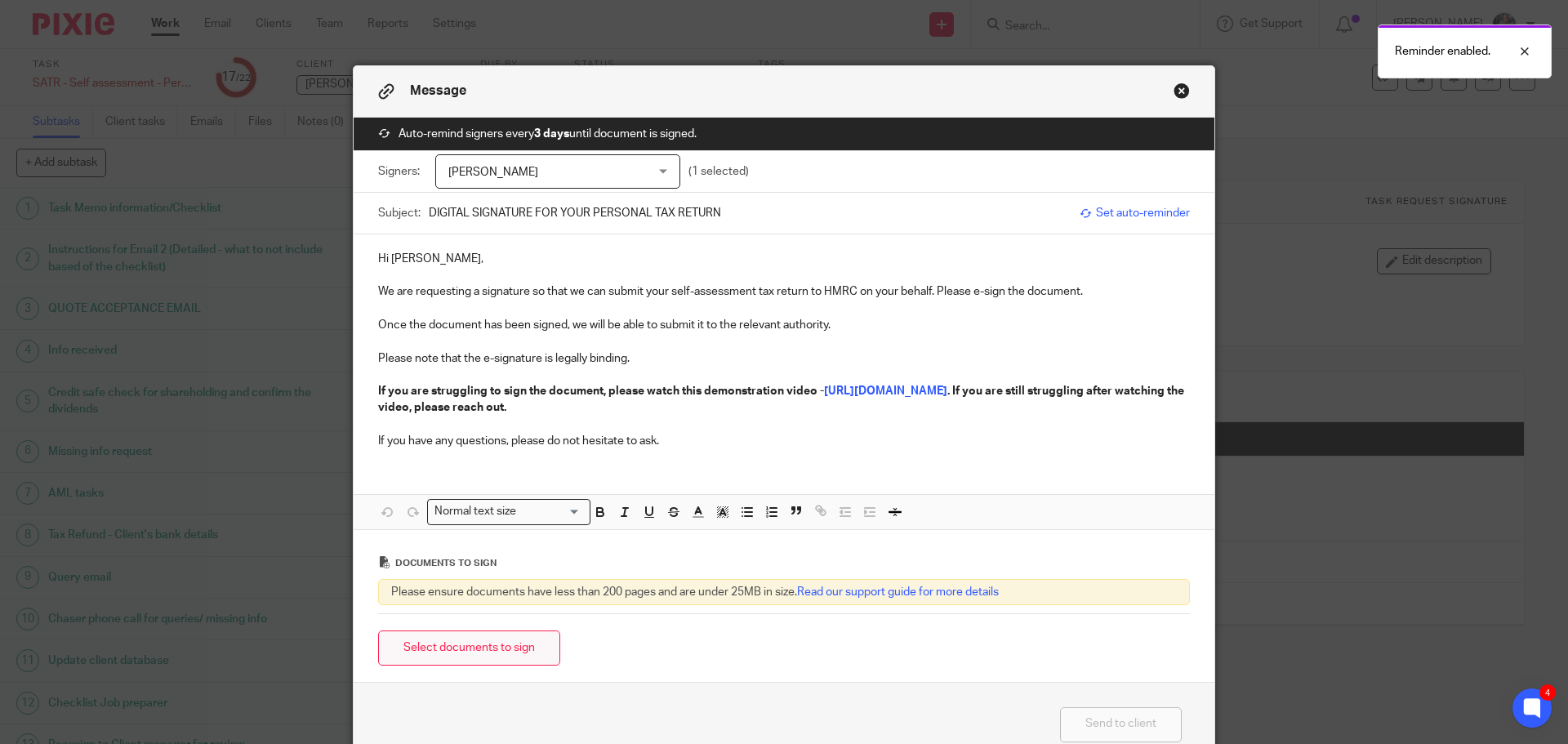
click at [527, 643] on button "Select documents to sign" at bounding box center [469, 648] width 182 height 35
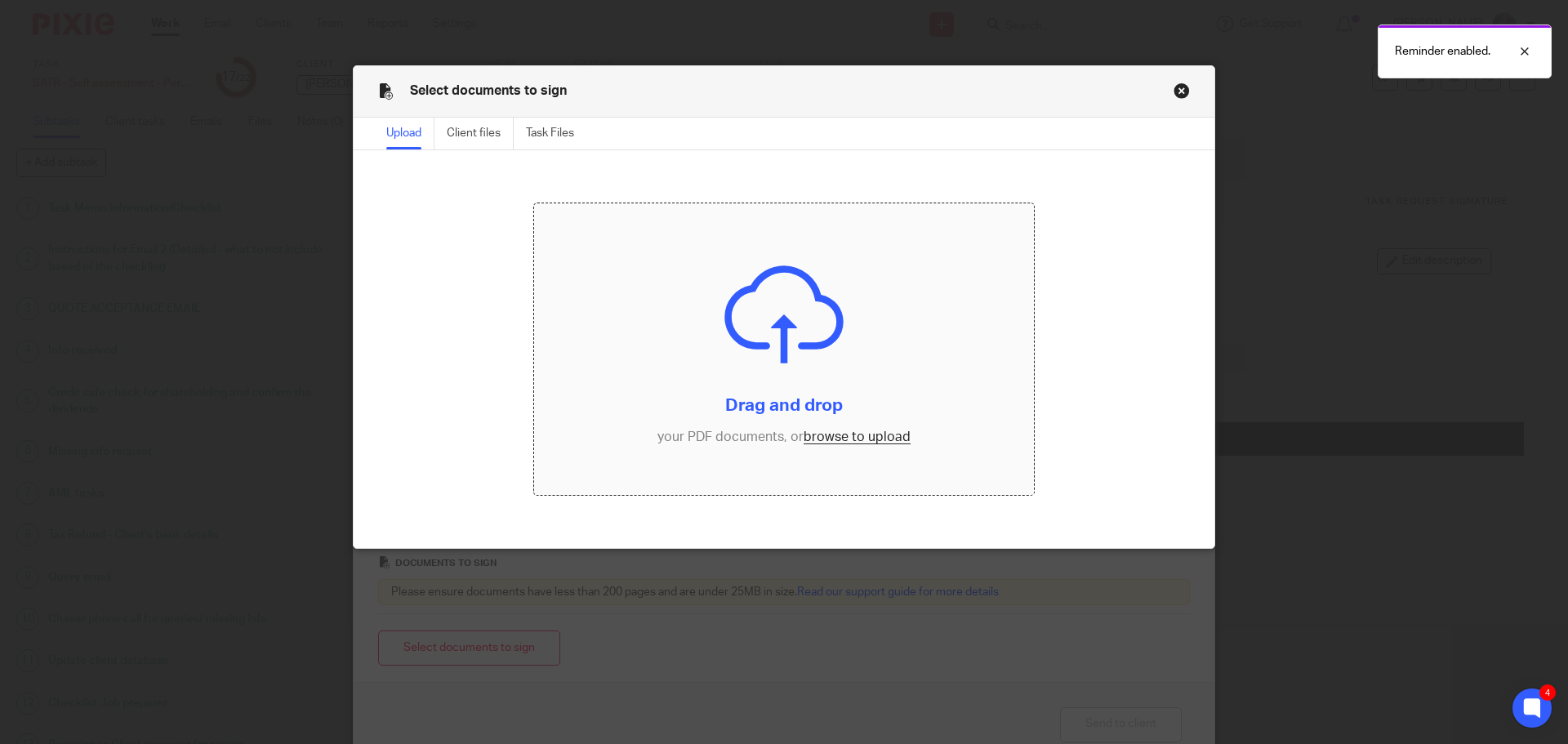
click at [852, 441] on input "file" at bounding box center [784, 350] width 501 height 293
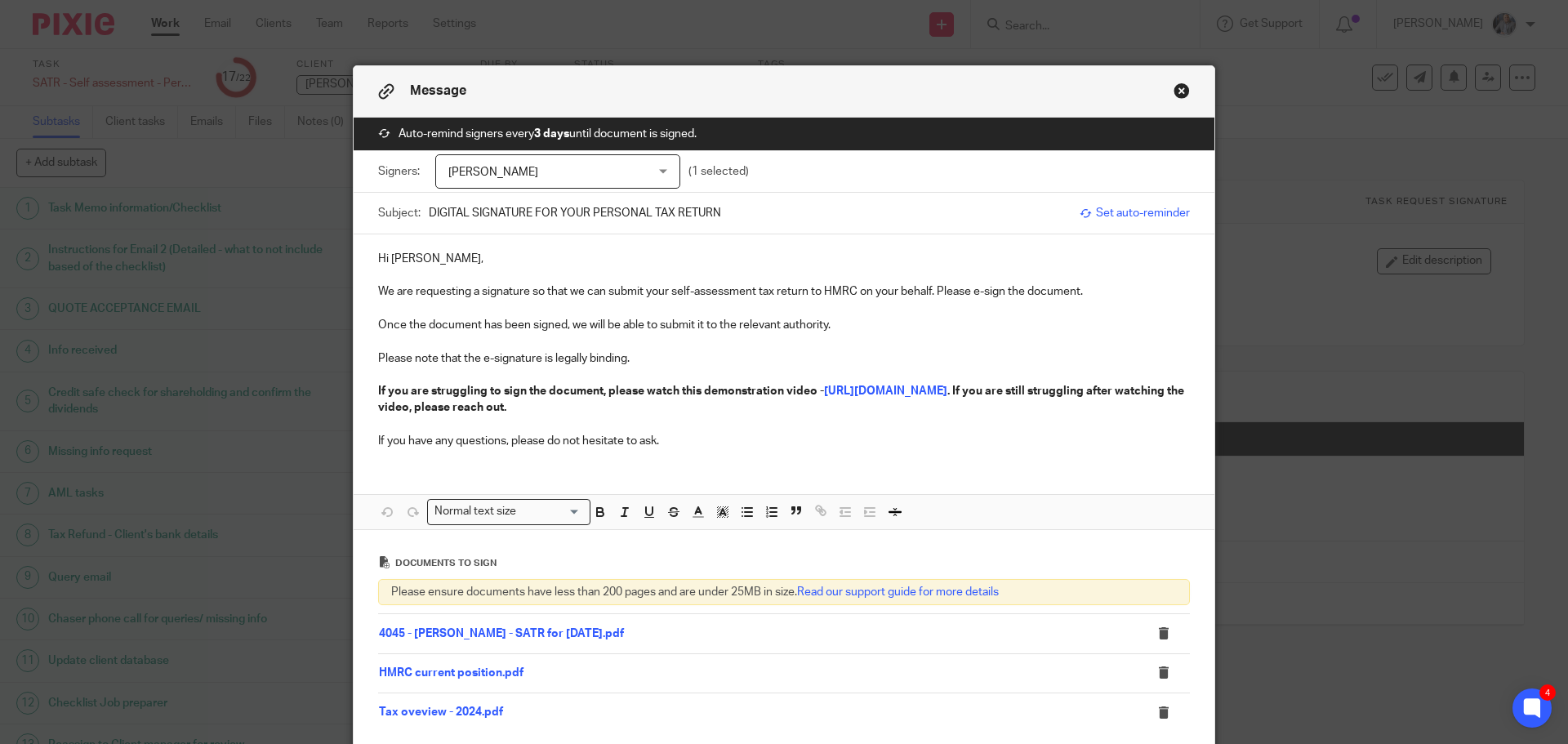
scroll to position [207, 0]
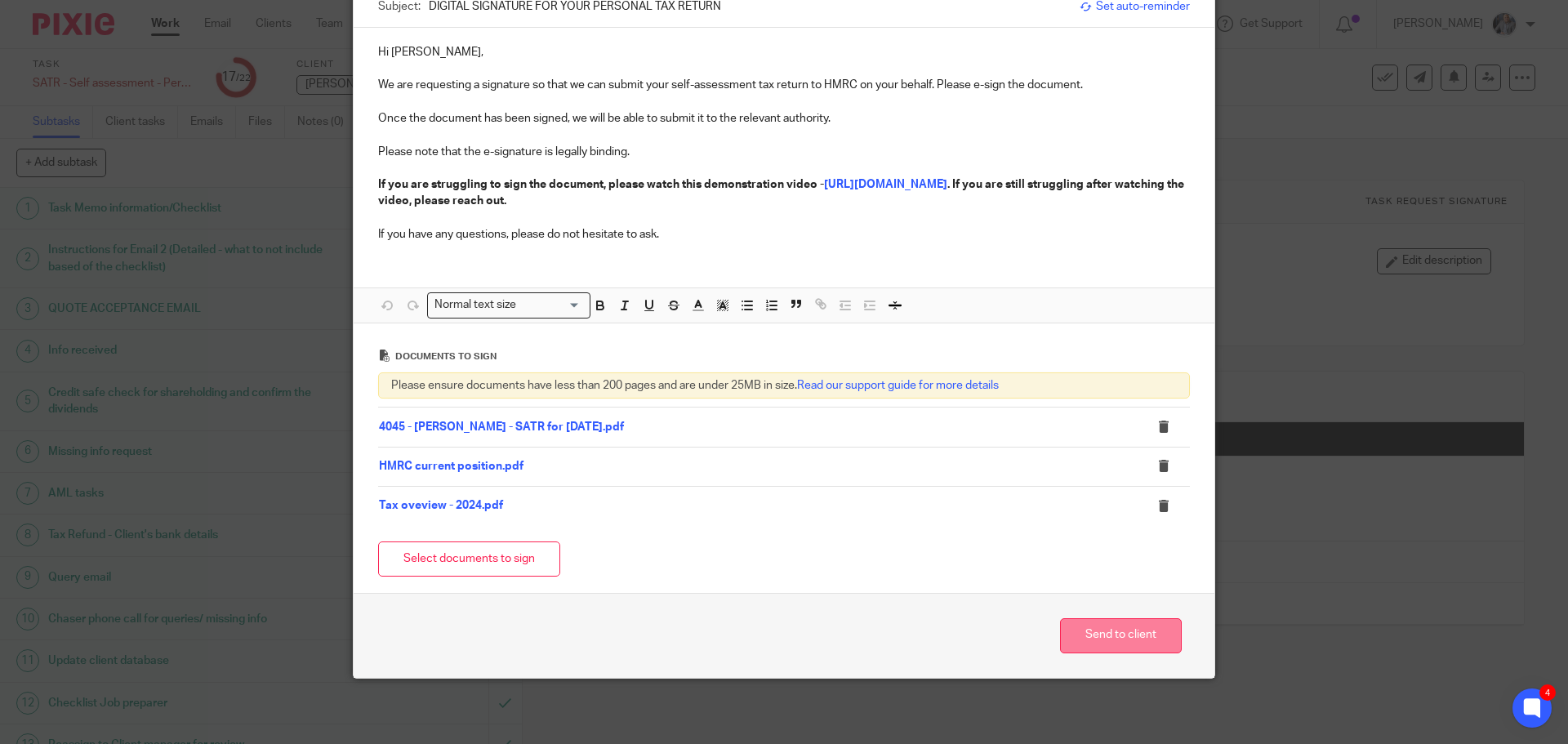
click at [1110, 636] on button "Send to client" at bounding box center [1120, 636] width 122 height 35
